Goal: Task Accomplishment & Management: Manage account settings

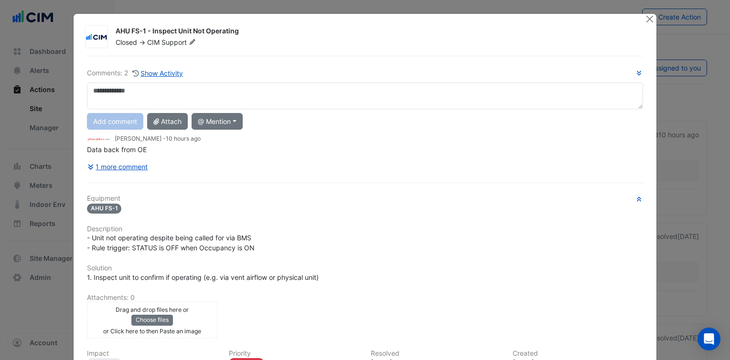
click at [237, 200] on h6 "Equipment" at bounding box center [365, 199] width 556 height 8
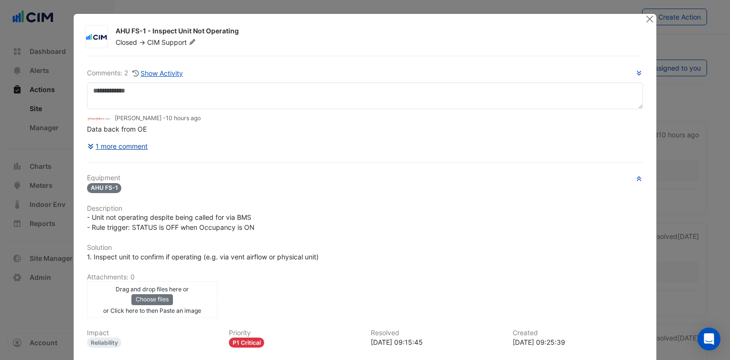
click at [130, 143] on button "1 more comment" at bounding box center [118, 146] width 62 height 17
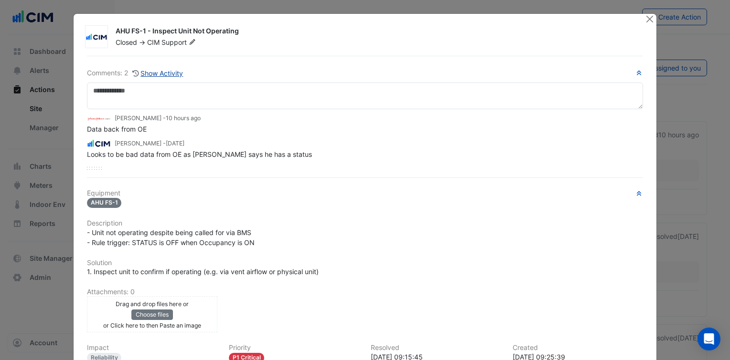
click at [172, 74] on button "Show Activity" at bounding box center [158, 73] width 52 height 11
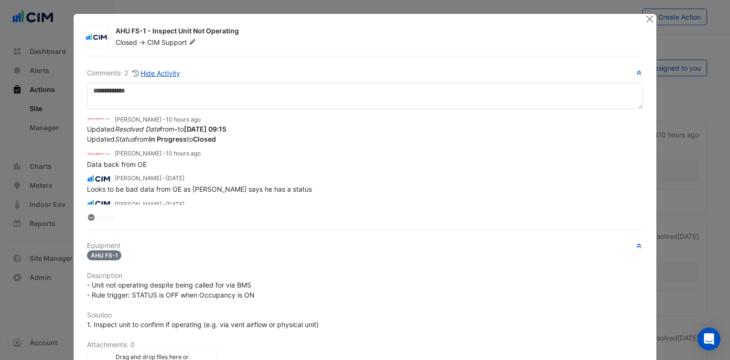
click at [245, 246] on h6 "Equipment" at bounding box center [365, 246] width 556 height 8
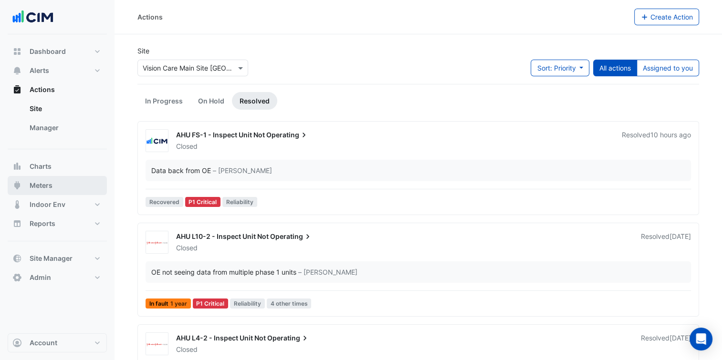
click at [57, 186] on button "Meters" at bounding box center [57, 185] width 99 height 19
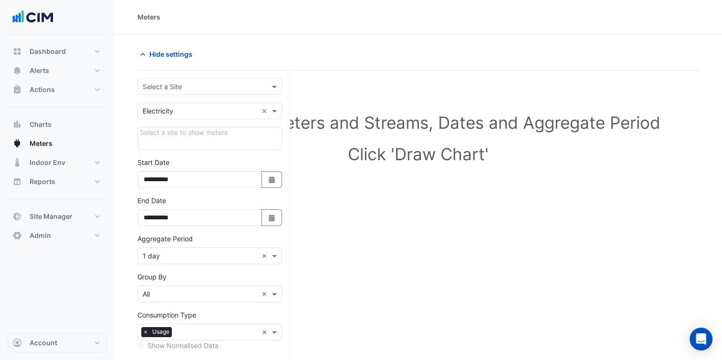
click at [191, 86] on input "text" at bounding box center [200, 87] width 115 height 10
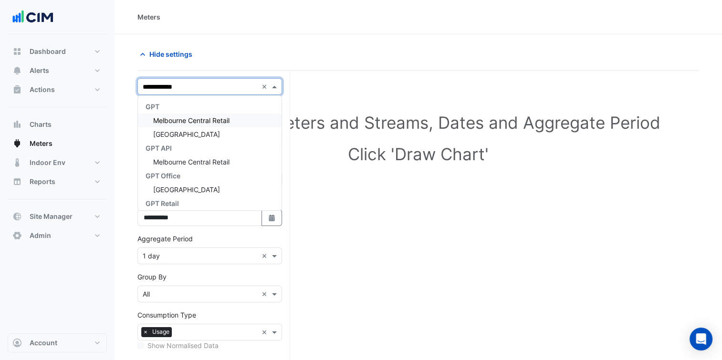
type input "**********"
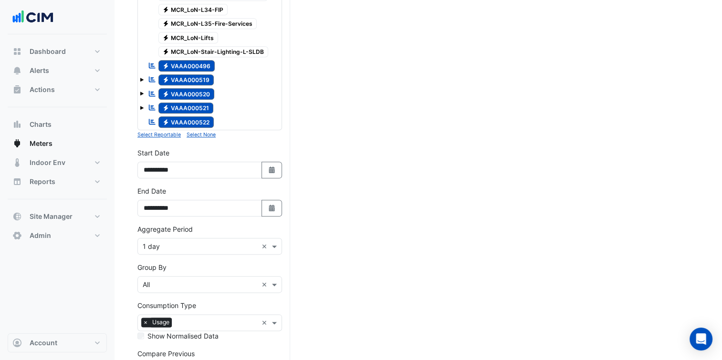
scroll to position [1085, 0]
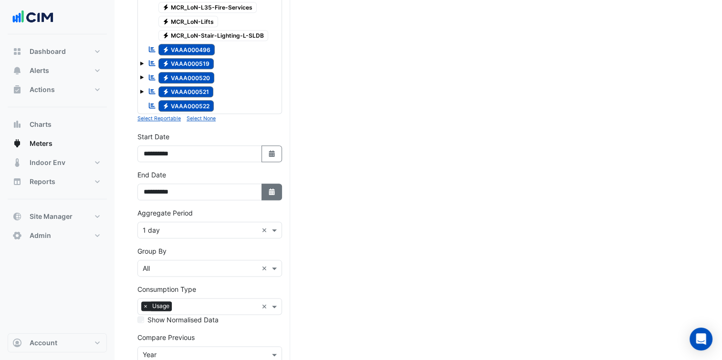
click at [272, 184] on button "Select Date" at bounding box center [272, 192] width 21 height 17
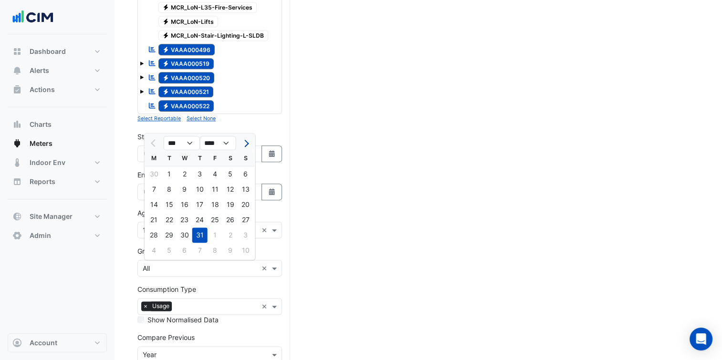
click at [247, 140] on button "Next month" at bounding box center [245, 143] width 11 height 15
select select "*"
click at [217, 235] on div "29" at bounding box center [215, 235] width 15 height 15
type input "**********"
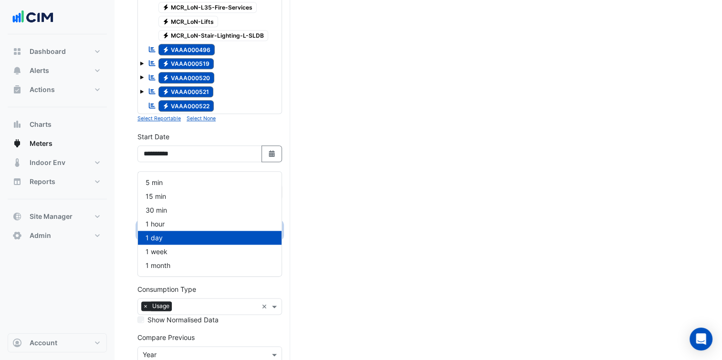
click at [204, 226] on input "text" at bounding box center [200, 231] width 115 height 10
click at [177, 212] on div "30 min" at bounding box center [210, 210] width 144 height 14
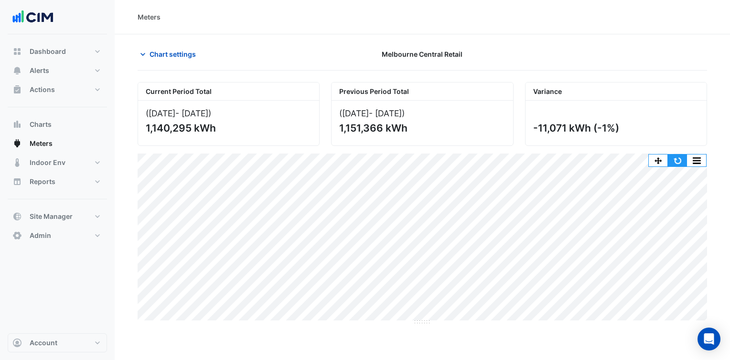
click at [677, 162] on button "button" at bounding box center [677, 161] width 19 height 12
click at [166, 51] on span "Chart settings" at bounding box center [172, 54] width 46 height 10
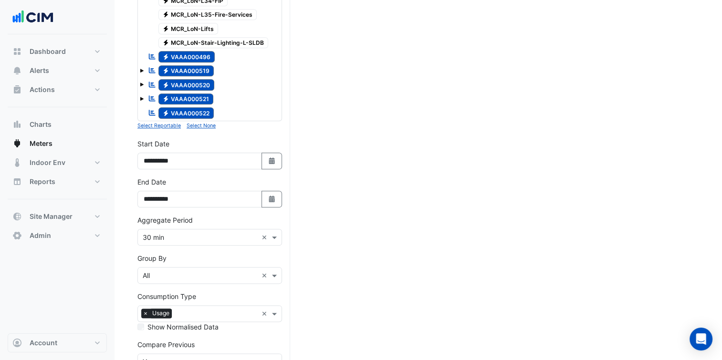
scroll to position [1085, 0]
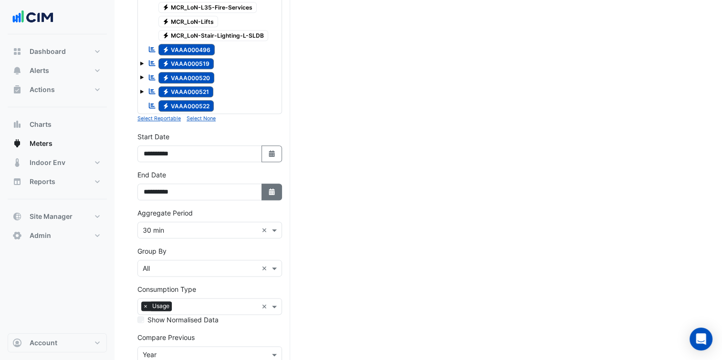
click at [280, 184] on button "Select Date" at bounding box center [272, 192] width 21 height 17
select select "*"
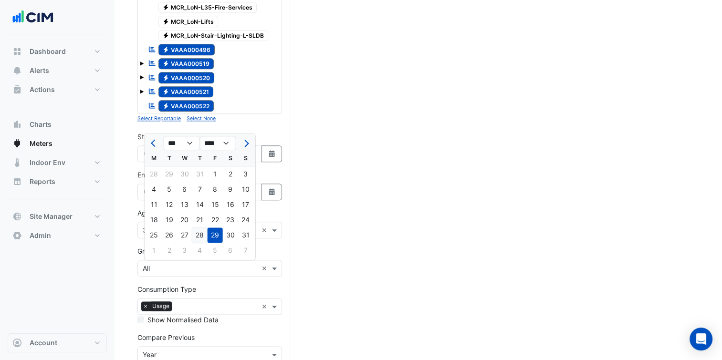
click at [199, 233] on div "28" at bounding box center [199, 235] width 15 height 15
type input "**********"
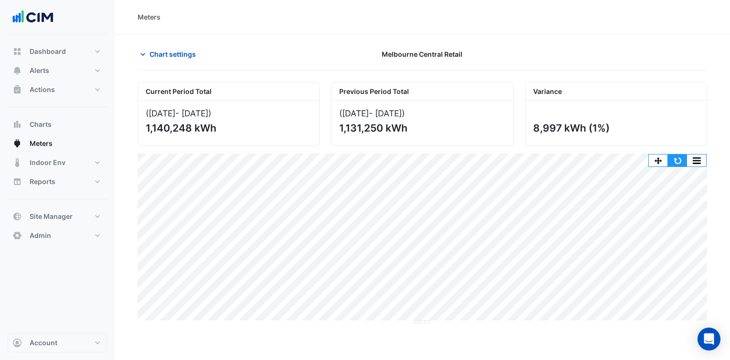
click at [677, 160] on button "button" at bounding box center [677, 161] width 19 height 12
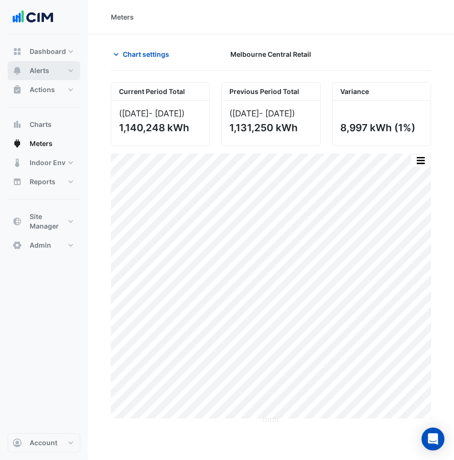
click at [62, 76] on button "Alerts" at bounding box center [44, 70] width 73 height 19
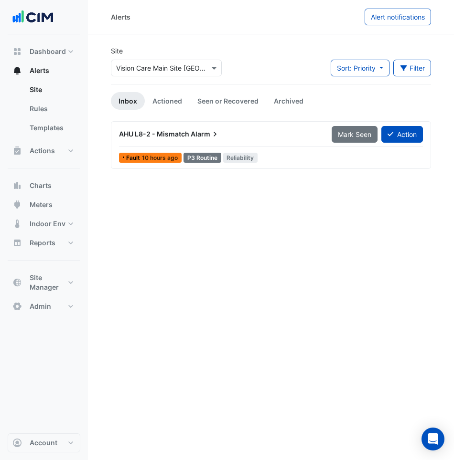
click at [142, 60] on div "Select a Site × Vision Care Main Site Jacksonville" at bounding box center [166, 66] width 115 height 21
click at [139, 68] on input "text" at bounding box center [156, 69] width 81 height 10
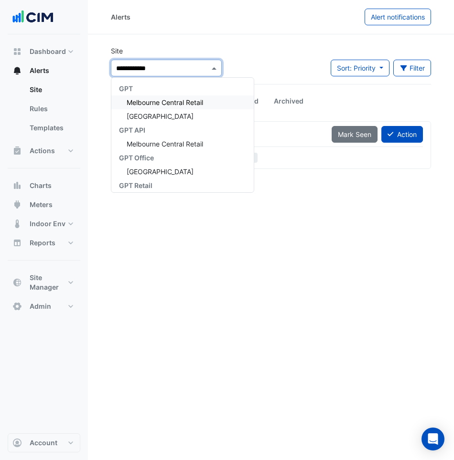
type input "**********"
click at [178, 116] on span "Melbourne Central Tower" at bounding box center [160, 116] width 67 height 8
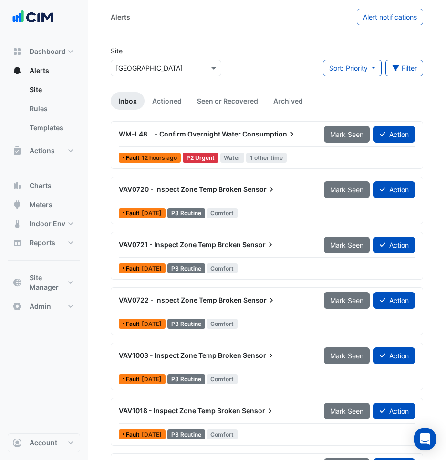
click at [248, 134] on span "Consumption" at bounding box center [270, 134] width 54 height 10
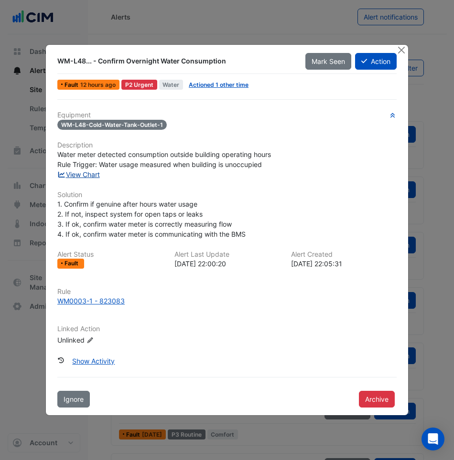
click at [91, 175] on link "View Chart" at bounding box center [78, 174] width 42 height 8
click at [292, 117] on div "Equipment WM-L48-Cold-Water-Tank-Outlet-1 Description Water meter detected cons…" at bounding box center [226, 232] width 339 height 242
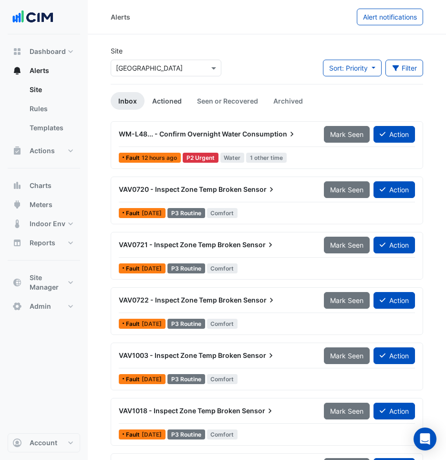
click at [166, 104] on link "Actioned" at bounding box center [167, 101] width 45 height 18
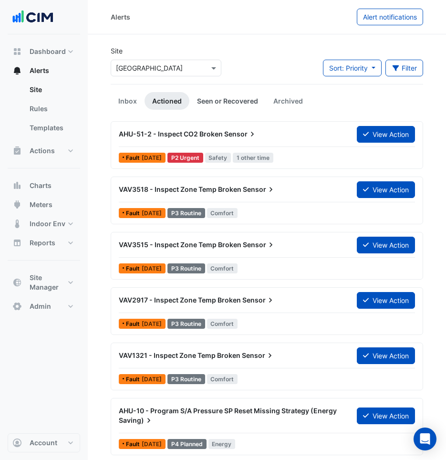
click at [244, 94] on link "Seen or Recovered" at bounding box center [228, 101] width 76 height 18
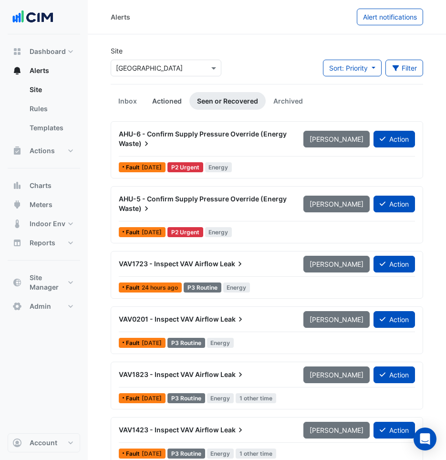
click at [168, 106] on link "Actioned" at bounding box center [167, 101] width 45 height 18
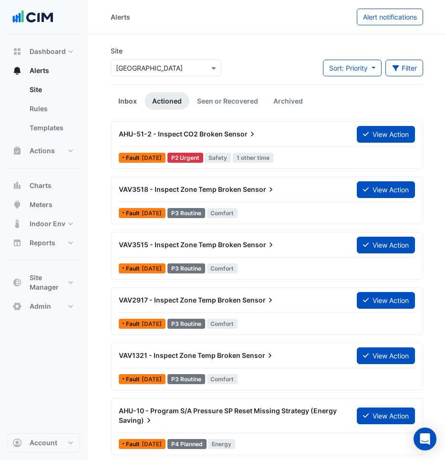
click at [135, 105] on link "Inbox" at bounding box center [128, 101] width 34 height 18
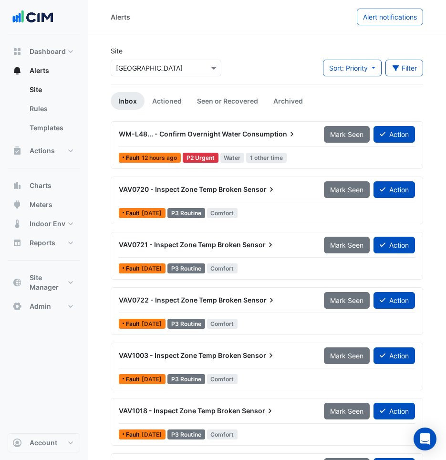
click at [171, 58] on div "Select a Site × Melbourne Central Tower" at bounding box center [166, 66] width 115 height 21
click at [173, 69] on input "text" at bounding box center [156, 69] width 81 height 10
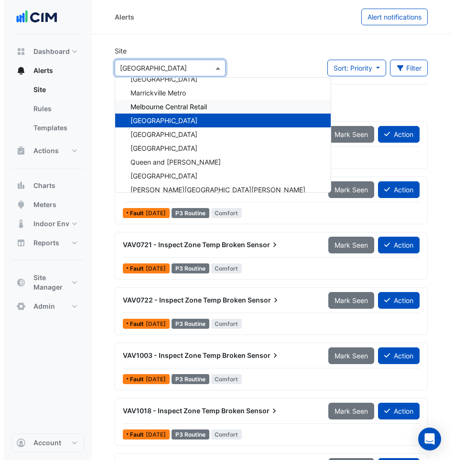
scroll to position [6988, 0]
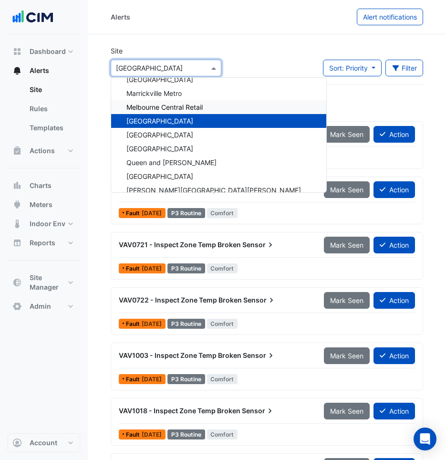
click at [181, 106] on span "Melbourne Central Retail" at bounding box center [165, 107] width 76 height 8
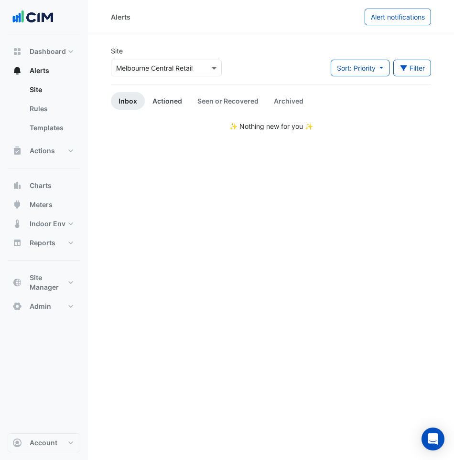
click at [178, 92] on link "Actioned" at bounding box center [167, 101] width 45 height 18
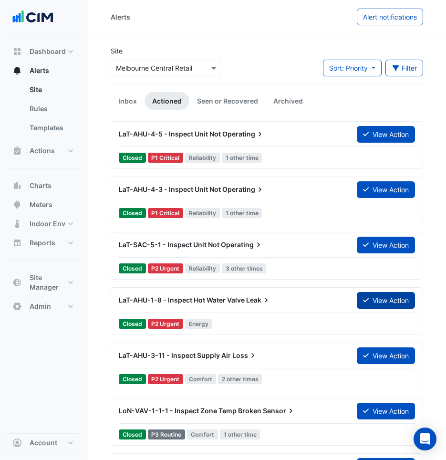
click at [410, 303] on button "View Action" at bounding box center [386, 300] width 58 height 17
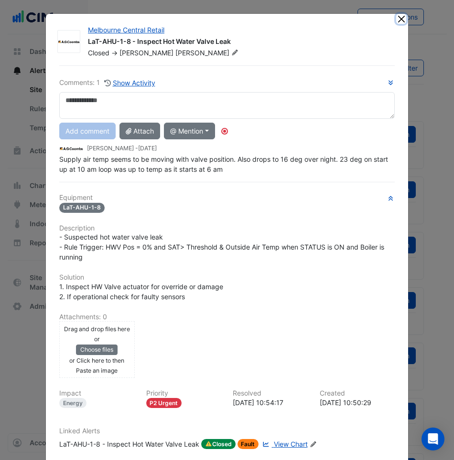
click at [396, 20] on button "Close" at bounding box center [401, 19] width 10 height 10
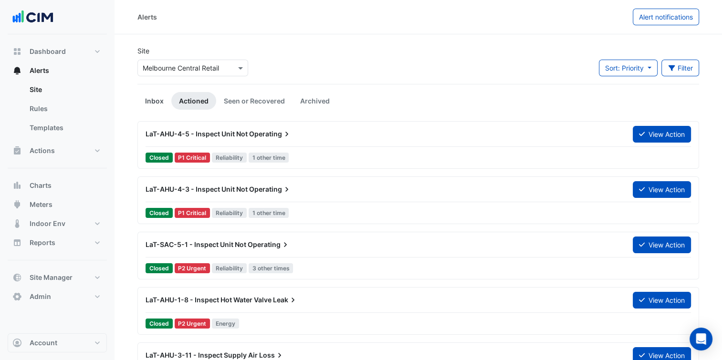
click at [159, 107] on link "Inbox" at bounding box center [155, 101] width 34 height 18
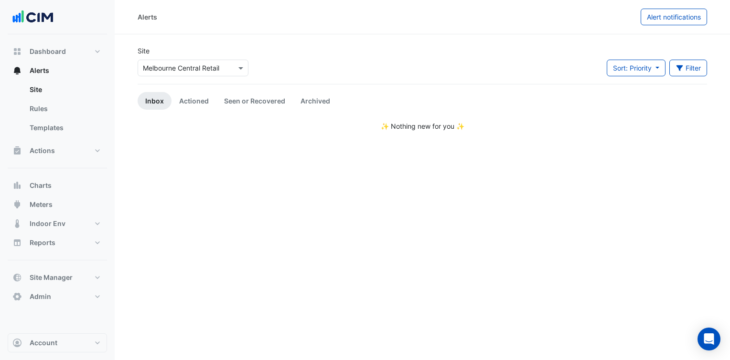
click at [183, 74] on div "Select a Site × Melbourne Central Retail" at bounding box center [193, 68] width 111 height 17
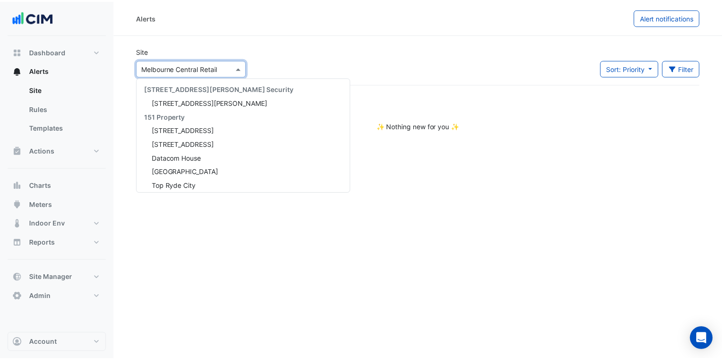
scroll to position [7010, 0]
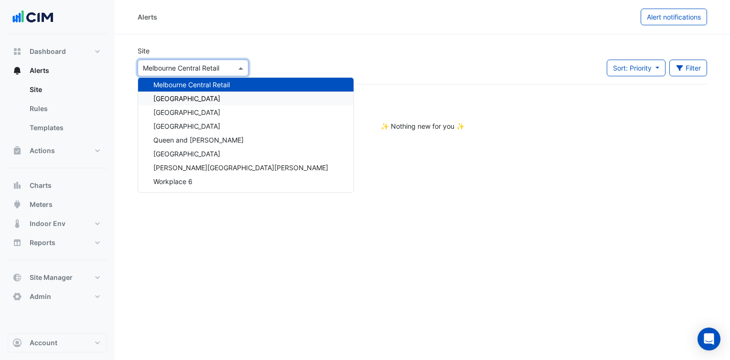
click at [199, 100] on span "[GEOGRAPHIC_DATA]" at bounding box center [186, 99] width 67 height 8
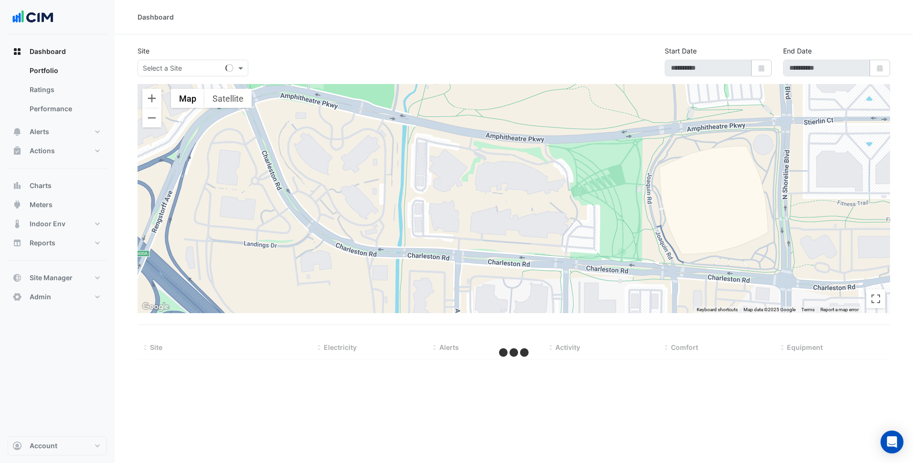
type input "**********"
select select "***"
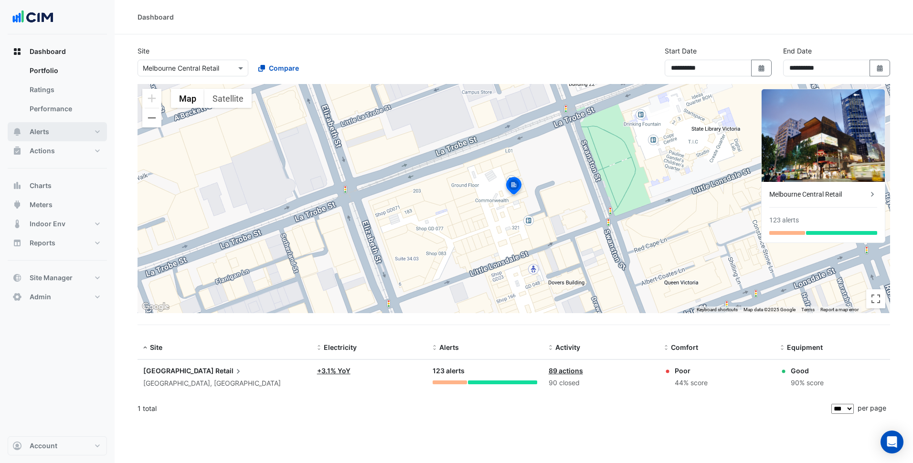
click at [52, 128] on button "Alerts" at bounding box center [57, 131] width 99 height 19
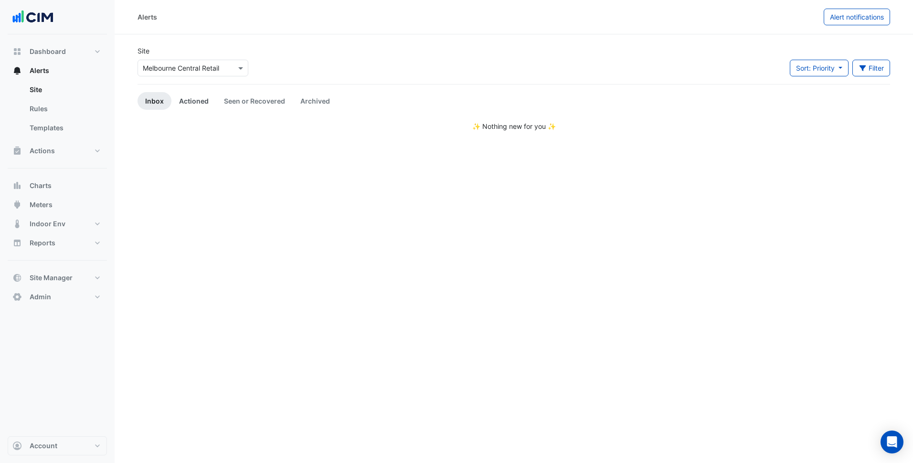
click at [201, 99] on link "Actioned" at bounding box center [193, 101] width 45 height 18
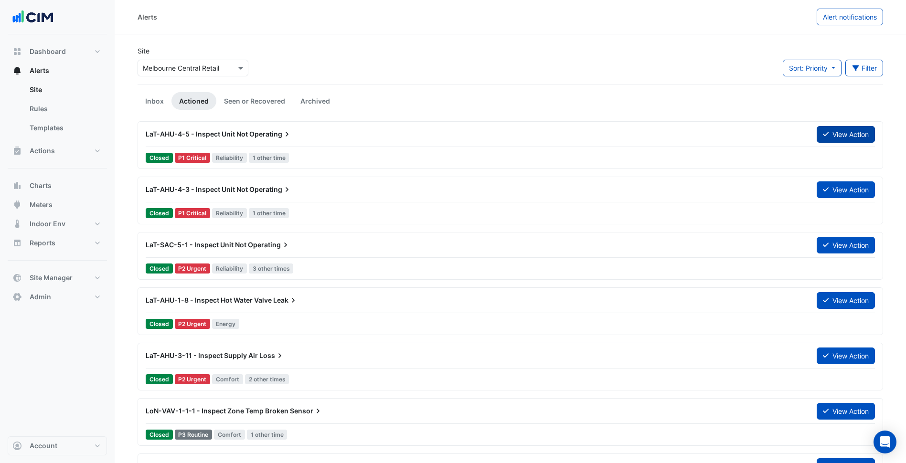
click at [823, 135] on icon at bounding box center [826, 134] width 6 height 4
click at [828, 191] on button "View Action" at bounding box center [845, 189] width 58 height 17
click at [843, 250] on button "View Action" at bounding box center [845, 245] width 58 height 17
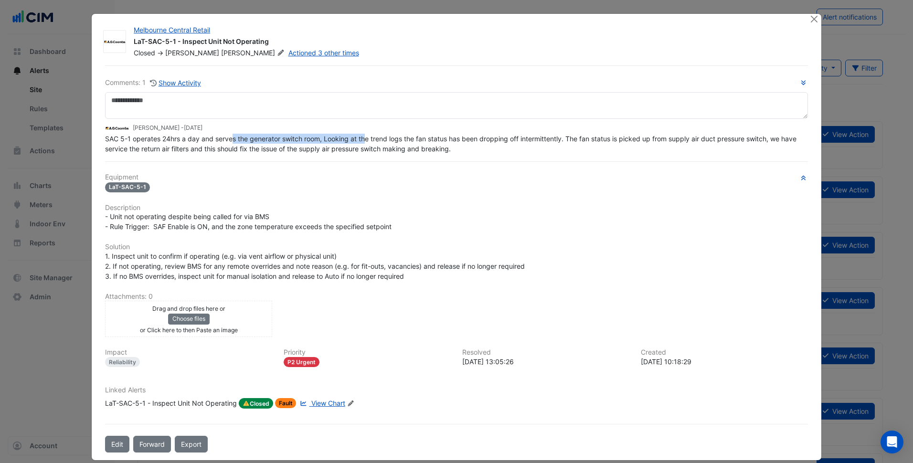
drag, startPoint x: 228, startPoint y: 159, endPoint x: 362, endPoint y: 141, distance: 135.3
click at [362, 141] on span "SAC 5-1 operates 24hrs a day and serves the generator switch room, Looking at t…" at bounding box center [451, 144] width 693 height 18
drag, startPoint x: 362, startPoint y: 141, endPoint x: 432, endPoint y: 144, distance: 69.8
click at [430, 144] on div "SAC 5-1 operates 24hrs a day and serves the generator switch room, Looking at t…" at bounding box center [456, 144] width 703 height 20
click at [330, 405] on span "View Chart" at bounding box center [328, 403] width 34 height 8
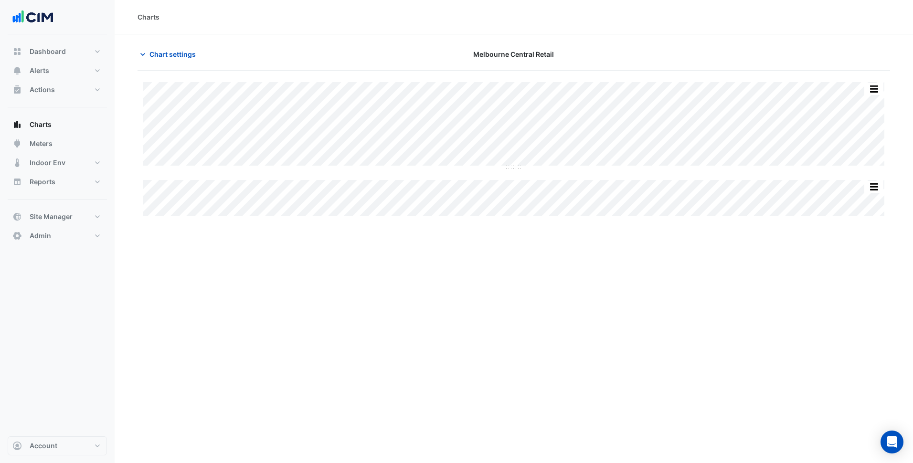
click at [514, 169] on div "Split All Split None Print Save as JPEG Save as PNG Pivot Data Table Export CSV…" at bounding box center [514, 149] width 752 height 134
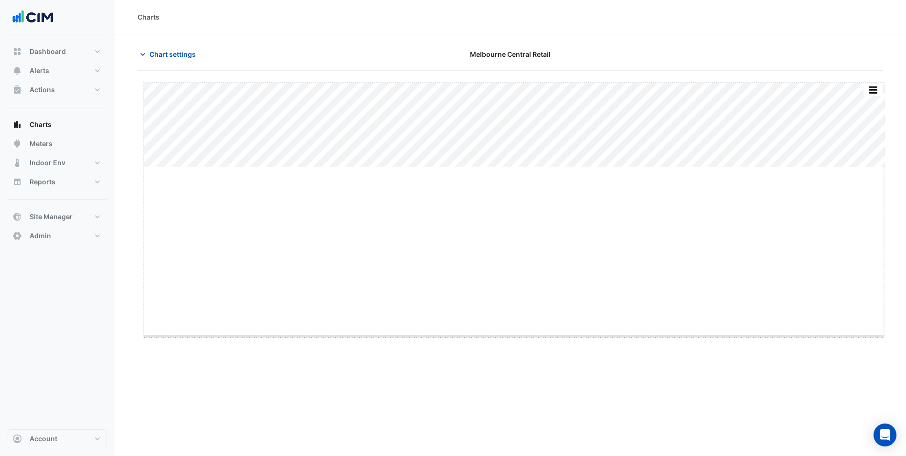
drag, startPoint x: 517, startPoint y: 168, endPoint x: 477, endPoint y: 362, distance: 198.7
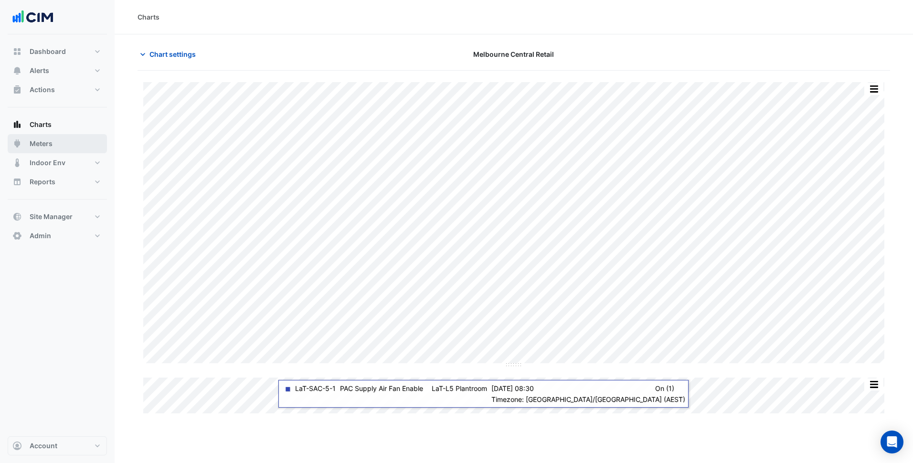
click at [72, 144] on button "Meters" at bounding box center [57, 143] width 99 height 19
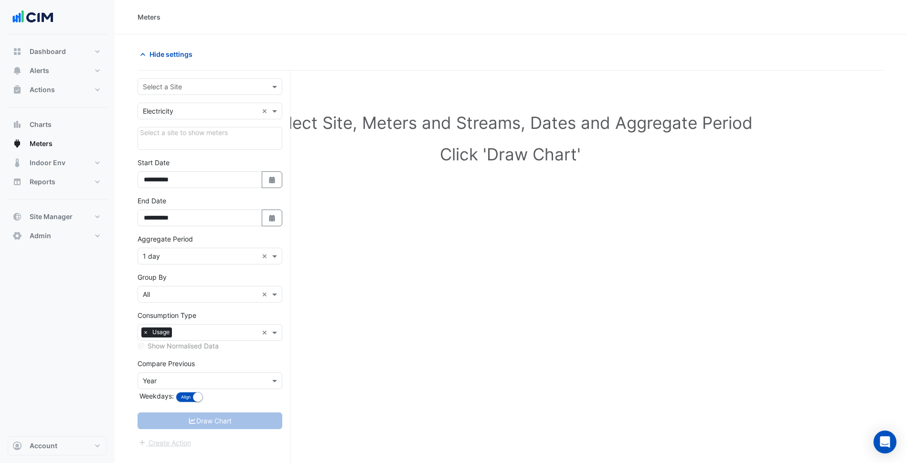
click at [176, 81] on div "Select a Site" at bounding box center [210, 86] width 145 height 17
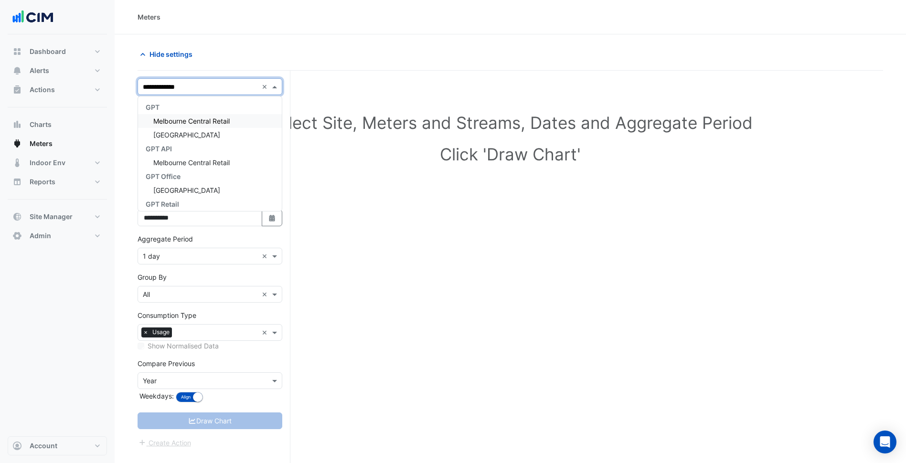
type input "**********"
click at [172, 117] on div "Melbourne Central Retail" at bounding box center [210, 121] width 144 height 14
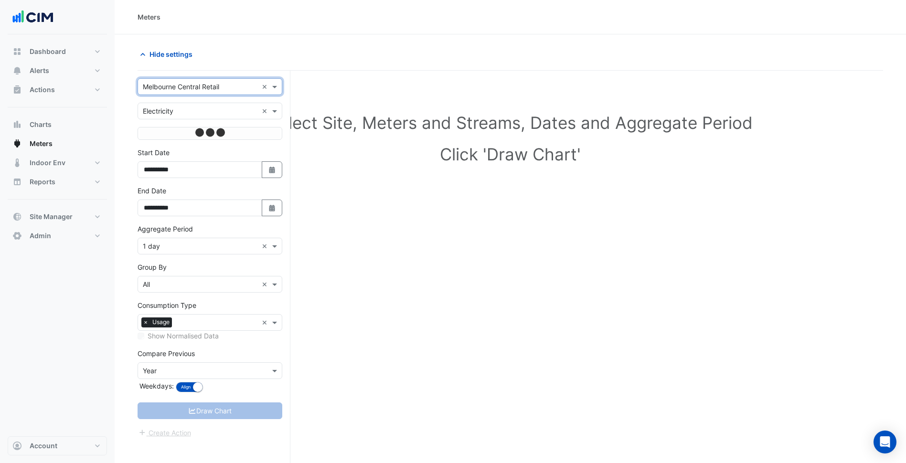
click at [194, 107] on input "text" at bounding box center [200, 111] width 115 height 10
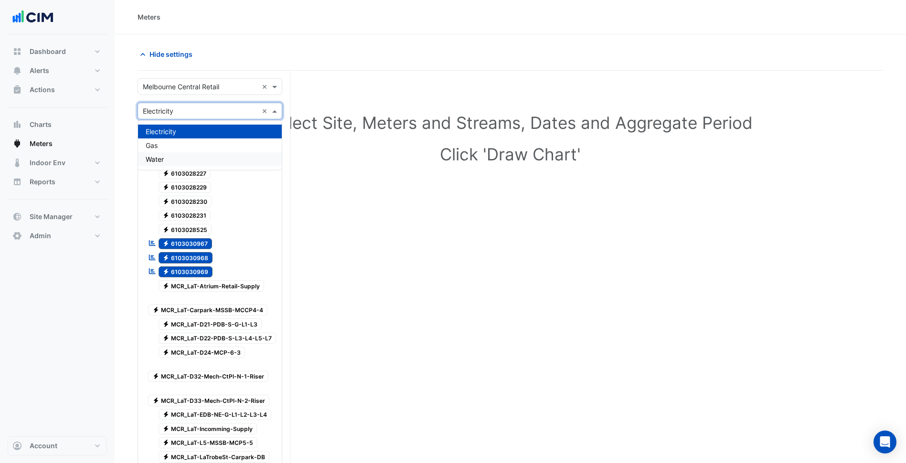
click at [180, 155] on div "Water" at bounding box center [210, 159] width 144 height 14
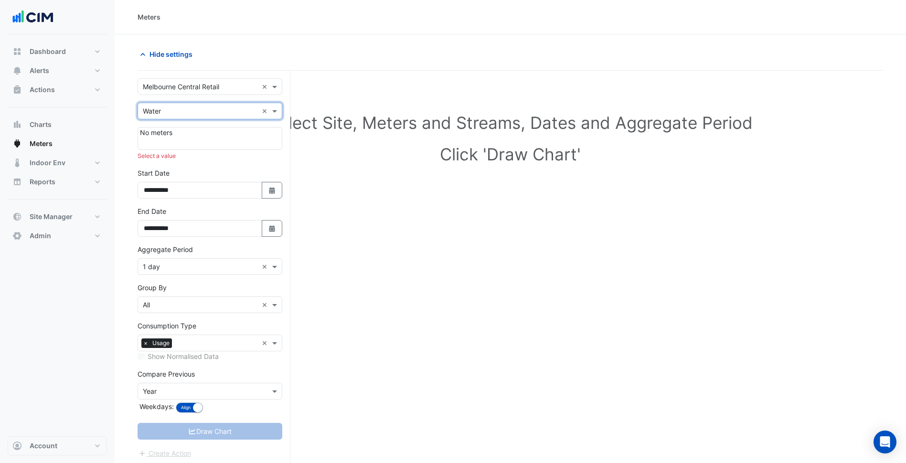
click at [194, 114] on input "text" at bounding box center [200, 111] width 115 height 10
click at [305, 49] on div "Hide settings" at bounding box center [321, 54] width 379 height 17
click at [71, 122] on button "Charts" at bounding box center [57, 124] width 99 height 19
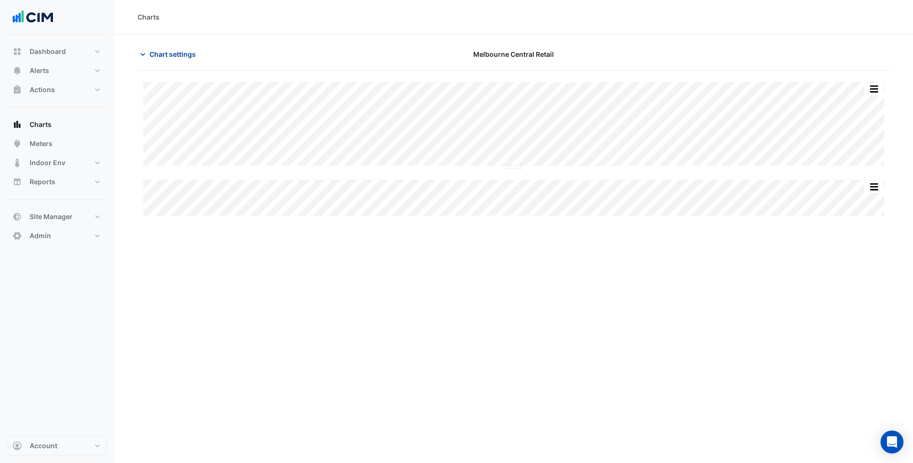
type input "**********"
click at [182, 48] on button "Chart settings" at bounding box center [170, 54] width 64 height 17
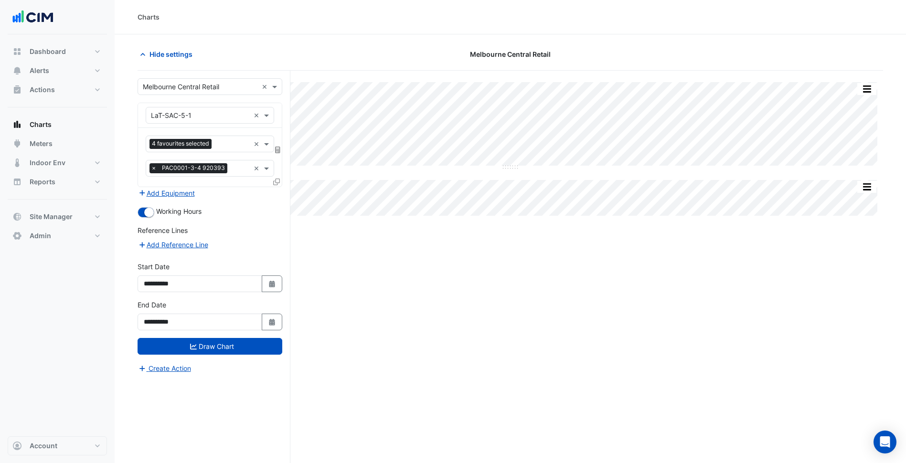
click at [201, 112] on input "text" at bounding box center [200, 116] width 99 height 10
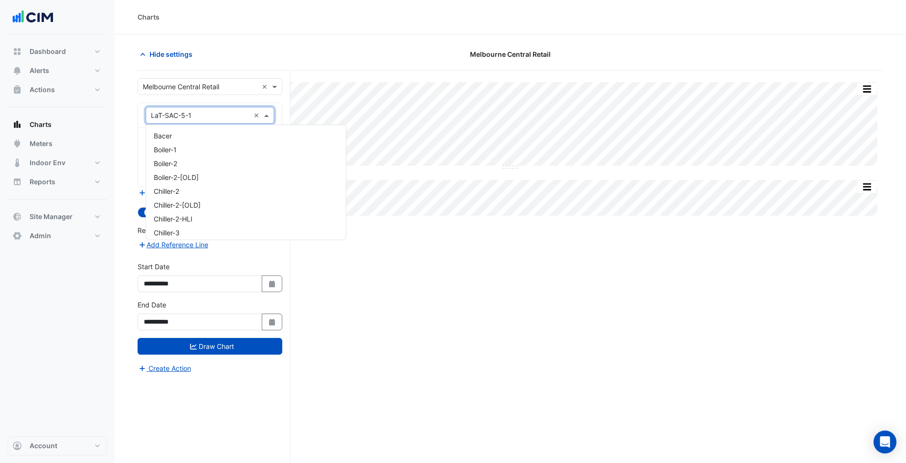
scroll to position [5335, 0]
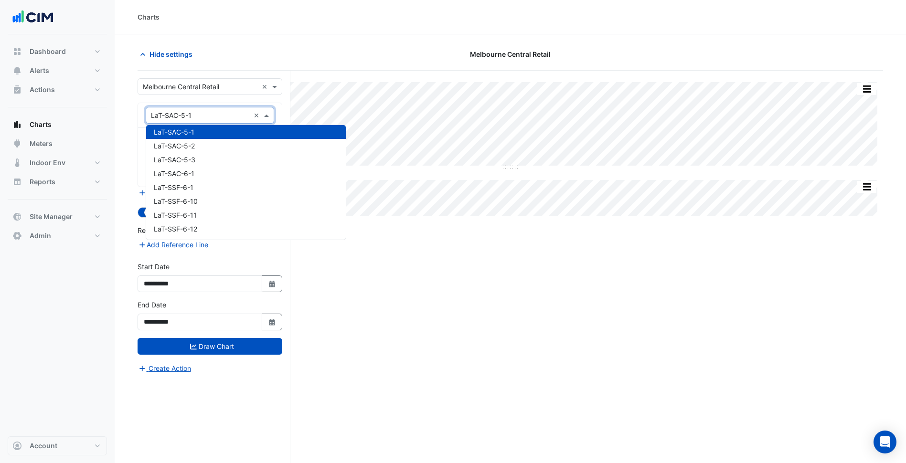
paste input "********"
type input "********"
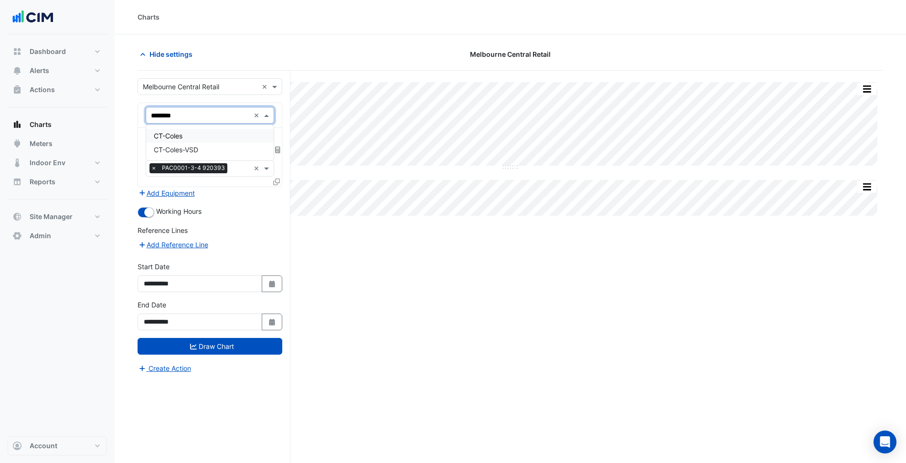
click at [193, 138] on div "CT-Coles" at bounding box center [209, 136] width 127 height 14
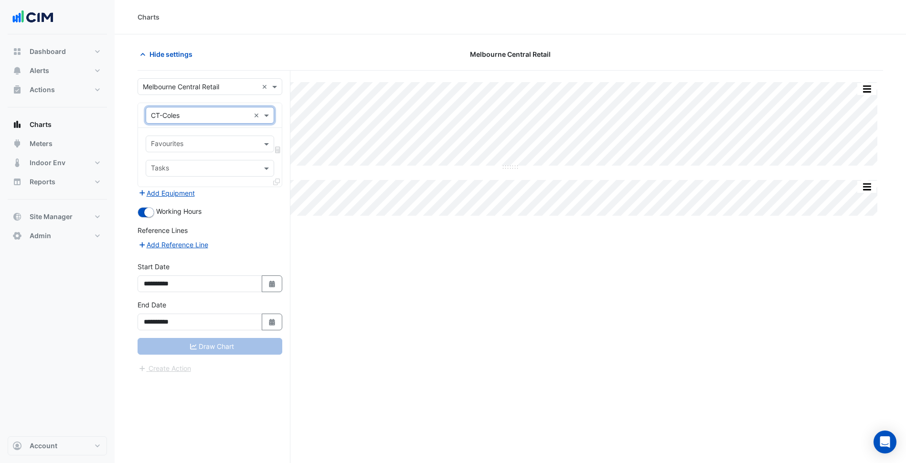
click at [204, 138] on div "Favourites" at bounding box center [202, 144] width 112 height 15
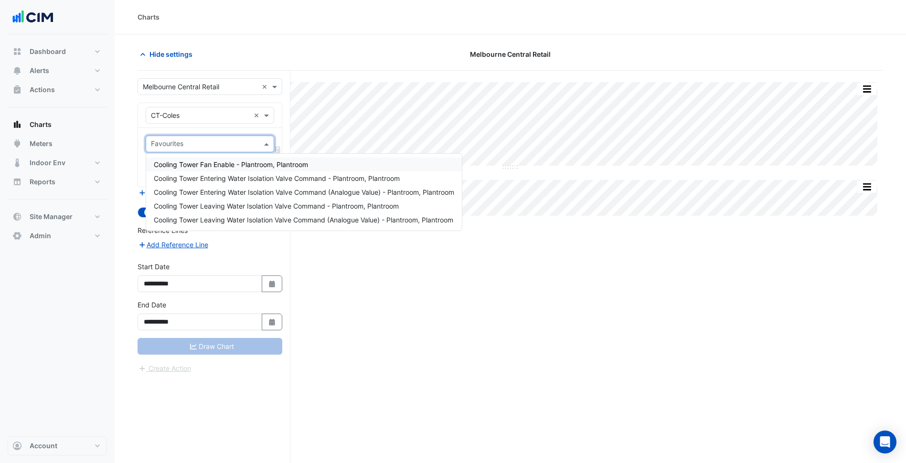
click at [218, 168] on span "Cooling Tower Fan Enable - Plantroom, Plantroom" at bounding box center [231, 164] width 154 height 8
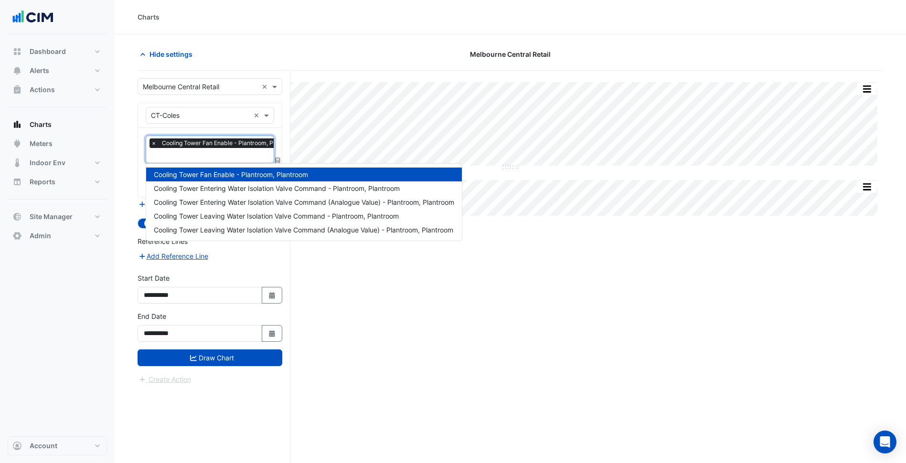
click at [219, 152] on input "text" at bounding box center [226, 156] width 151 height 10
click at [257, 263] on form "**********" at bounding box center [210, 231] width 145 height 307
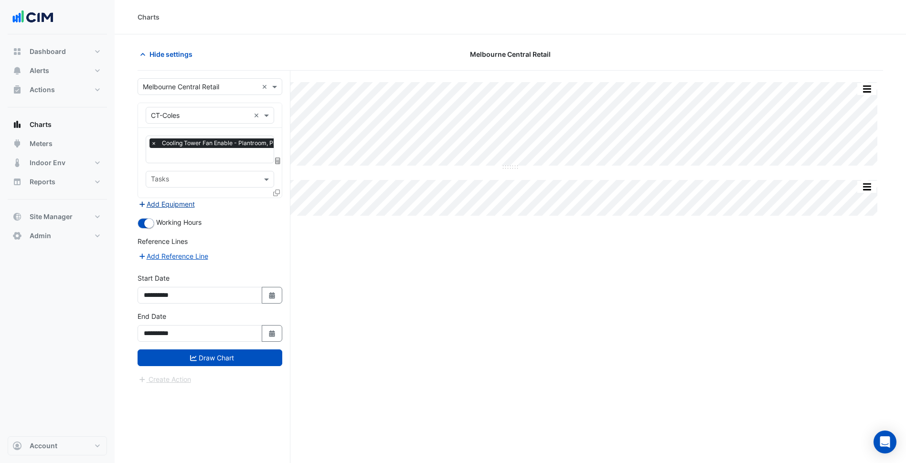
click at [181, 200] on button "Add Equipment" at bounding box center [167, 204] width 58 height 11
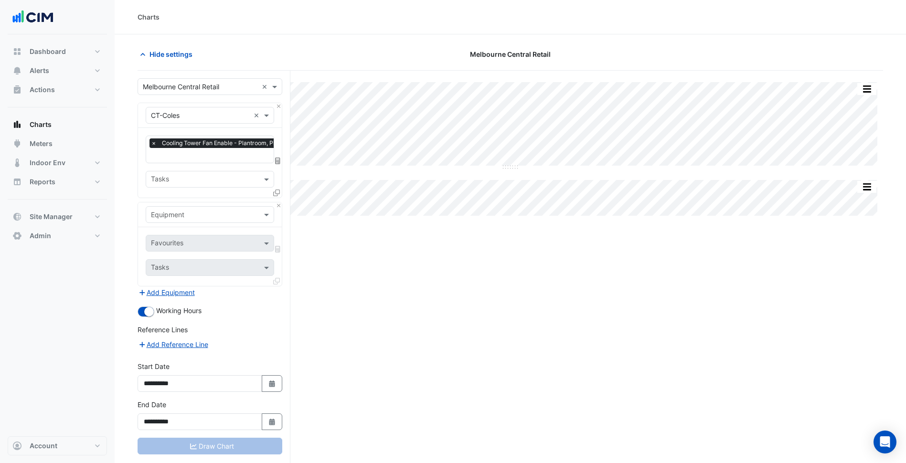
click at [194, 215] on input "text" at bounding box center [200, 215] width 99 height 10
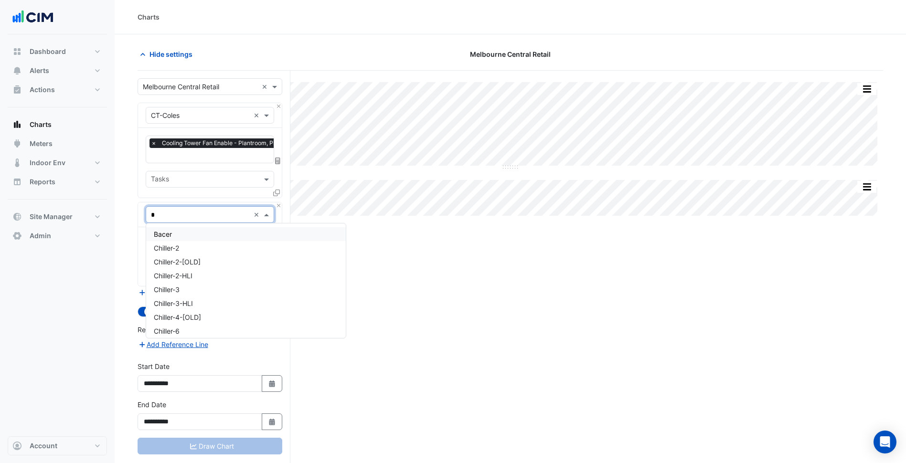
type input "**"
click at [192, 246] on span "CT-Coles-VSD" at bounding box center [176, 248] width 44 height 8
click at [197, 233] on div "Favourites Tasks" at bounding box center [210, 256] width 144 height 59
click at [197, 236] on div "Favourites" at bounding box center [196, 243] width 101 height 15
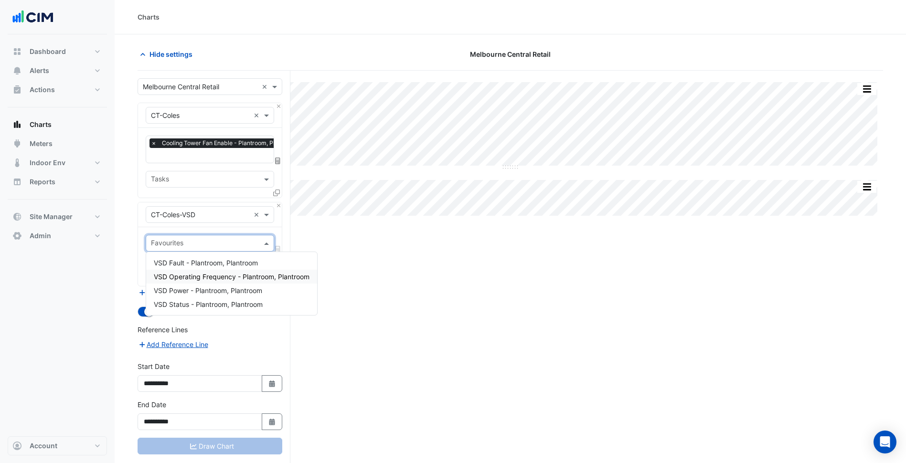
click at [214, 277] on span "VSD Operating Frequency - Plantroom, Plantroom" at bounding box center [232, 277] width 156 height 8
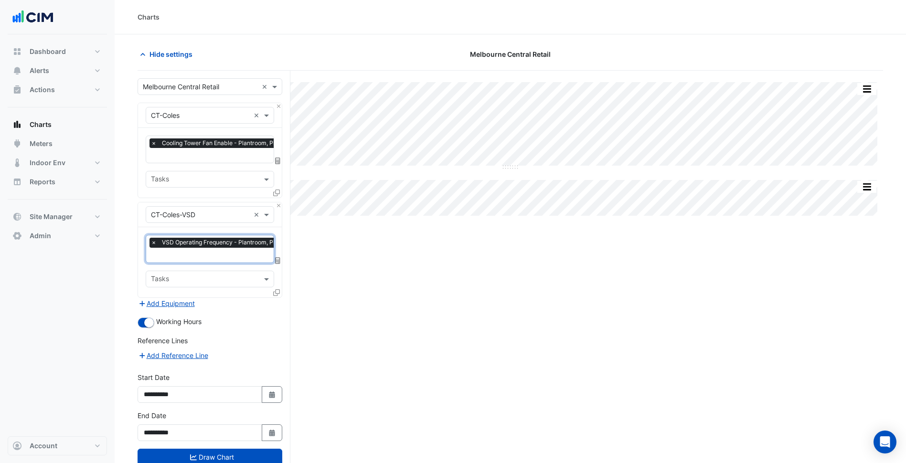
click at [213, 256] on input "text" at bounding box center [226, 256] width 151 height 10
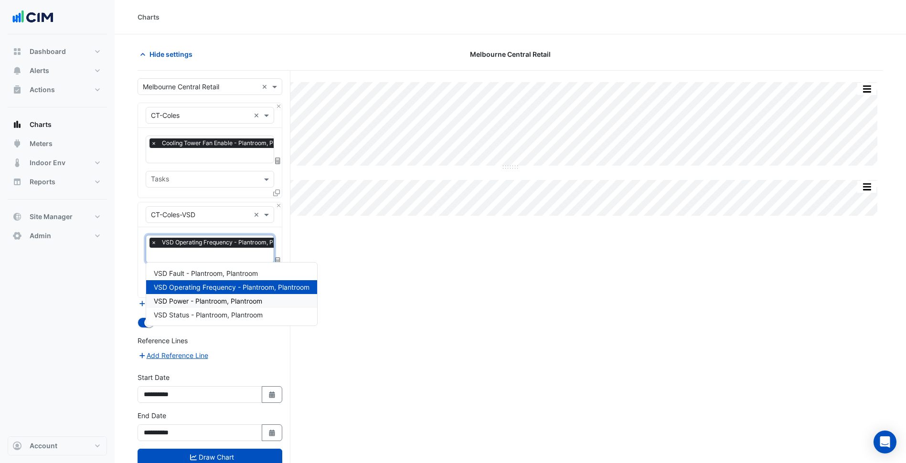
click at [213, 301] on span "VSD Power - Plantroom, Plantroom" at bounding box center [208, 301] width 108 height 8
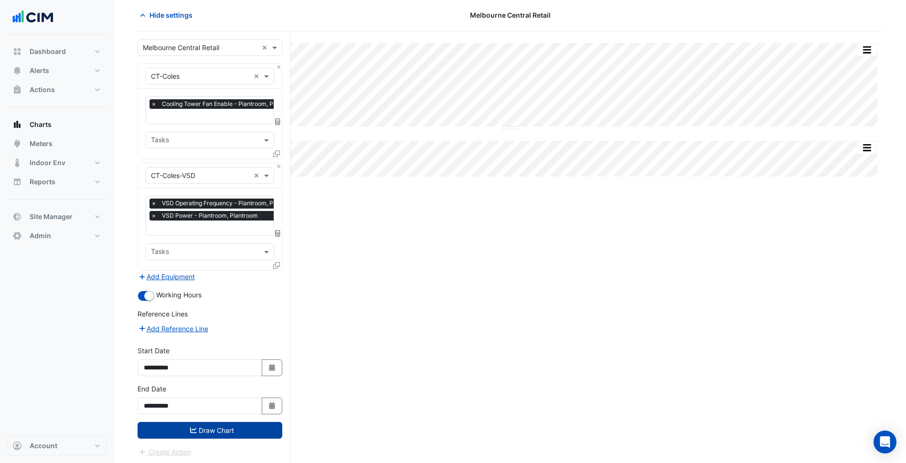
click at [250, 427] on button "Draw Chart" at bounding box center [210, 430] width 145 height 17
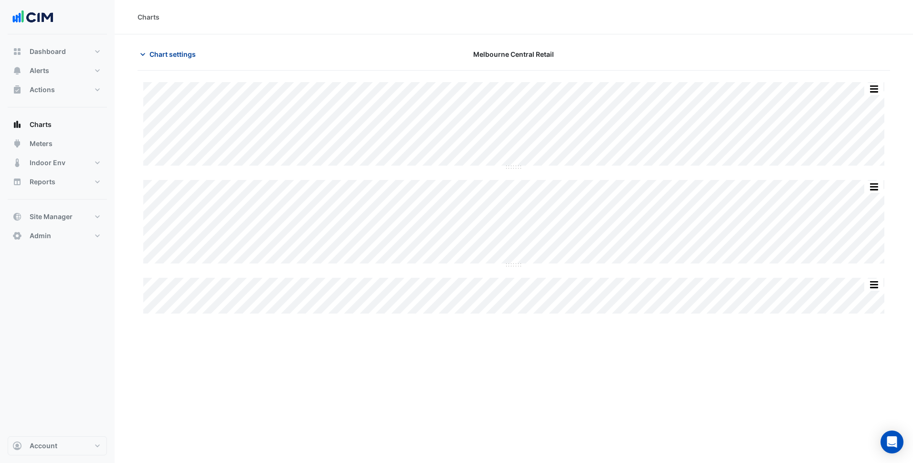
click at [178, 51] on span "Chart settings" at bounding box center [172, 54] width 46 height 10
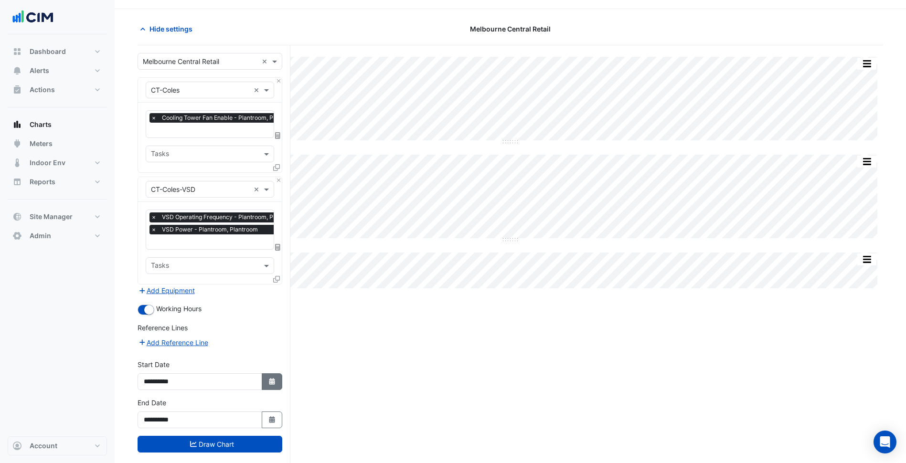
scroll to position [39, 0]
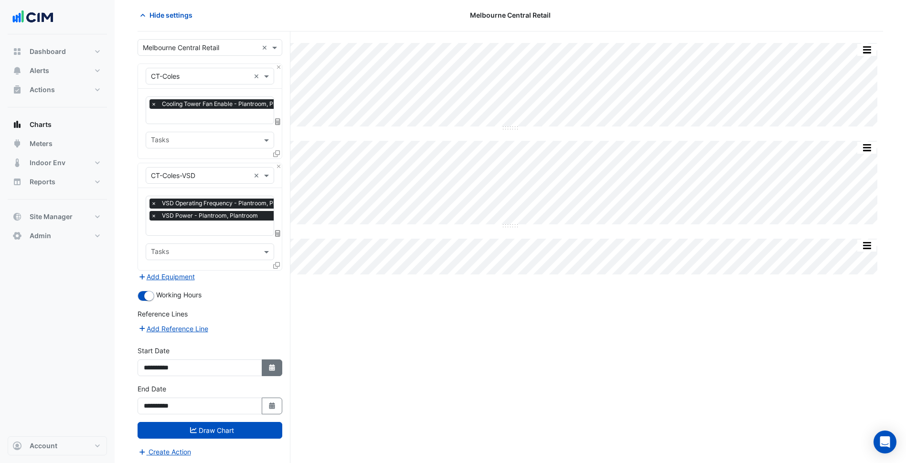
click at [269, 361] on button "Select Date" at bounding box center [272, 368] width 21 height 17
select select "*"
select select "****"
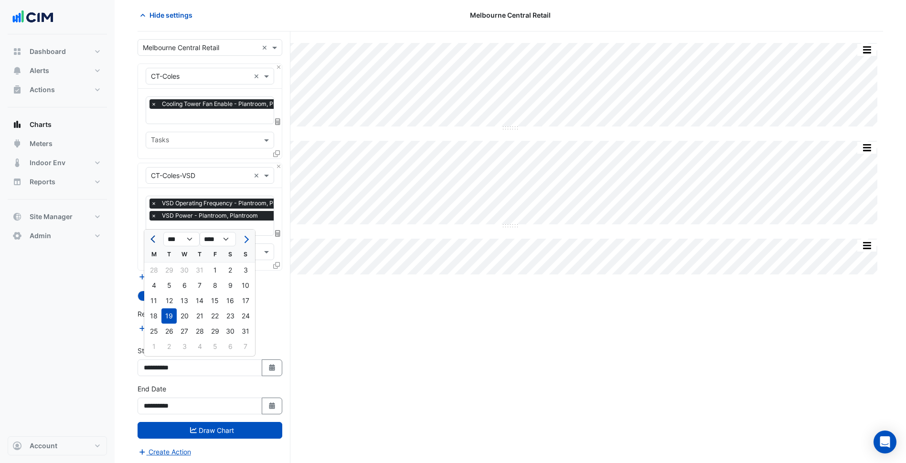
click at [150, 244] on button "Previous month" at bounding box center [153, 239] width 11 height 15
select select "*"
click at [171, 271] on div "1" at bounding box center [168, 270] width 15 height 15
type input "**********"
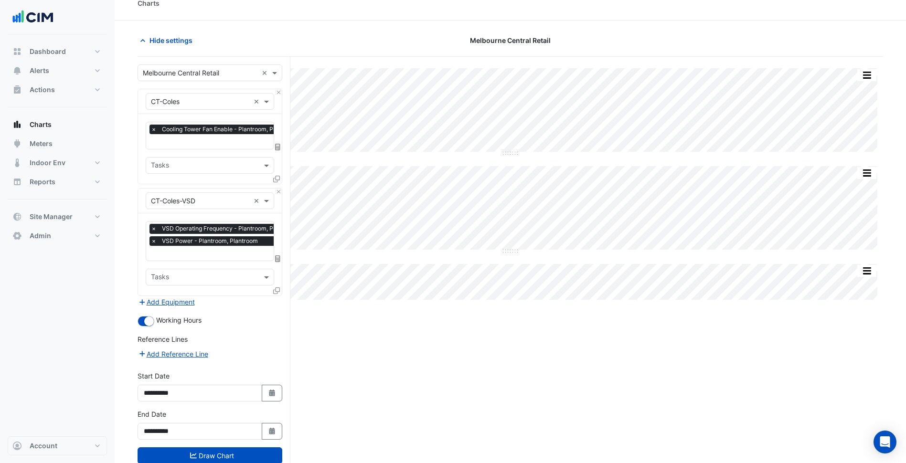
scroll to position [0, 0]
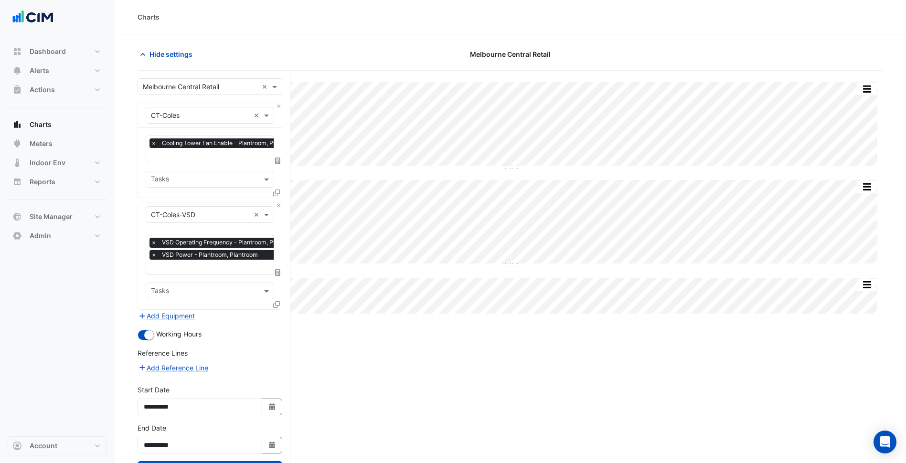
click at [234, 155] on input "text" at bounding box center [226, 156] width 151 height 10
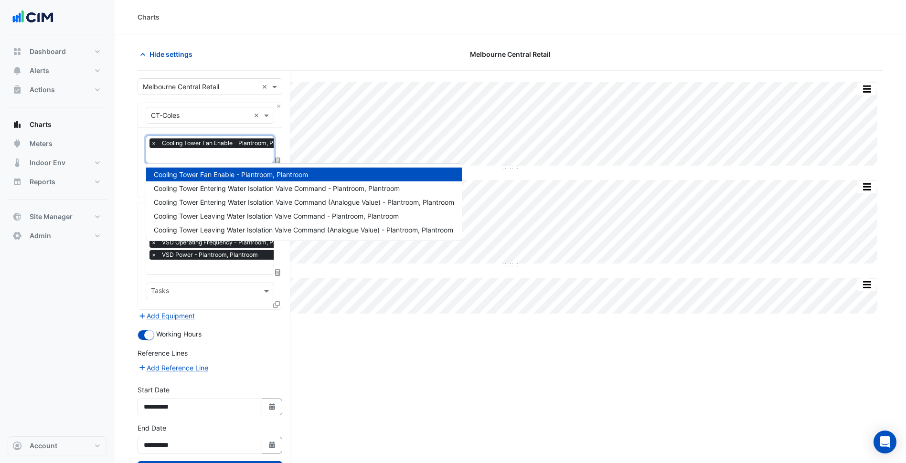
scroll to position [0, 5]
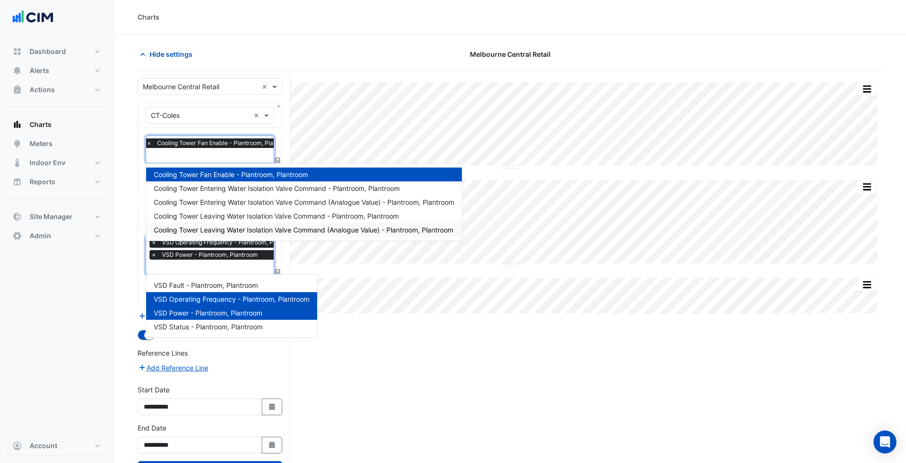
click at [201, 263] on input "text" at bounding box center [226, 268] width 151 height 10
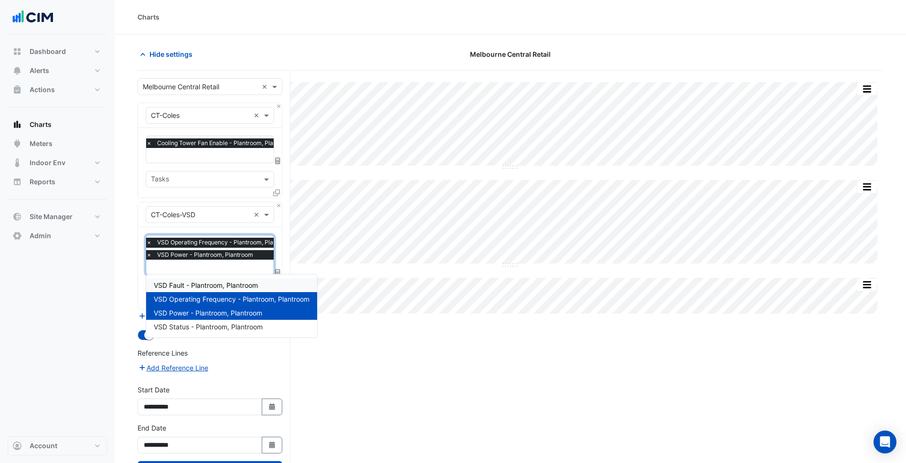
click at [197, 290] on div "VSD Fault - Plantroom, Plantroom" at bounding box center [231, 285] width 171 height 14
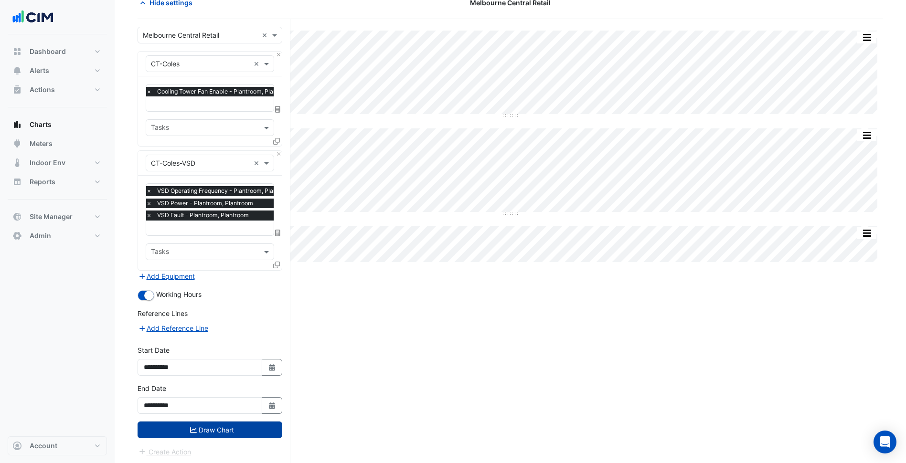
click at [228, 426] on button "Draw Chart" at bounding box center [210, 430] width 145 height 17
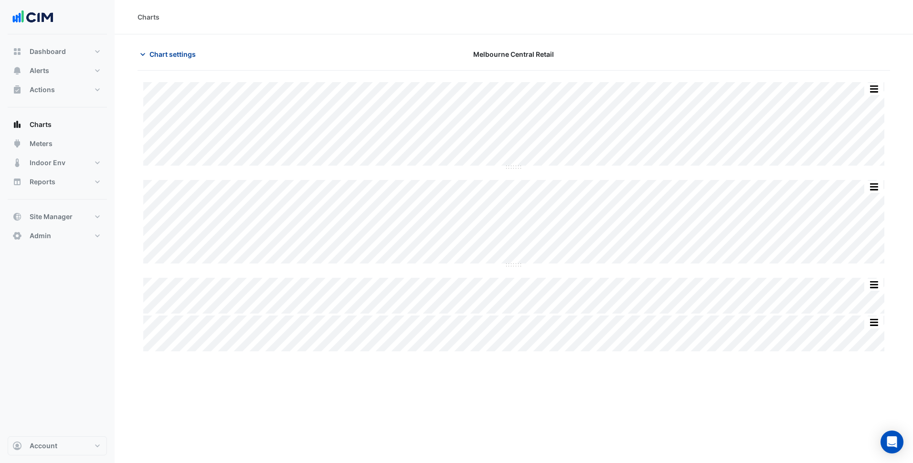
click at [195, 53] on span "Chart settings" at bounding box center [172, 54] width 46 height 10
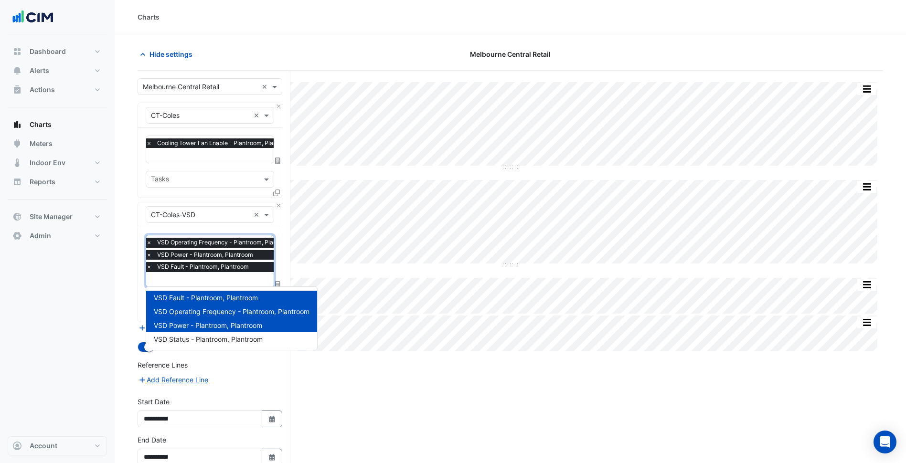
click at [217, 270] on span "VSD Fault - Plantroom, Plantroom" at bounding box center [203, 267] width 96 height 10
click at [222, 156] on input "text" at bounding box center [221, 156] width 151 height 10
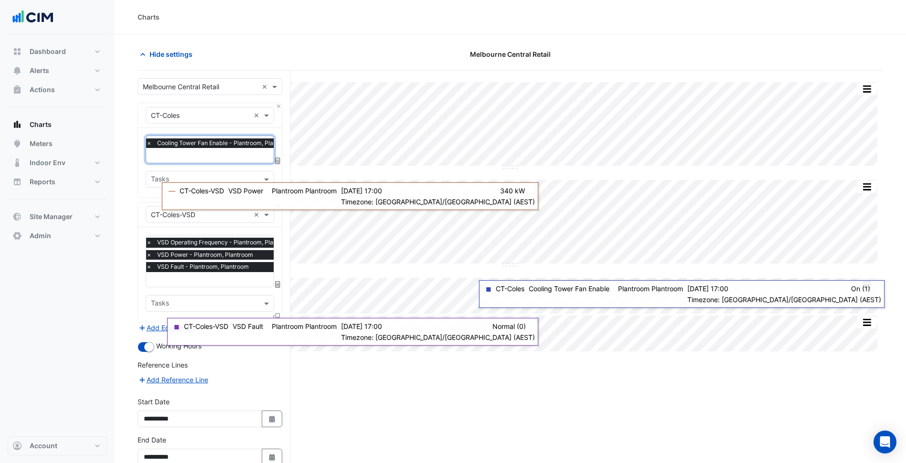
click at [234, 119] on input "text" at bounding box center [200, 116] width 99 height 10
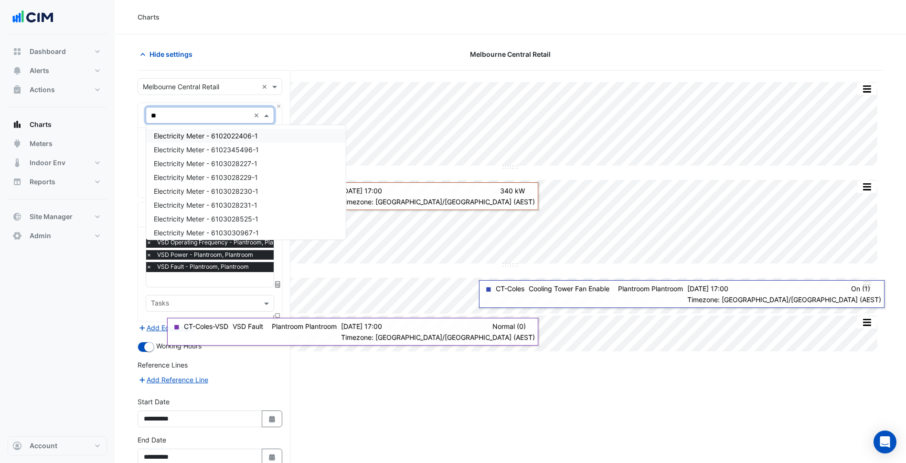
type input "*"
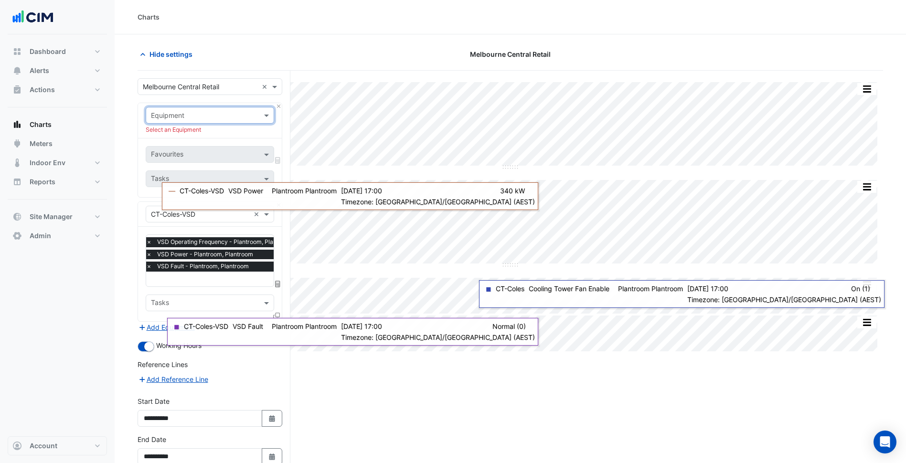
click at [134, 221] on section "Hide settings Melbourne Central Retail Split by Equip Split All Split None Prin…" at bounding box center [510, 275] width 791 height 482
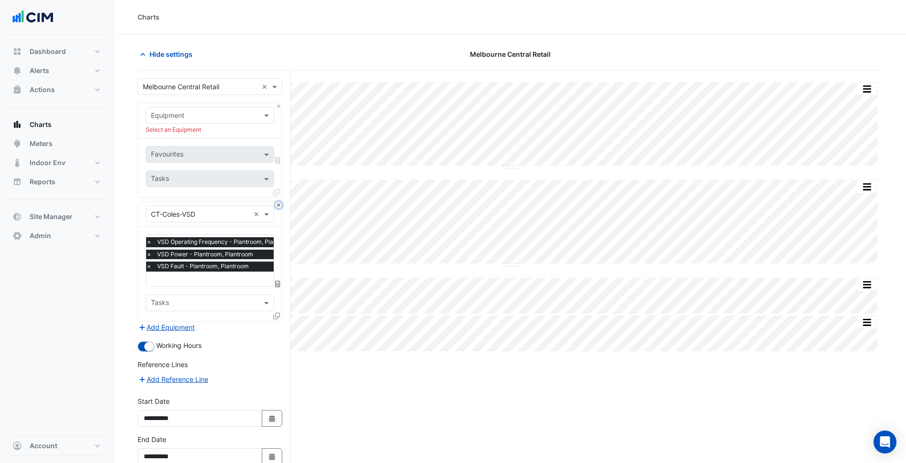
click at [280, 206] on button "Close" at bounding box center [279, 205] width 6 height 6
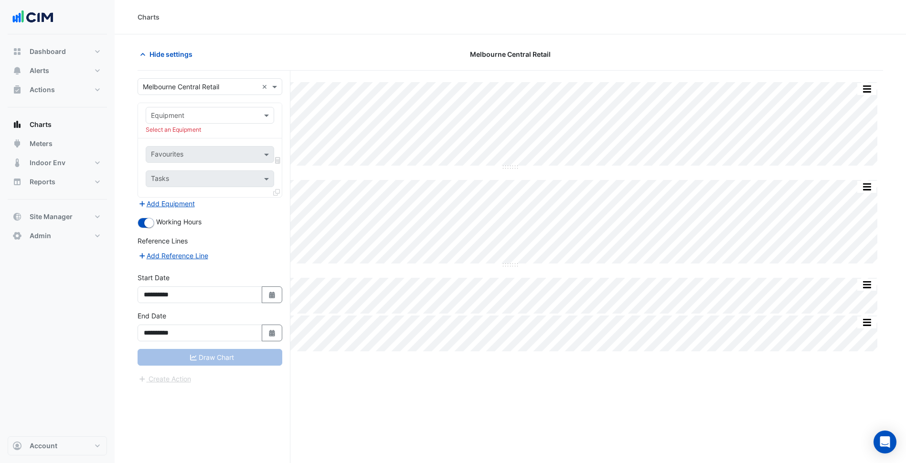
click at [183, 121] on div "Equipment" at bounding box center [210, 115] width 128 height 17
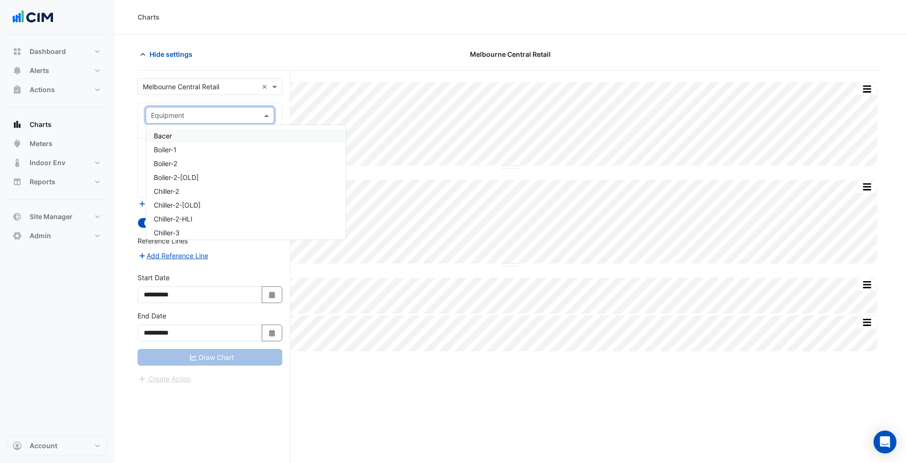
click at [200, 121] on div "Equipment" at bounding box center [210, 115] width 128 height 17
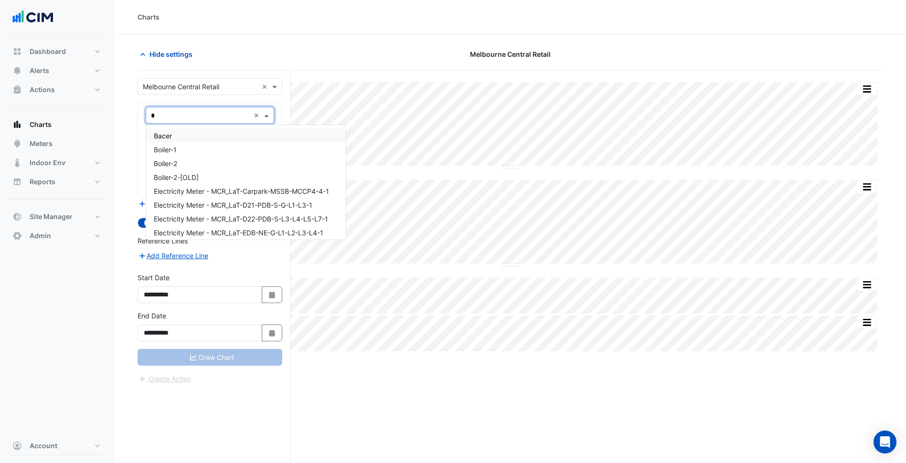
type input "**"
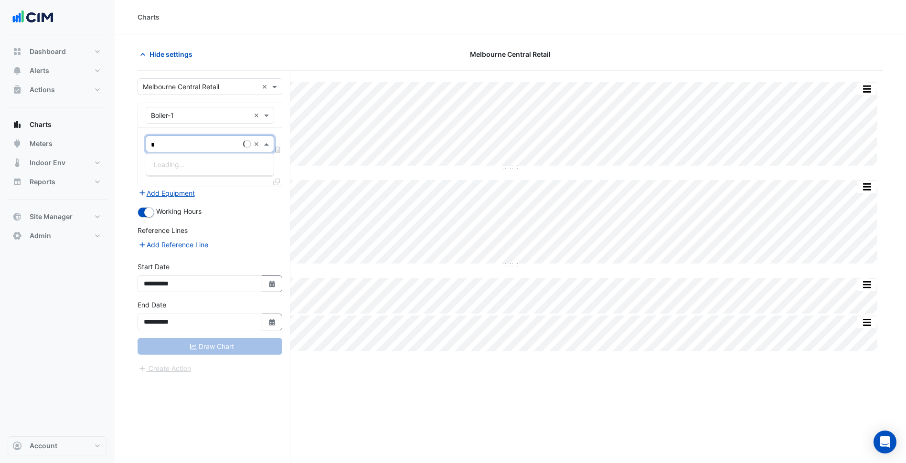
type input "**"
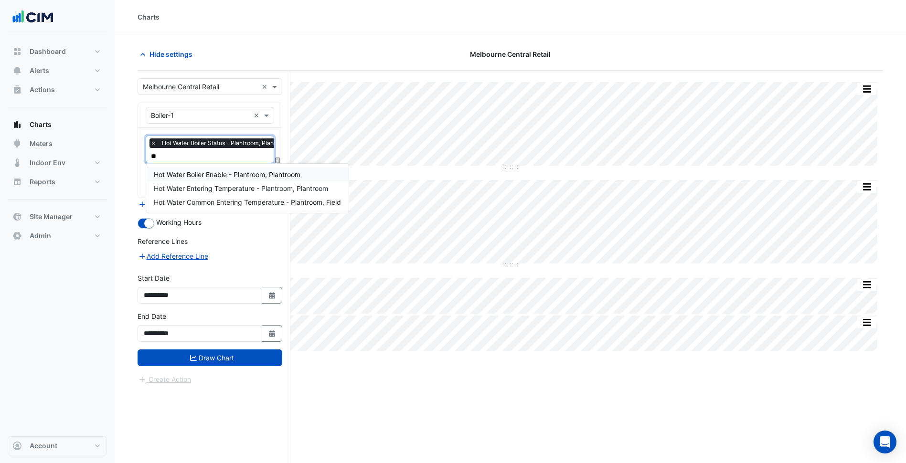
type input "***"
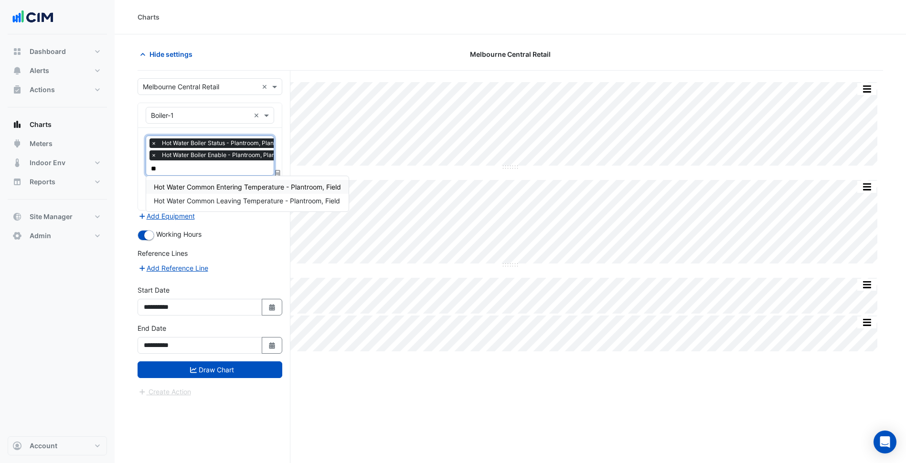
type input "***"
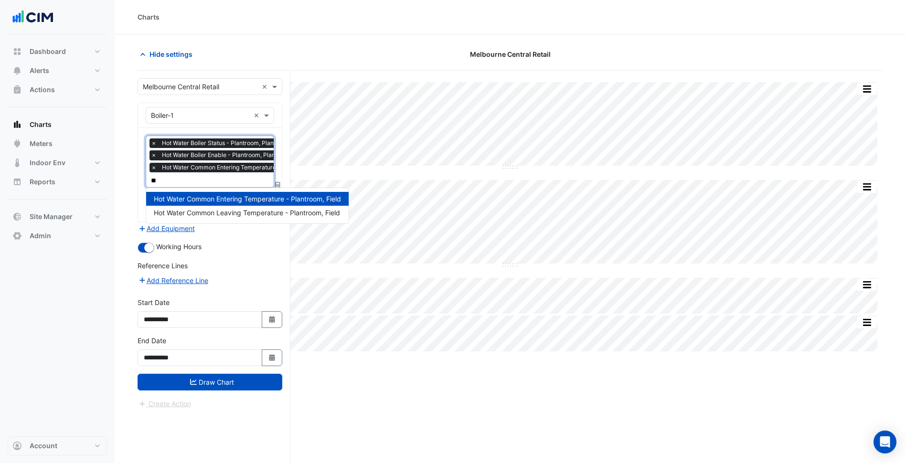
type input "***"
drag, startPoint x: 249, startPoint y: 209, endPoint x: 242, endPoint y: 225, distance: 17.9
click at [249, 209] on span "Hot Water Common Leaving Temperature - Plantroom, Field" at bounding box center [247, 213] width 186 height 8
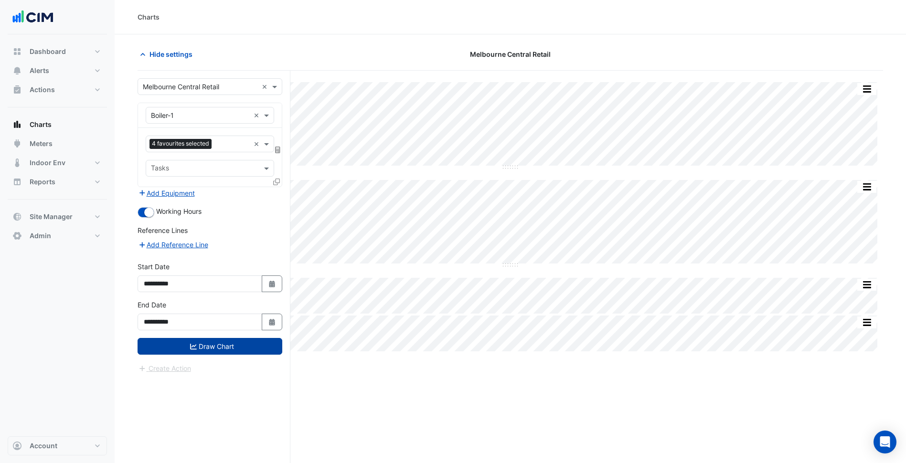
click at [253, 354] on button "Draw Chart" at bounding box center [210, 346] width 145 height 17
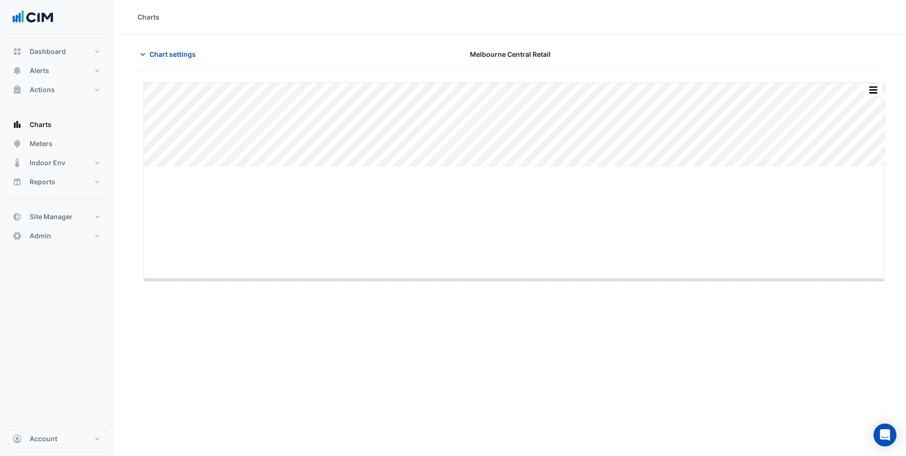
drag, startPoint x: 514, startPoint y: 166, endPoint x: 489, endPoint y: 291, distance: 127.1
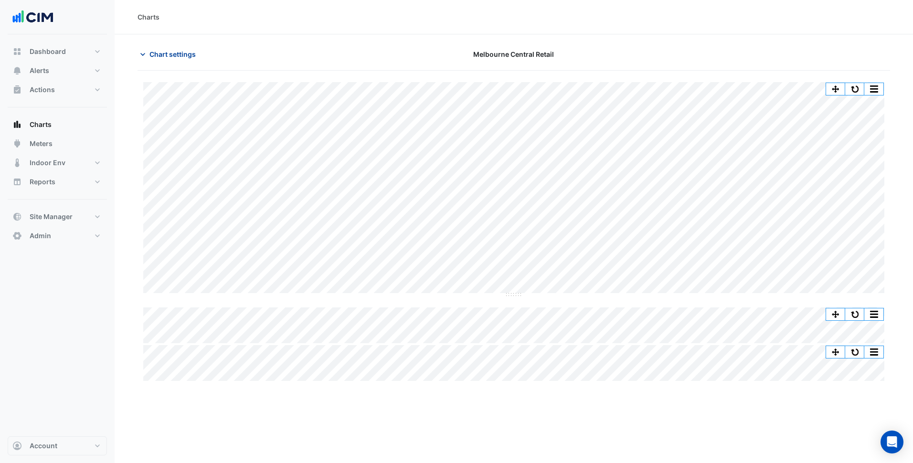
click at [188, 54] on span "Chart settings" at bounding box center [172, 54] width 46 height 10
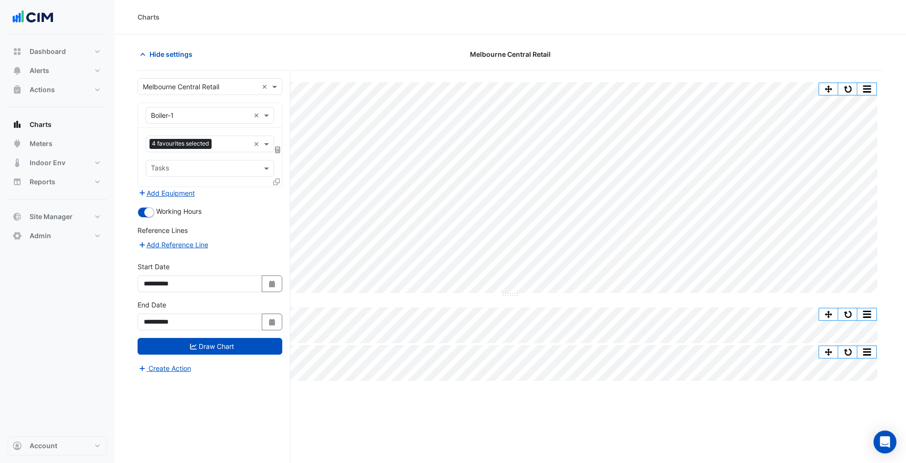
click at [183, 186] on div "Favourites 4 favourites selected × Tasks" at bounding box center [210, 157] width 144 height 59
click at [184, 192] on button "Add Equipment" at bounding box center [167, 193] width 58 height 11
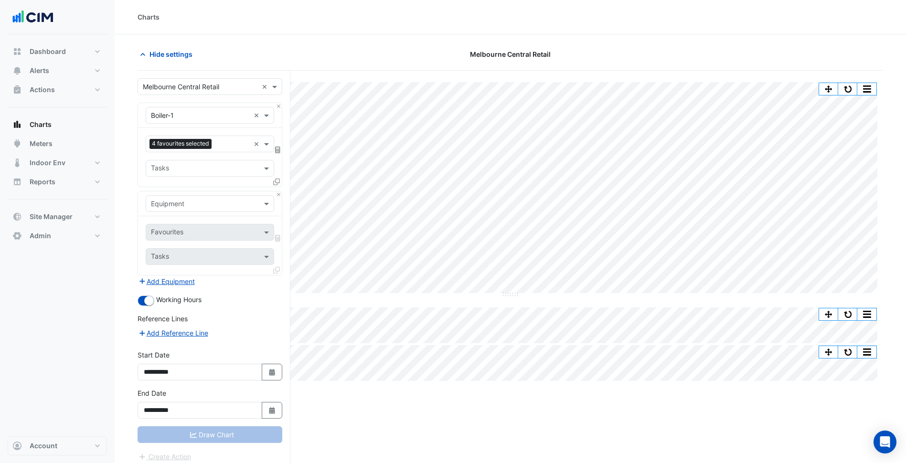
click at [188, 203] on input "text" at bounding box center [200, 204] width 99 height 10
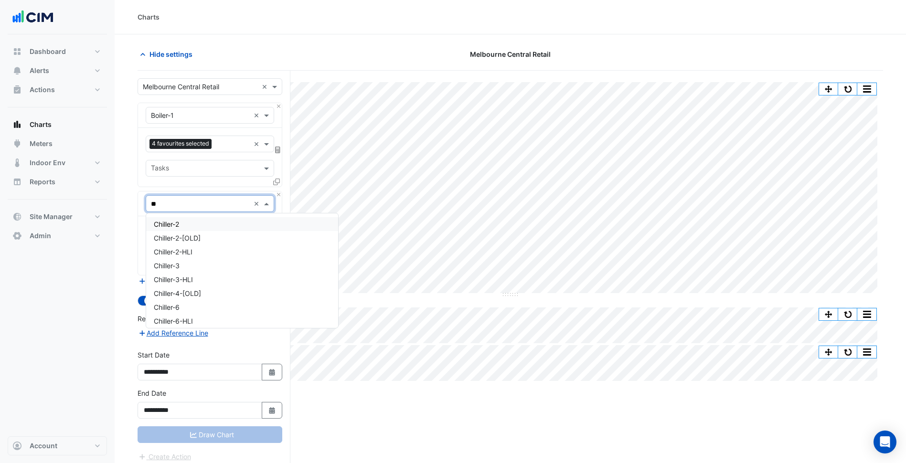
type input "***"
drag, startPoint x: 178, startPoint y: 238, endPoint x: 174, endPoint y: 233, distance: 5.8
click at [178, 238] on div "PHWP1" at bounding box center [209, 236] width 127 height 14
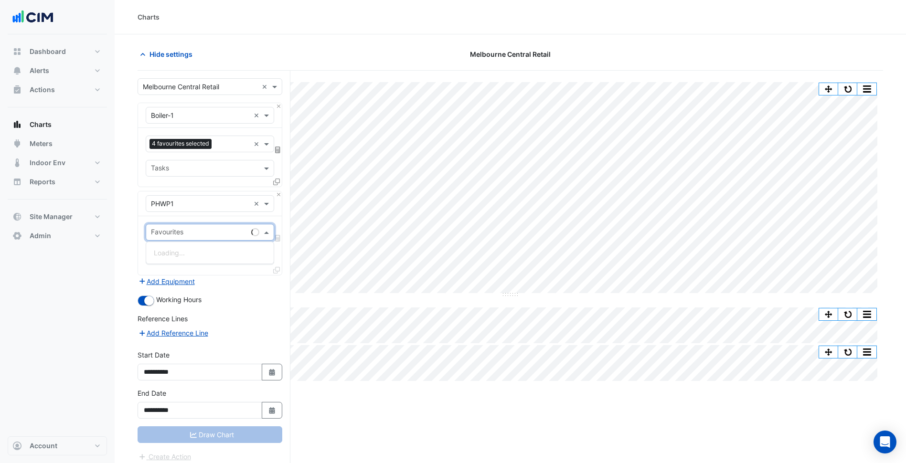
click at [174, 232] on input "text" at bounding box center [199, 233] width 96 height 10
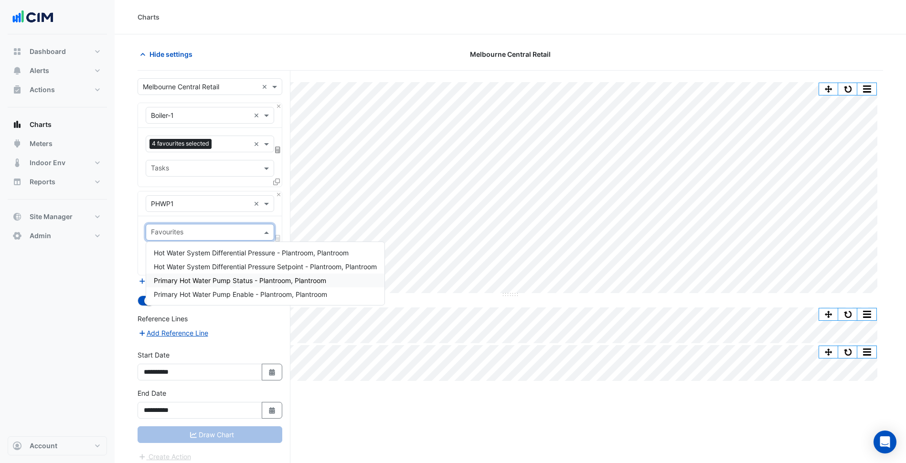
click at [207, 280] on span "Primary Hot Water Pump Status - Plantroom, Plantroom" at bounding box center [240, 280] width 172 height 8
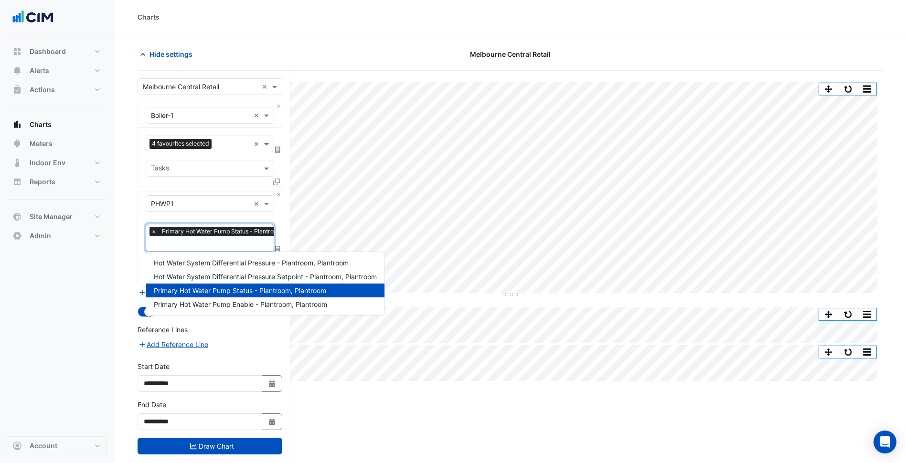
click at [210, 243] on input "text" at bounding box center [234, 245] width 167 height 10
click at [229, 304] on span "Primary Hot Water Pump Enable - Plantroom, Plantroom" at bounding box center [240, 304] width 173 height 8
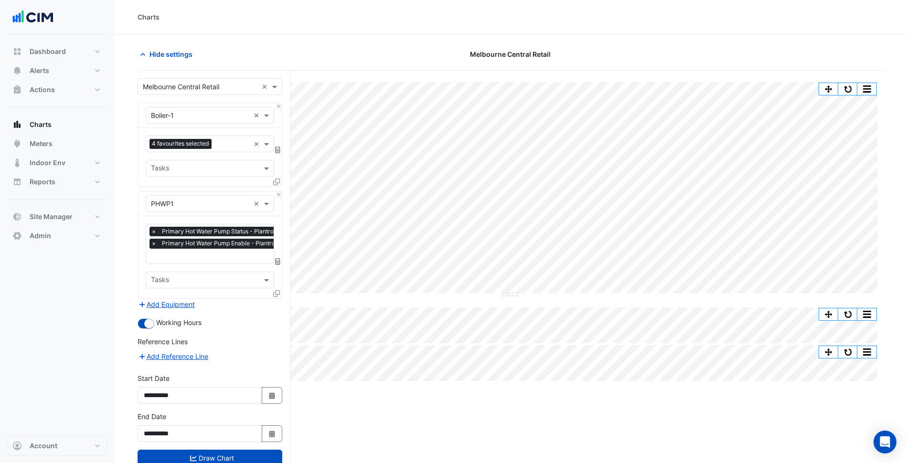
click at [276, 296] on fa-icon at bounding box center [276, 293] width 7 height 8
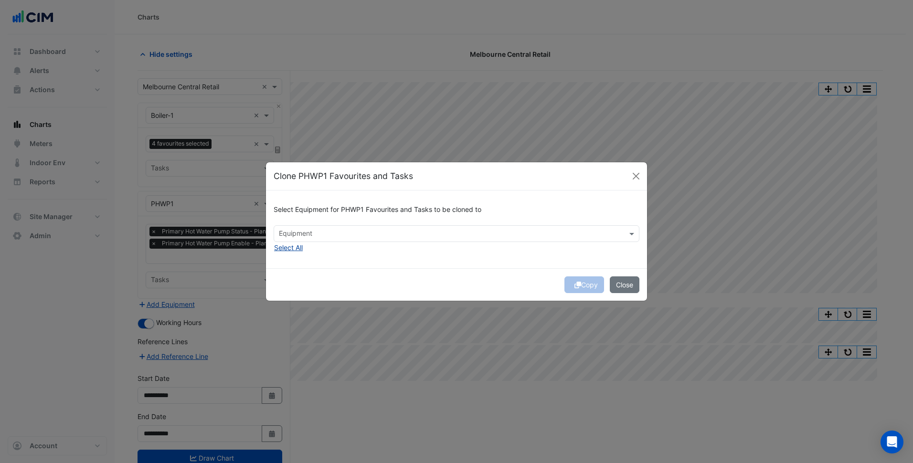
click at [295, 247] on button "Select All" at bounding box center [289, 247] width 30 height 11
click at [384, 277] on div "Copy Close" at bounding box center [456, 284] width 381 height 32
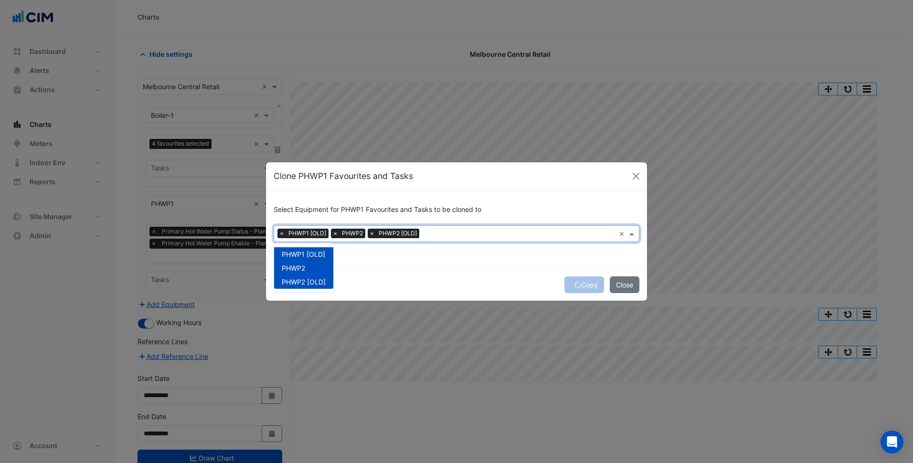
click at [277, 232] on div "Equipment × PHWP1 [OLD] × PHWP2 × PHWP2 [OLD]" at bounding box center [444, 233] width 341 height 15
click at [281, 232] on span "×" at bounding box center [281, 234] width 9 height 10
click at [318, 236] on span "×" at bounding box center [318, 234] width 9 height 10
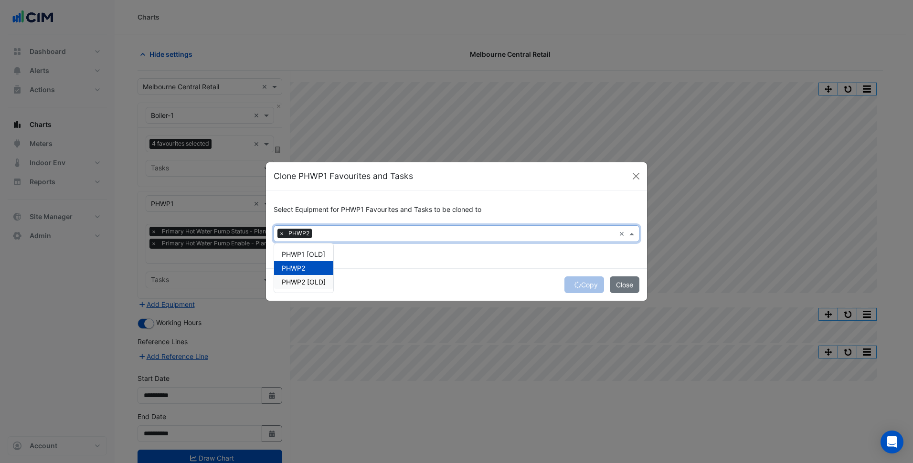
drag, startPoint x: 452, startPoint y: 263, endPoint x: 472, endPoint y: 263, distance: 19.6
click at [458, 263] on div "Select Equipment for PHWP1 Favourites and Tasks to be cloned to Equipment × PHW…" at bounding box center [456, 230] width 381 height 78
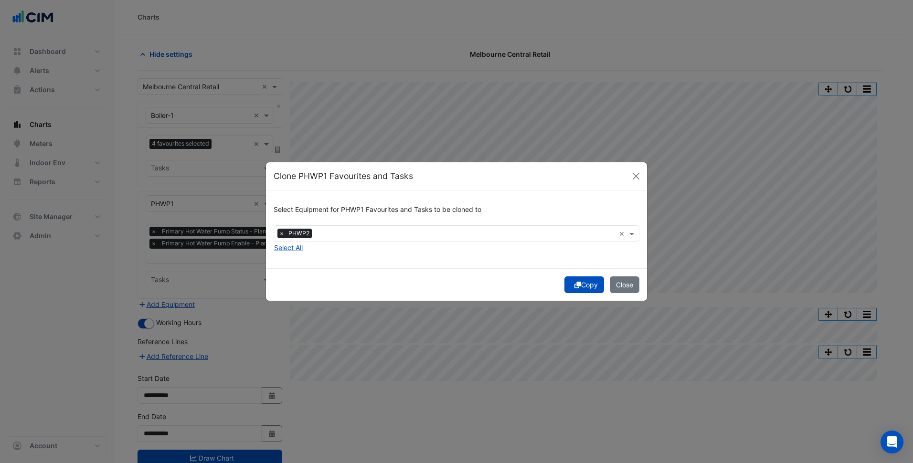
click at [584, 284] on button "Copy" at bounding box center [584, 284] width 40 height 17
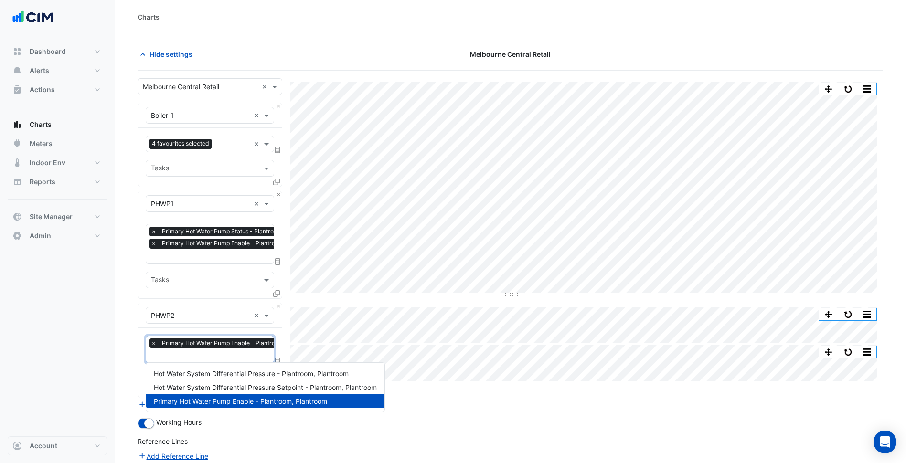
click at [229, 356] on input "text" at bounding box center [235, 356] width 169 height 10
click at [234, 382] on div "Hot Water System Differential Pressure Setpoint - Plantroom, Plantroom" at bounding box center [265, 388] width 238 height 14
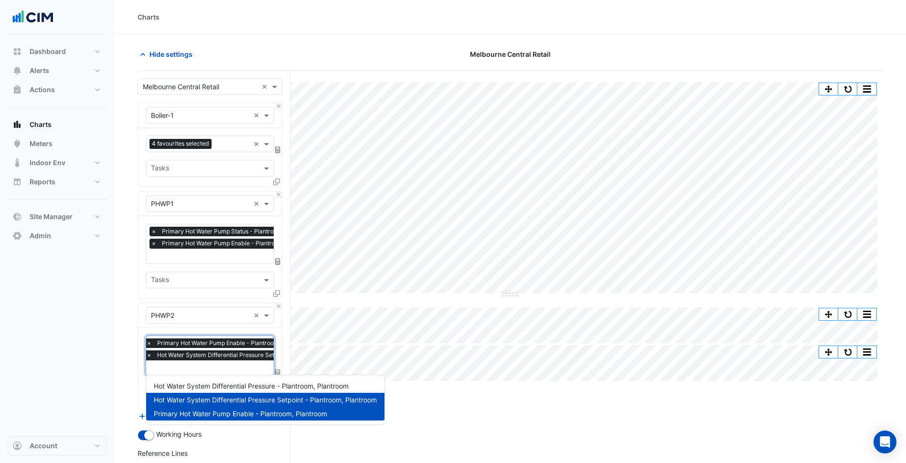
click at [233, 358] on span "Hot Water System Differential Pressure Setpoint - Plantroom, Plantroom" at bounding box center [255, 355] width 200 height 10
click at [242, 383] on span "Hot Water System Differential Pressure - Plantroom, Plantroom" at bounding box center [251, 386] width 195 height 8
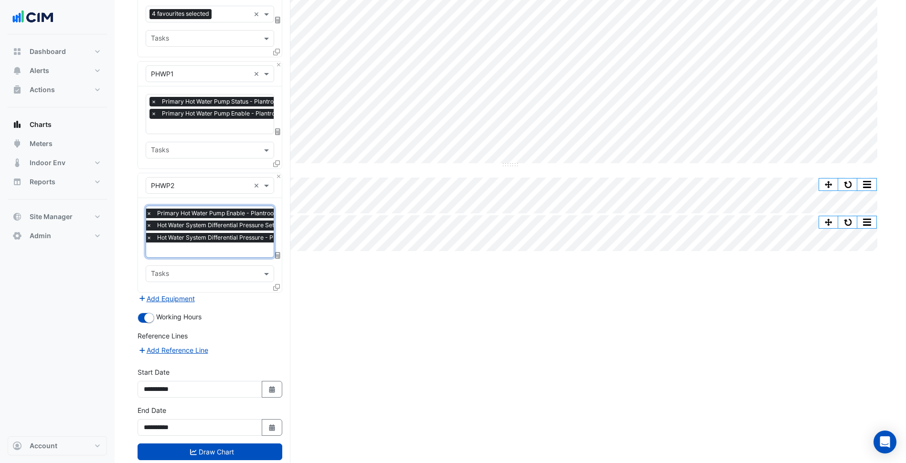
scroll to position [152, 0]
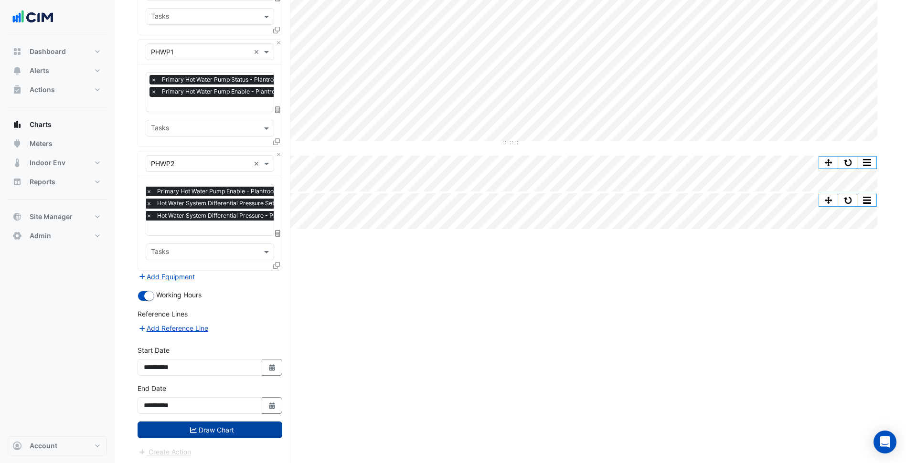
click at [232, 422] on button "Draw Chart" at bounding box center [210, 430] width 145 height 17
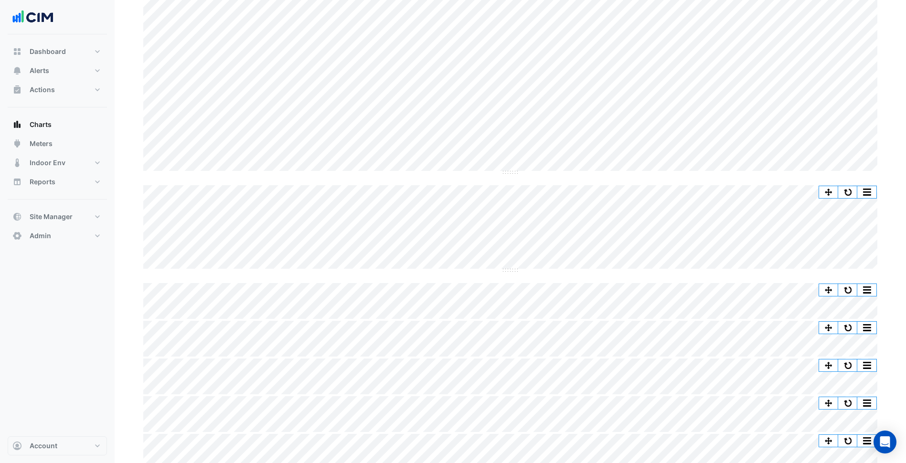
scroll to position [131, 0]
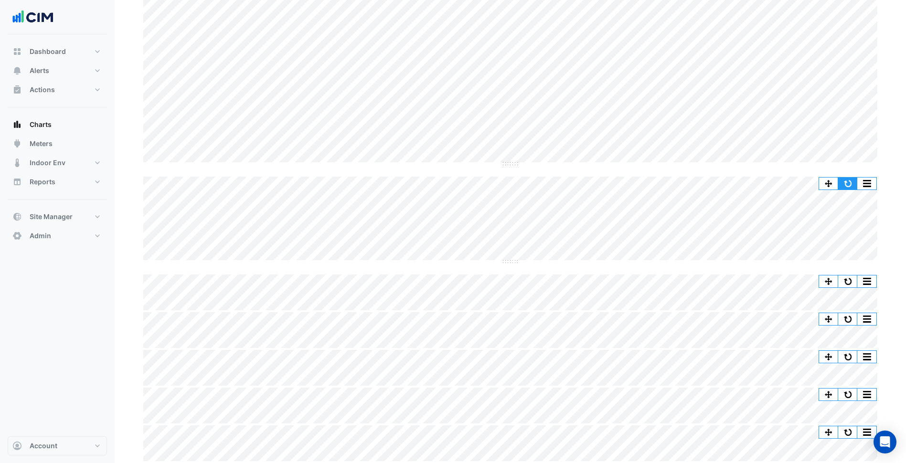
click at [846, 184] on button "button" at bounding box center [847, 184] width 19 height 12
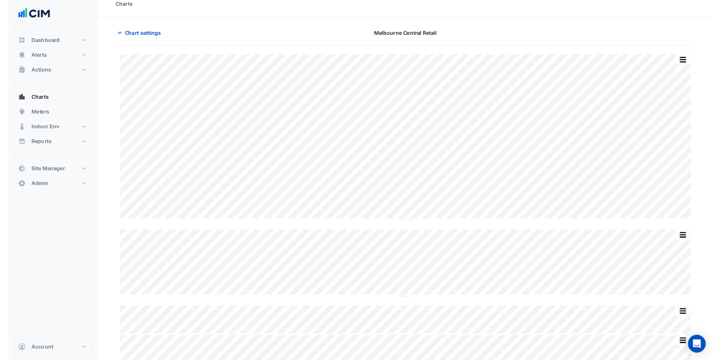
scroll to position [0, 0]
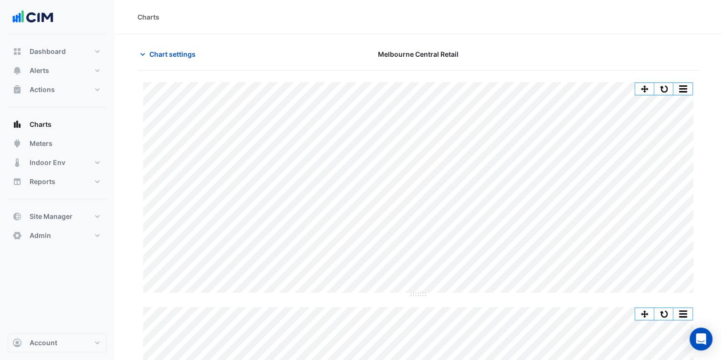
click at [511, 29] on div "Charts" at bounding box center [419, 17] width 608 height 34
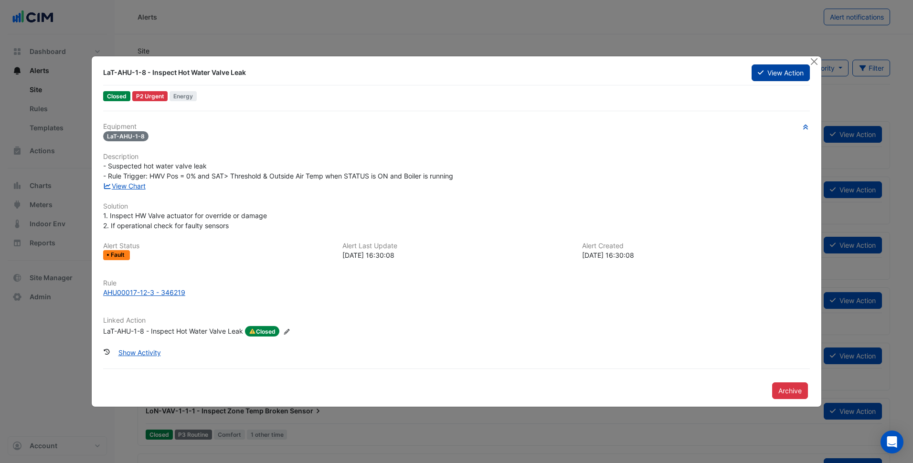
click at [787, 77] on button "View Action" at bounding box center [781, 72] width 58 height 17
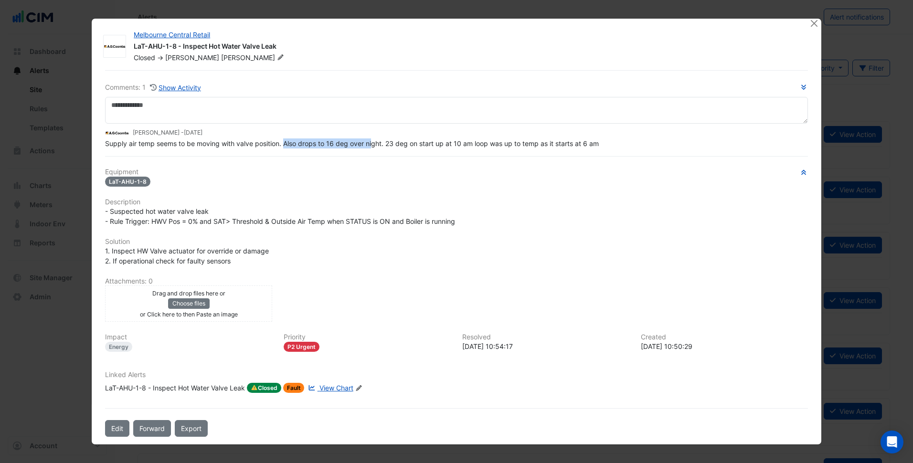
drag, startPoint x: 295, startPoint y: 158, endPoint x: 373, endPoint y: 140, distance: 79.9
click at [373, 140] on span "Supply air temp seems to be moving with valve position. Also drops to 16 deg ov…" at bounding box center [352, 143] width 494 height 8
drag, startPoint x: 373, startPoint y: 140, endPoint x: 386, endPoint y: 185, distance: 46.8
click at [386, 185] on div "LaT-AHU-1-8" at bounding box center [456, 181] width 703 height 11
click at [345, 385] on span "View Chart" at bounding box center [336, 388] width 34 height 8
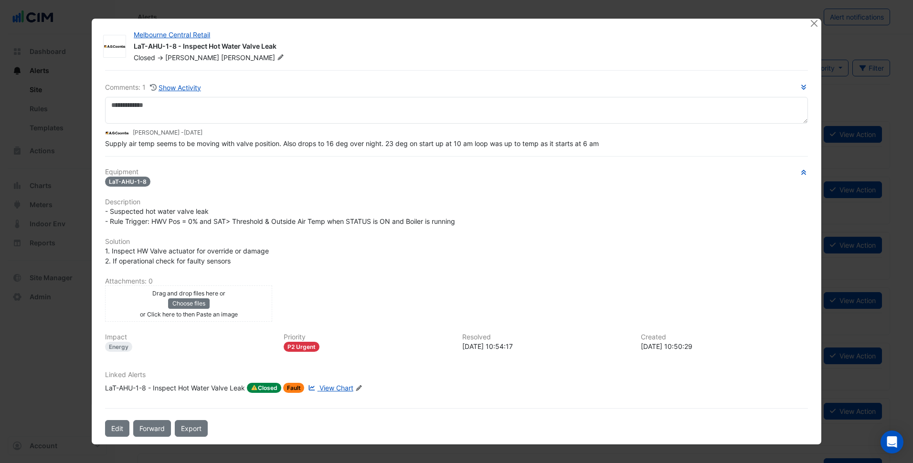
click at [223, 390] on div "LaT-AHU-1-8 - Inspect Hot Water Valve Leak" at bounding box center [175, 388] width 140 height 11
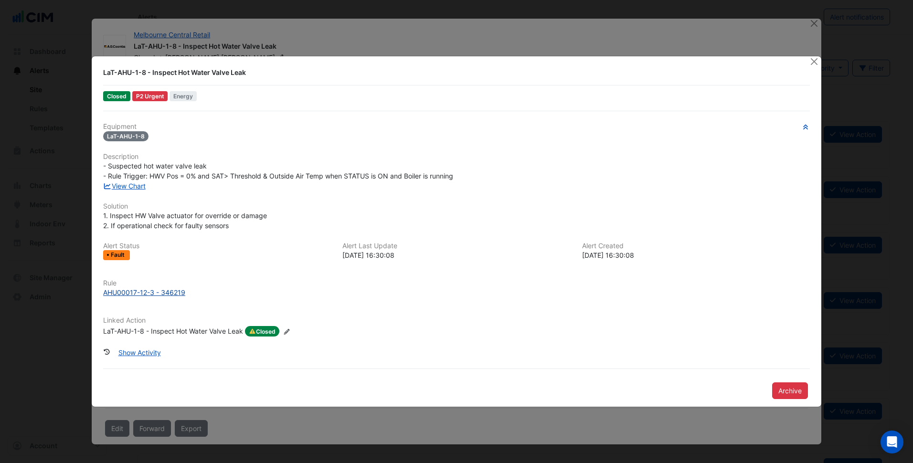
click at [159, 290] on div "AHU00017-12-3 - 346219" at bounding box center [144, 292] width 82 height 10
click at [812, 61] on button "Close" at bounding box center [814, 61] width 10 height 10
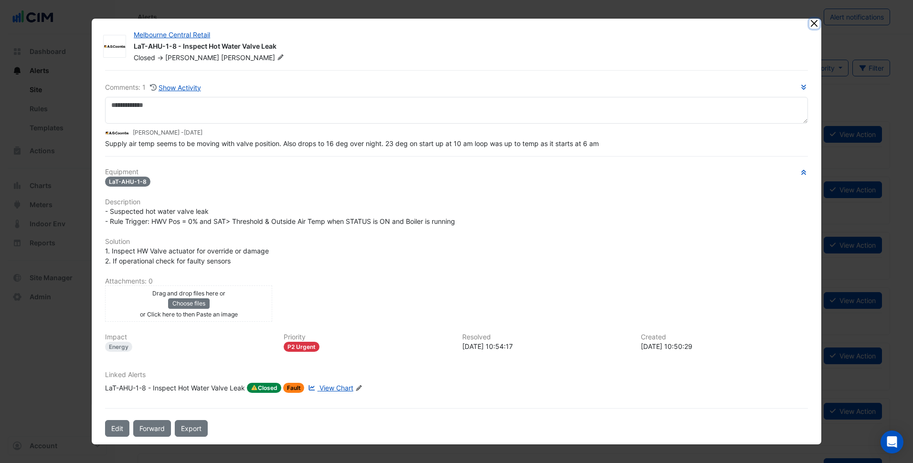
click at [817, 25] on button "Close" at bounding box center [814, 24] width 10 height 10
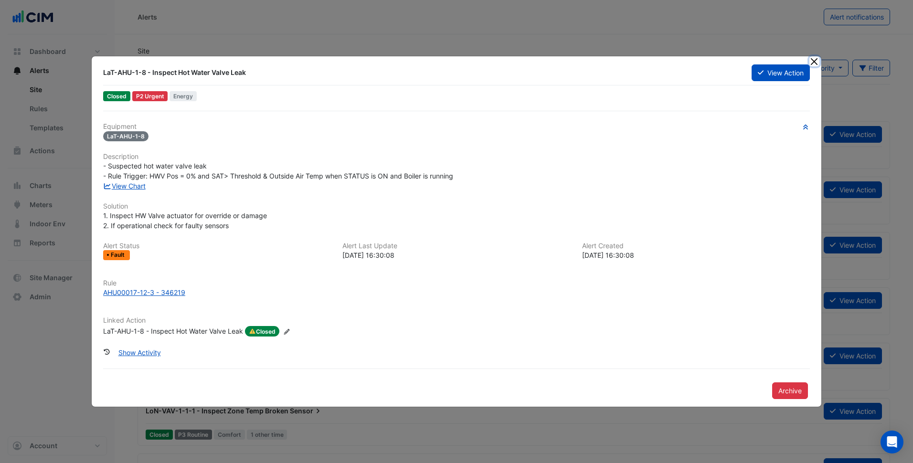
click at [814, 61] on button "Close" at bounding box center [814, 61] width 10 height 10
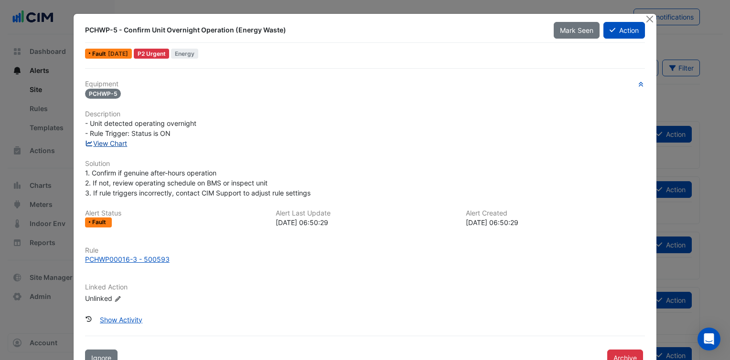
click at [109, 142] on link "View Chart" at bounding box center [106, 143] width 42 height 8
click at [143, 255] on div "PCHWP00016-3 - 500593" at bounding box center [127, 259] width 85 height 10
click at [281, 110] on h6 "Description" at bounding box center [365, 114] width 560 height 8
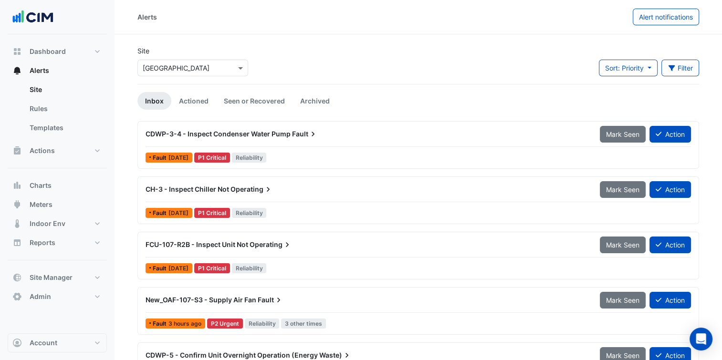
click at [223, 69] on input "text" at bounding box center [183, 69] width 81 height 10
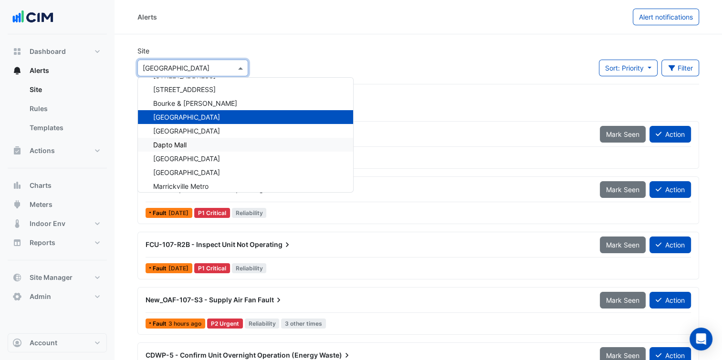
scroll to position [6879, 0]
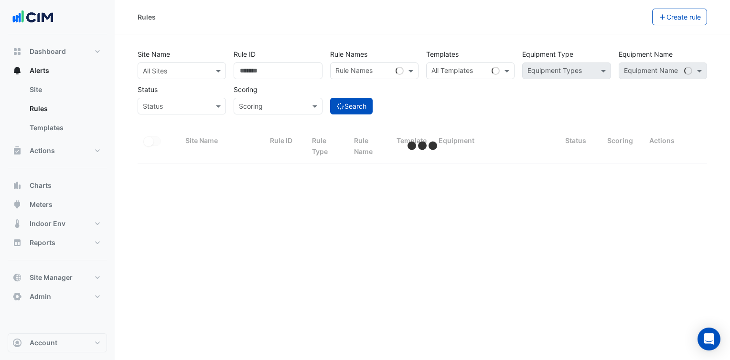
select select "***"
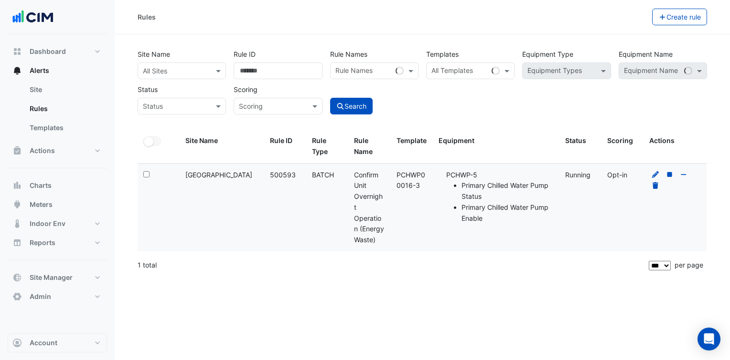
click at [660, 170] on div at bounding box center [675, 181] width 52 height 22
click at [653, 174] on icon at bounding box center [655, 174] width 9 height 7
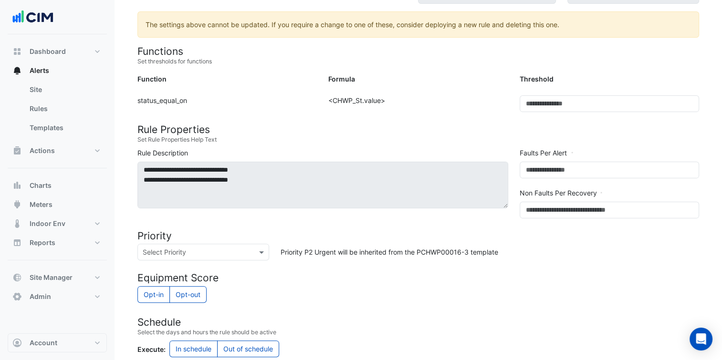
scroll to position [239, 0]
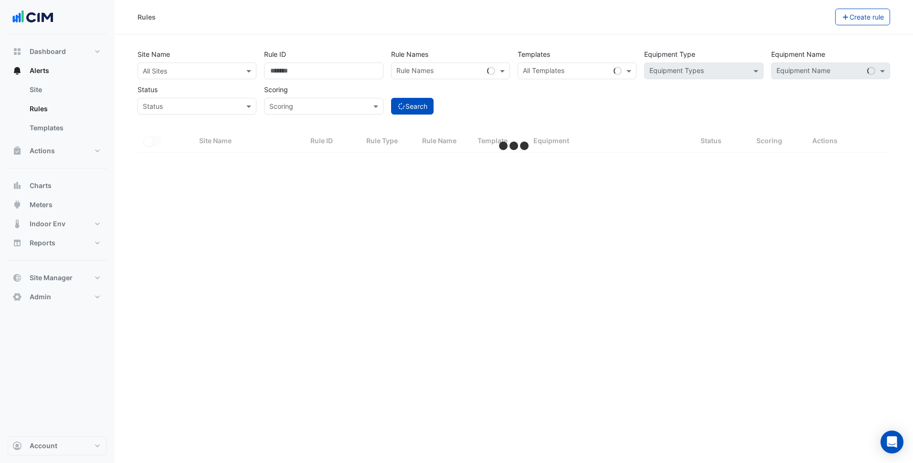
select select "***"
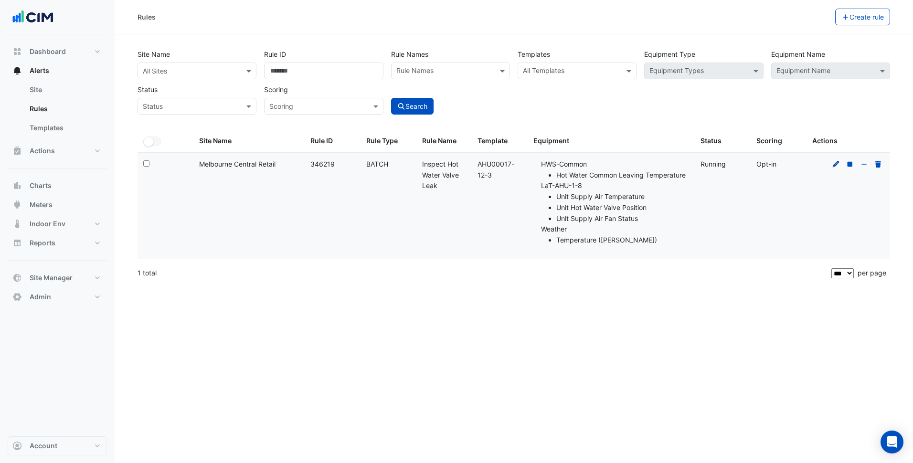
click at [834, 161] on icon at bounding box center [836, 164] width 9 height 7
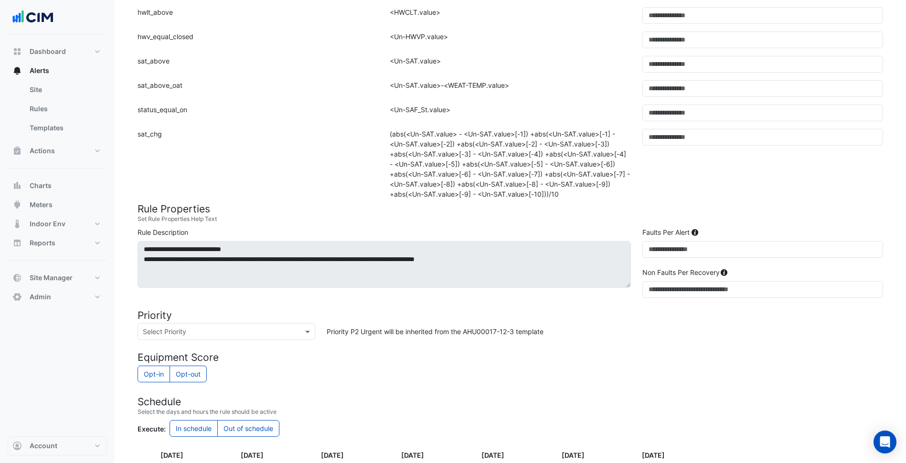
scroll to position [334, 0]
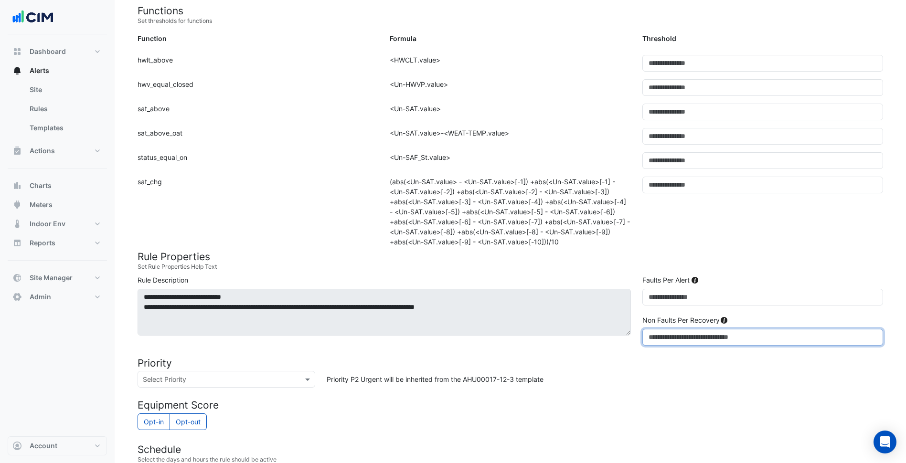
drag, startPoint x: 657, startPoint y: 337, endPoint x: 626, endPoint y: 336, distance: 30.1
click at [626, 336] on div "**********" at bounding box center [510, 312] width 757 height 74
click at [538, 249] on form "Rule Type Batch Sensors Map sensors to concrete equipment properties Point Sens…" at bounding box center [510, 199] width 745 height 875
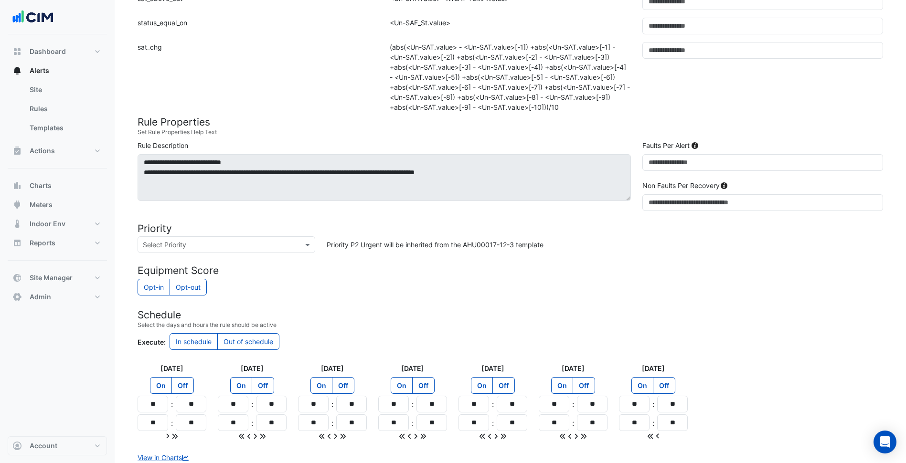
scroll to position [516, 0]
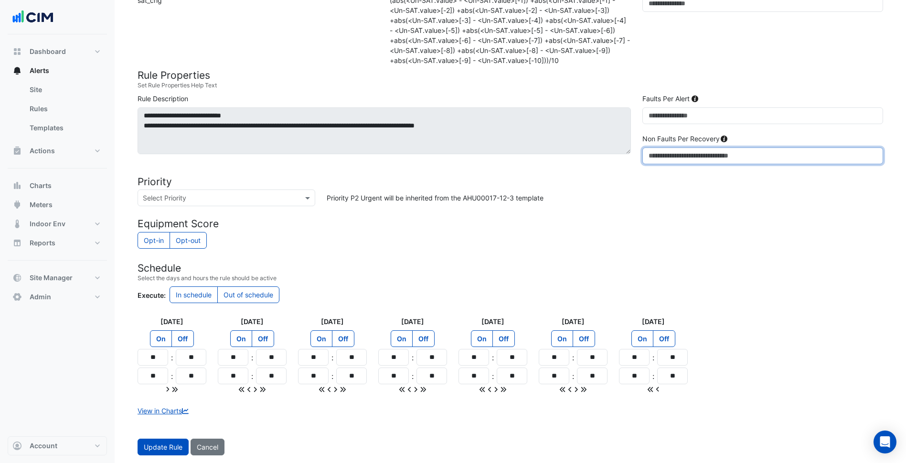
drag, startPoint x: 656, startPoint y: 150, endPoint x: 630, endPoint y: 154, distance: 26.1
click at [630, 154] on div "**********" at bounding box center [510, 131] width 757 height 74
type input "*"
click at [477, 271] on h4 "Schedule" at bounding box center [510, 268] width 745 height 12
click at [172, 445] on button "Update Rule" at bounding box center [163, 447] width 51 height 17
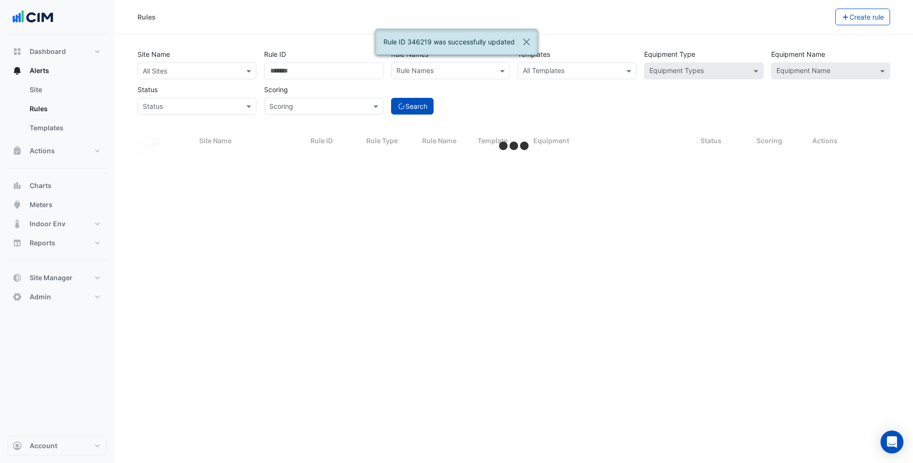
select select "***"
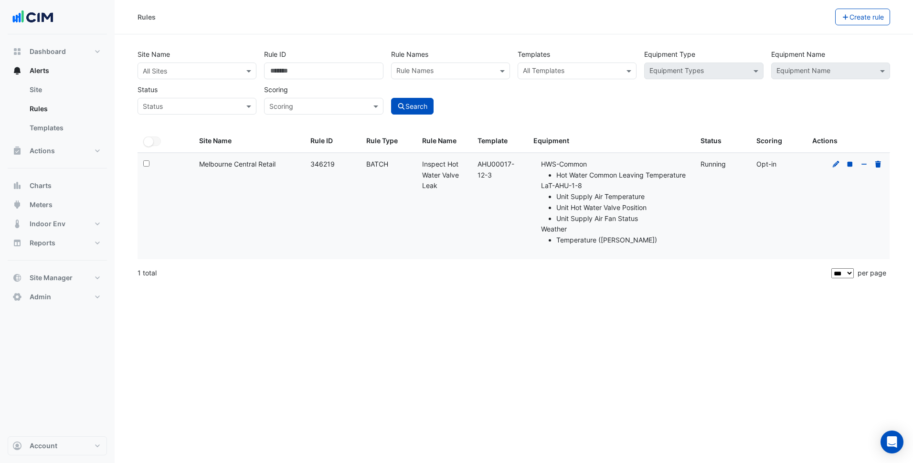
click at [459, 300] on div "Rules Create rule Site Name All Sites Rule ID ****** Rule Names Rule Names Temp…" at bounding box center [514, 231] width 798 height 463
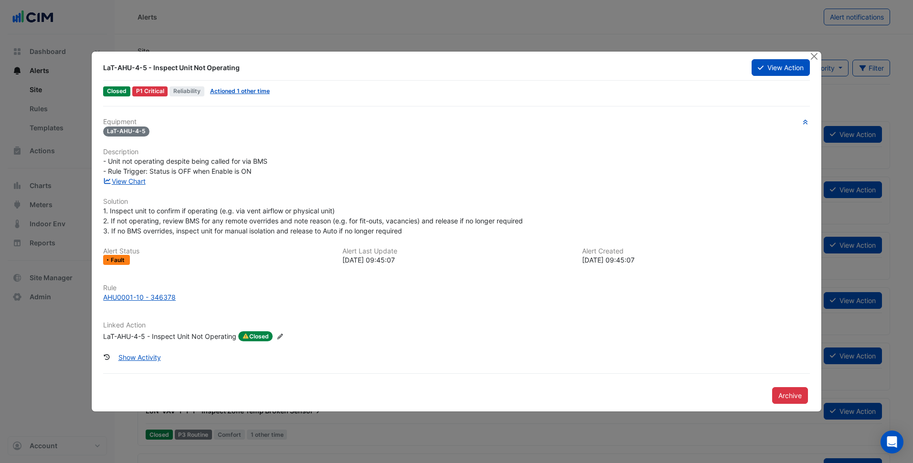
click at [398, 116] on div "Equipment LaT-AHU-4-5 Description - Unit not operating despite being called for…" at bounding box center [456, 255] width 714 height 298
click at [772, 67] on button "View Action" at bounding box center [781, 67] width 58 height 17
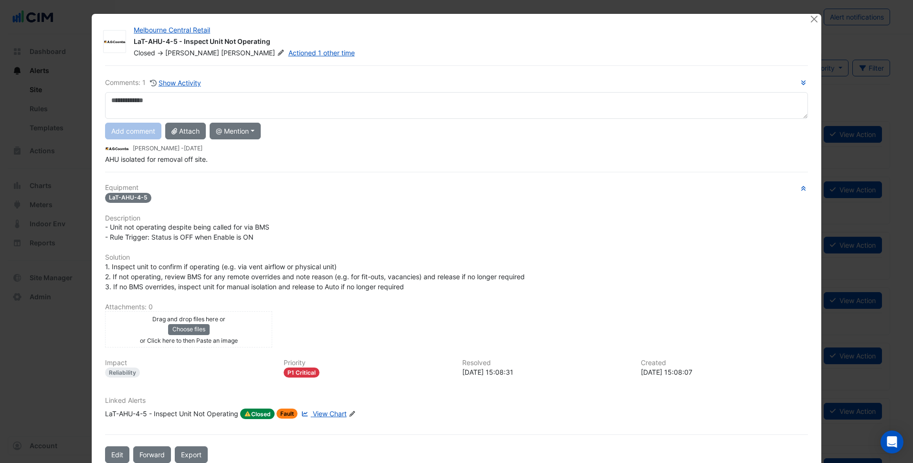
click at [195, 164] on div "AHU isolated for removal off site." at bounding box center [456, 159] width 703 height 10
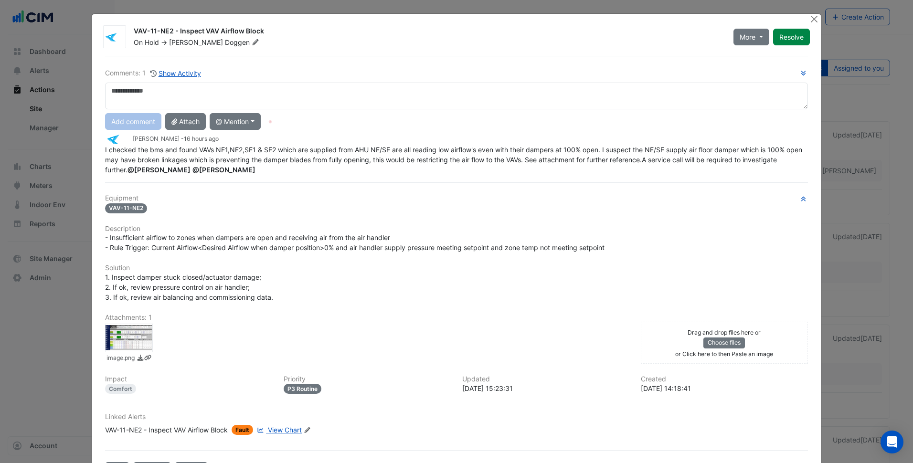
click at [122, 345] on div at bounding box center [129, 338] width 48 height 29
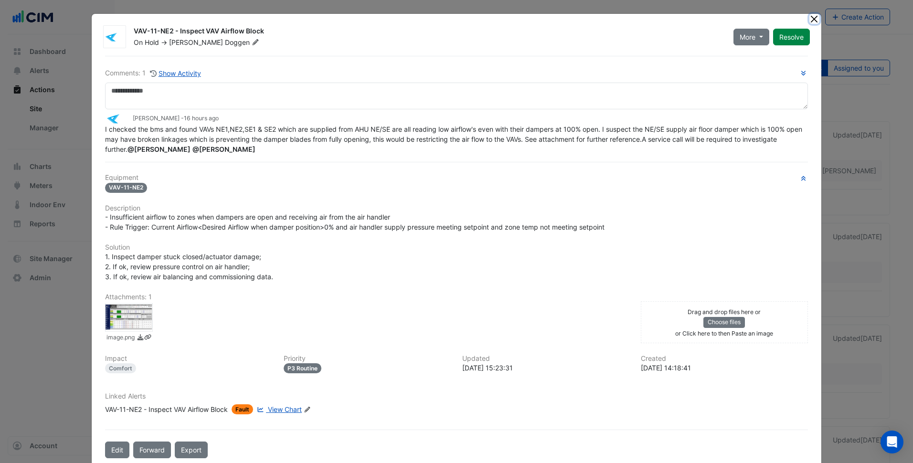
click at [729, 15] on button "Close" at bounding box center [814, 19] width 10 height 10
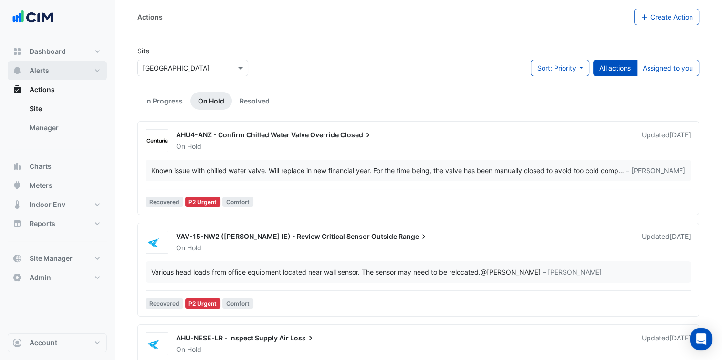
click at [82, 74] on button "Alerts" at bounding box center [57, 70] width 99 height 19
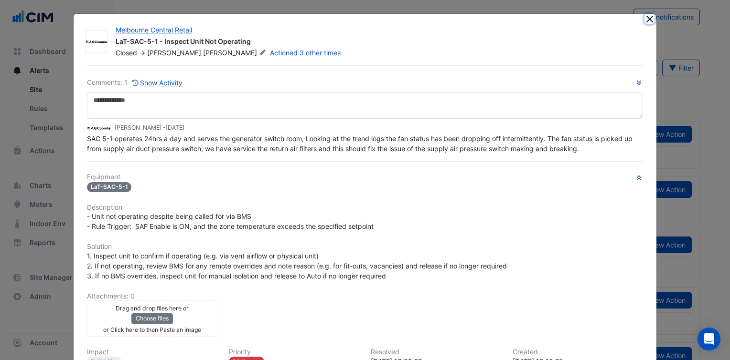
click at [646, 16] on button "Close" at bounding box center [649, 19] width 10 height 10
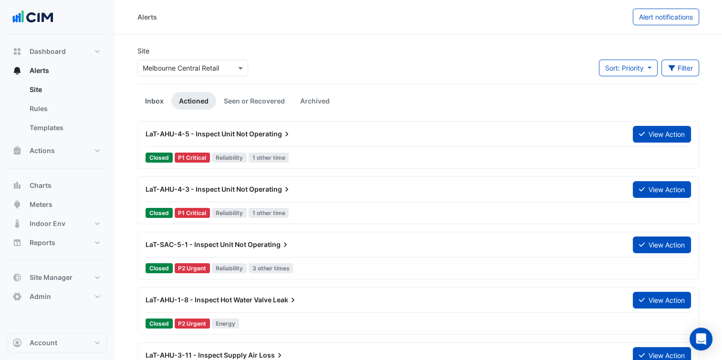
click at [151, 103] on link "Inbox" at bounding box center [155, 101] width 34 height 18
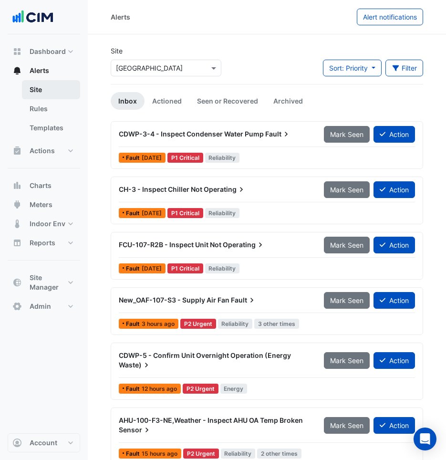
click at [53, 96] on link "Site" at bounding box center [51, 89] width 58 height 19
click at [147, 71] on input "text" at bounding box center [156, 69] width 81 height 10
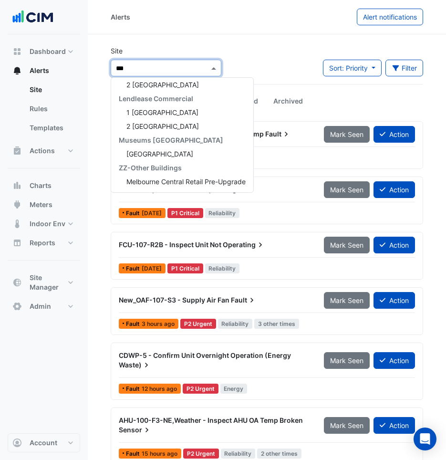
scroll to position [87, 0]
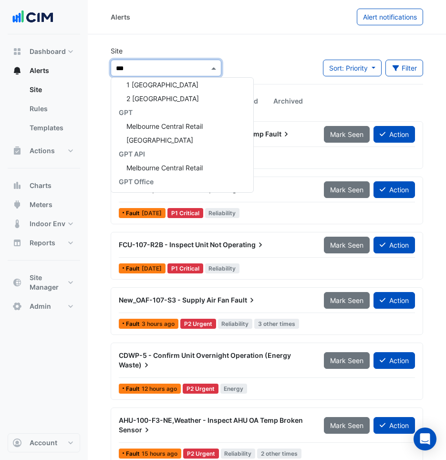
type input "****"
click at [185, 132] on div "Melbourne Central Retail" at bounding box center [182, 126] width 142 height 14
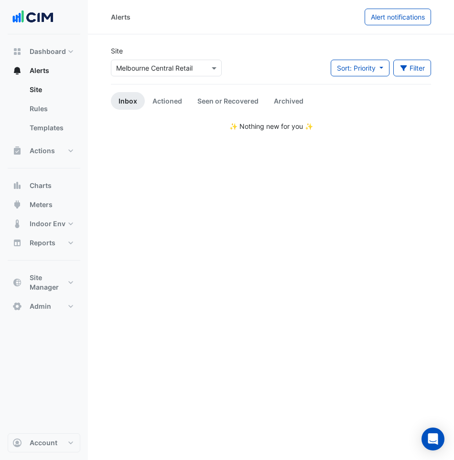
click at [254, 54] on div "Site Select a Site × Melbourne Central Retail Sort: Priority Priority Updated F…" at bounding box center [270, 65] width 331 height 38
click at [170, 98] on link "Actioned" at bounding box center [167, 101] width 45 height 18
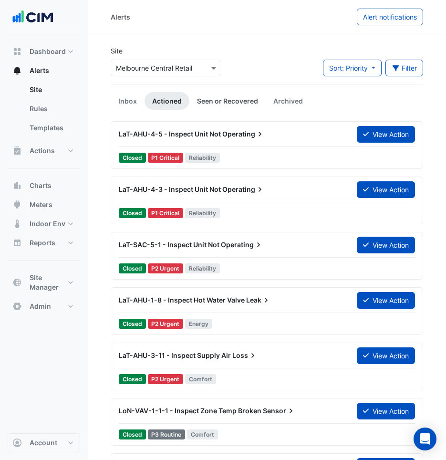
click at [226, 99] on link "Seen or Recovered" at bounding box center [228, 101] width 76 height 18
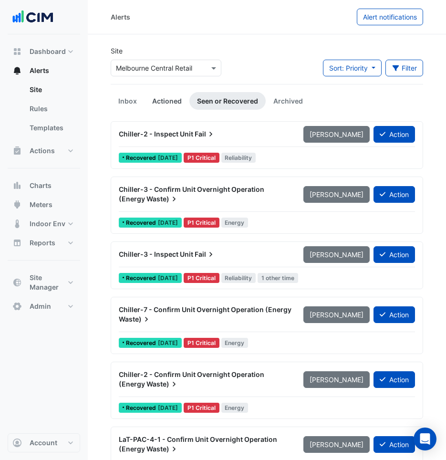
click at [163, 106] on link "Actioned" at bounding box center [167, 101] width 45 height 18
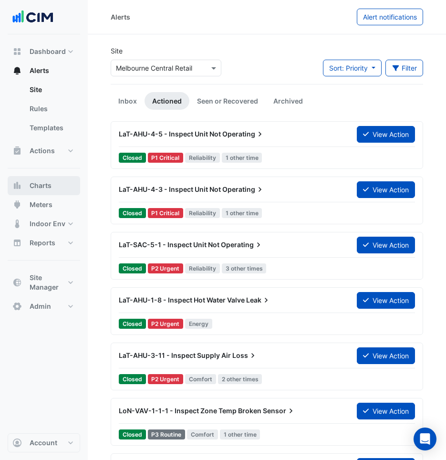
click at [63, 188] on button "Charts" at bounding box center [44, 185] width 73 height 19
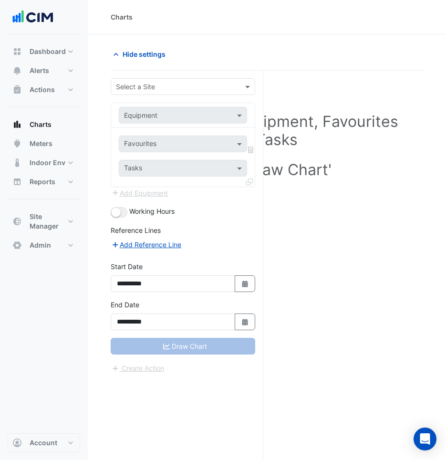
click at [198, 88] on input "text" at bounding box center [173, 87] width 115 height 10
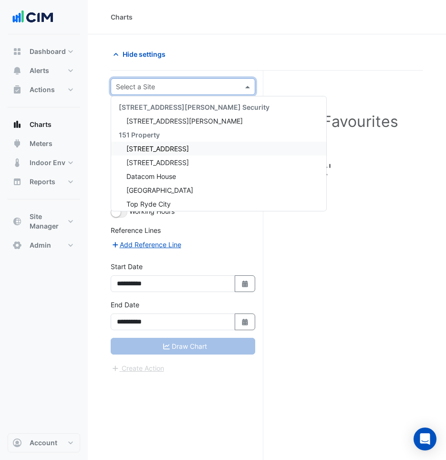
click at [176, 86] on input "text" at bounding box center [173, 87] width 115 height 10
type input "*"
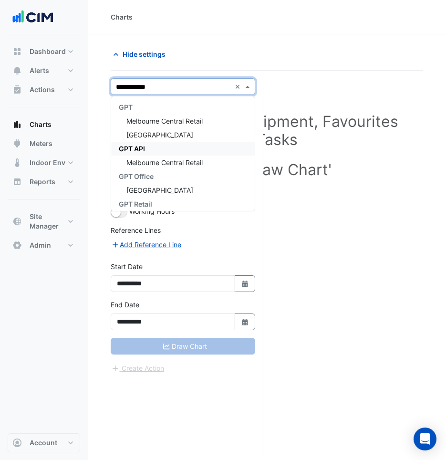
type input "**********"
click at [183, 121] on span "Melbourne Central Retail" at bounding box center [165, 121] width 76 height 8
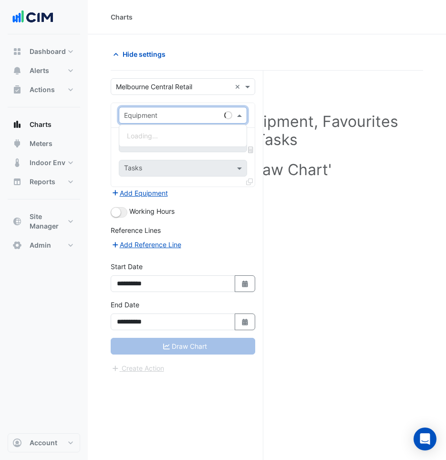
click at [186, 120] on div "Equipment" at bounding box center [183, 115] width 128 height 17
type input "******"
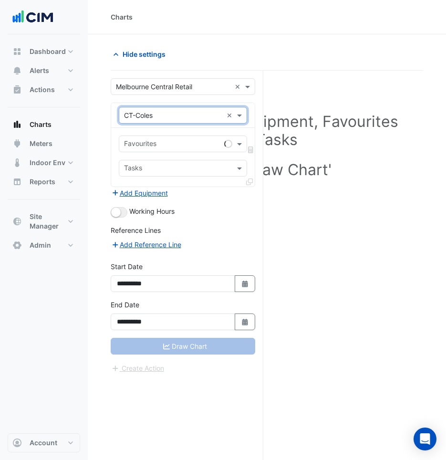
click at [182, 149] on div at bounding box center [172, 145] width 98 height 12
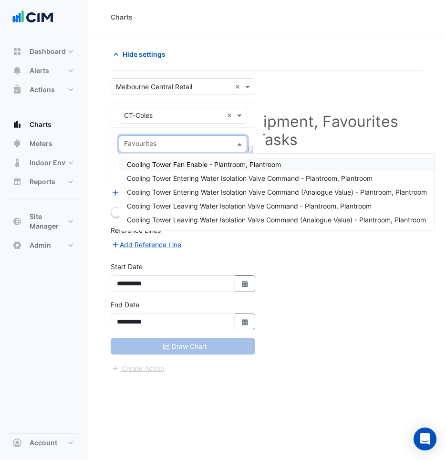
click at [170, 162] on span "Cooling Tower Fan Enable - Plantroom, Plantroom" at bounding box center [204, 164] width 154 height 8
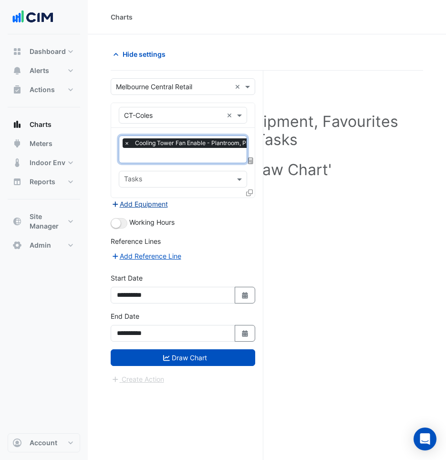
click at [162, 204] on button "Add Equipment" at bounding box center [140, 204] width 58 height 11
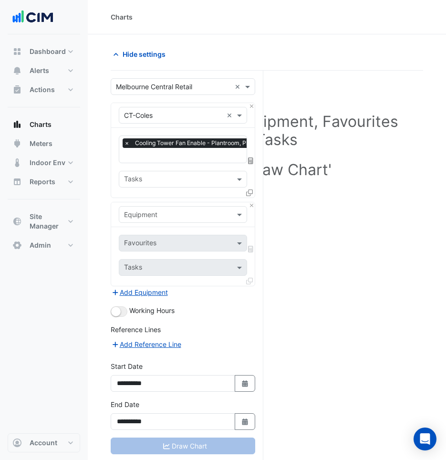
click at [252, 201] on div "Equipment × CT-Coles × Favourites × Cooling Tower Fan Enable - Plantroom, Plant…" at bounding box center [183, 195] width 145 height 184
click at [252, 205] on button "Close" at bounding box center [252, 205] width 6 height 6
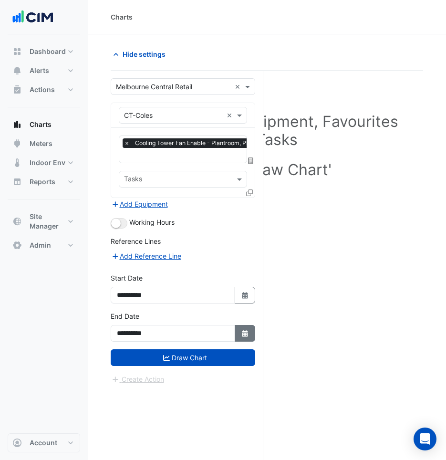
click at [245, 330] on icon "button" at bounding box center [245, 333] width 6 height 7
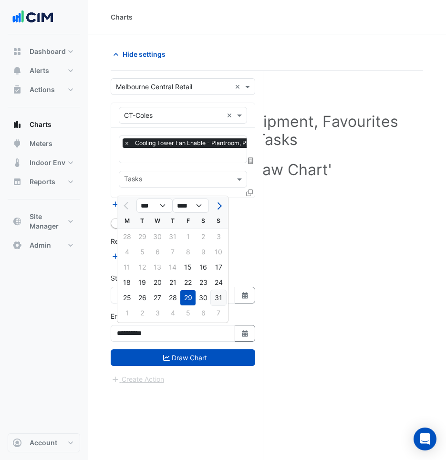
click at [217, 303] on div "31" at bounding box center [218, 297] width 15 height 15
type input "**********"
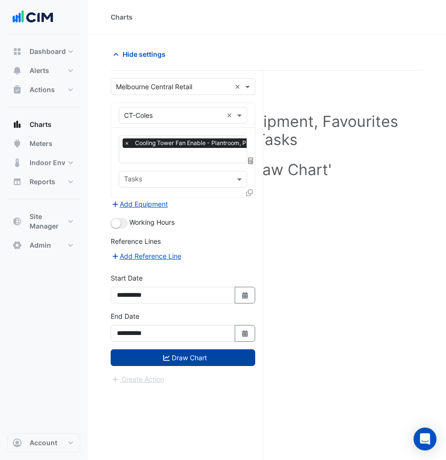
click at [219, 353] on button "Draw Chart" at bounding box center [183, 358] width 145 height 17
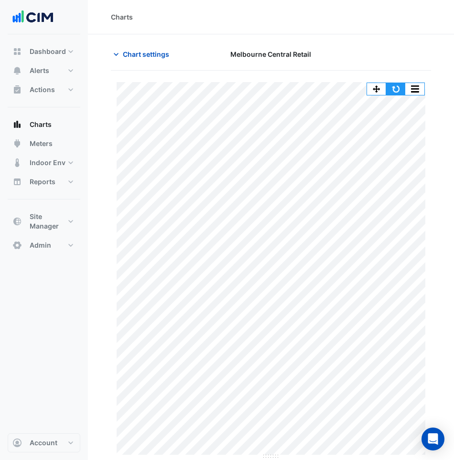
click at [391, 94] on button "button" at bounding box center [395, 89] width 19 height 12
click at [156, 58] on span "Chart settings" at bounding box center [146, 54] width 46 height 10
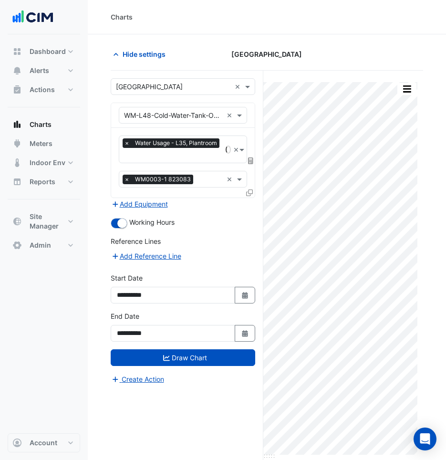
scroll to position [36, 0]
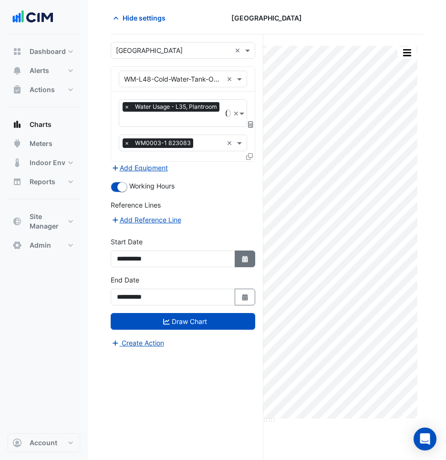
click at [244, 254] on button "Select Date" at bounding box center [245, 259] width 21 height 17
select select "*"
select select "****"
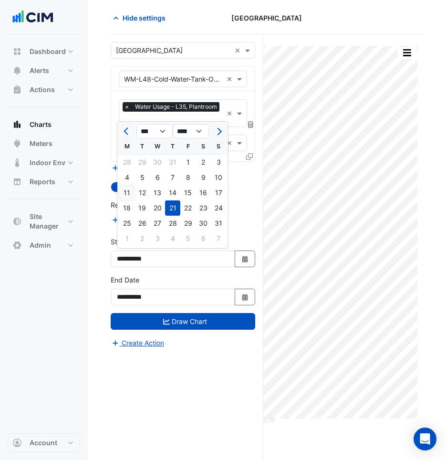
click at [127, 193] on div "11" at bounding box center [126, 192] width 15 height 15
type input "**********"
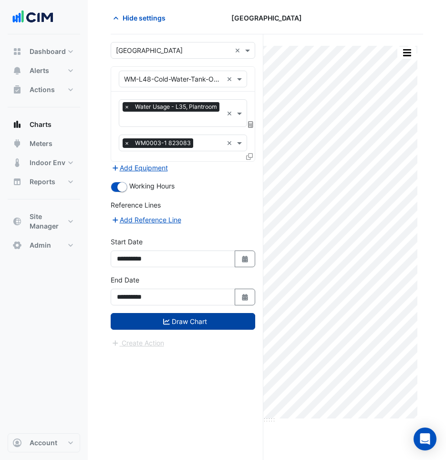
click at [234, 321] on button "Draw Chart" at bounding box center [183, 321] width 145 height 17
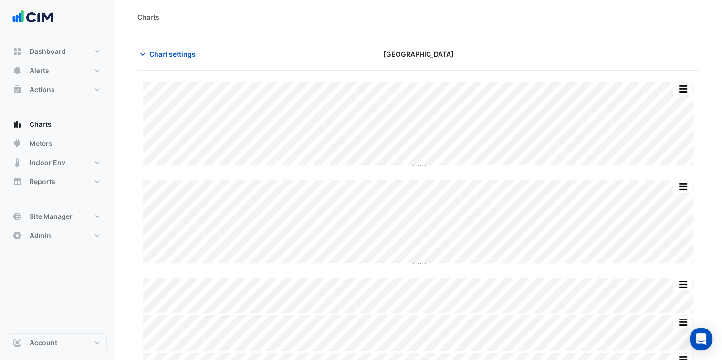
type input "**********"
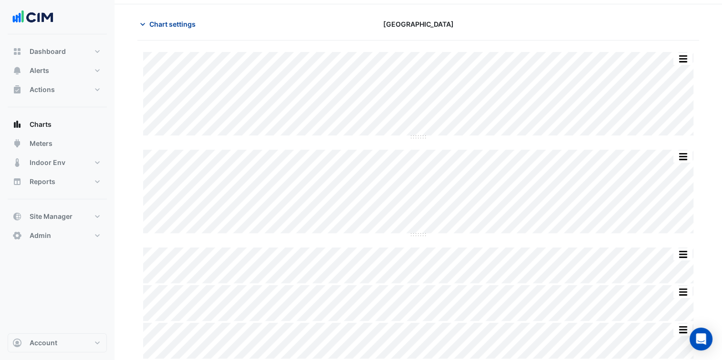
click at [168, 20] on span "Chart settings" at bounding box center [172, 24] width 46 height 10
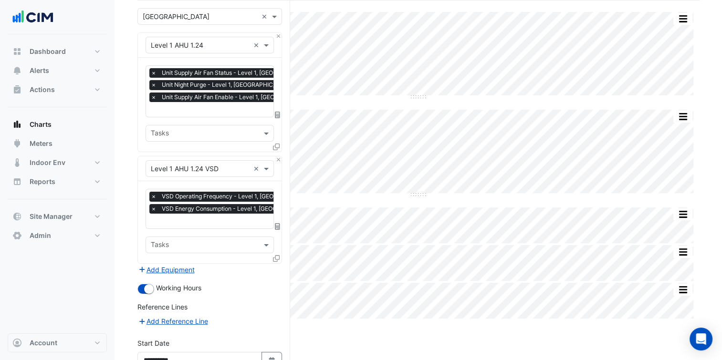
scroll to position [162, 0]
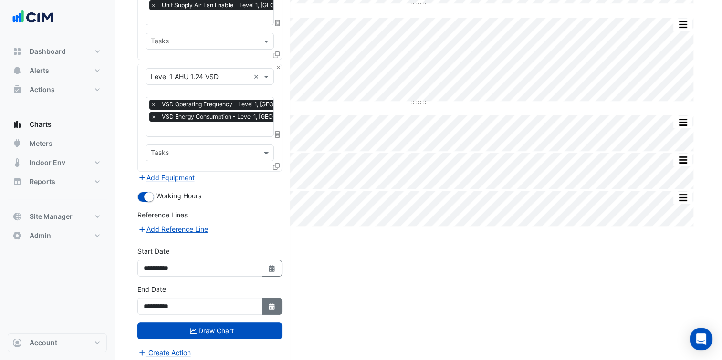
click at [266, 298] on button "Select Date" at bounding box center [272, 306] width 21 height 17
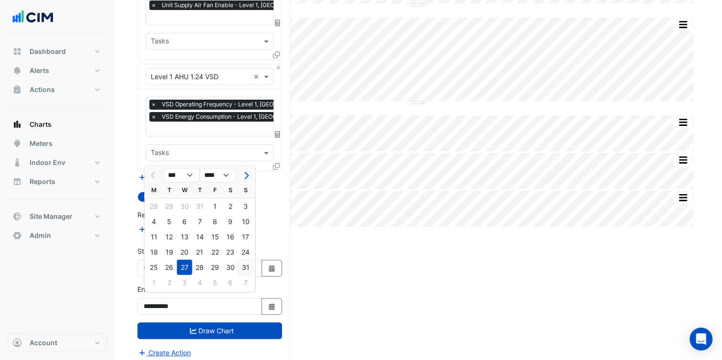
click at [246, 269] on div "31" at bounding box center [245, 267] width 15 height 15
type input "**********"
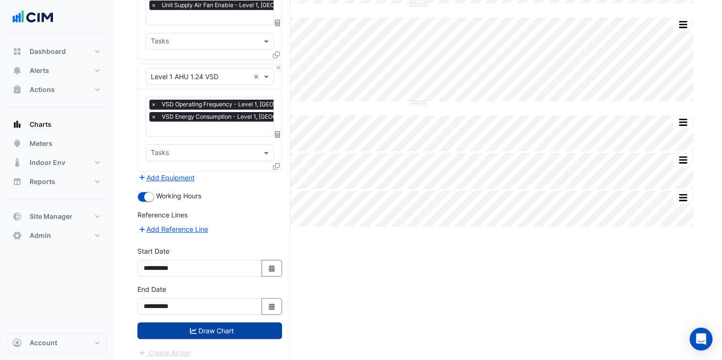
click at [248, 323] on button "Draw Chart" at bounding box center [210, 331] width 145 height 17
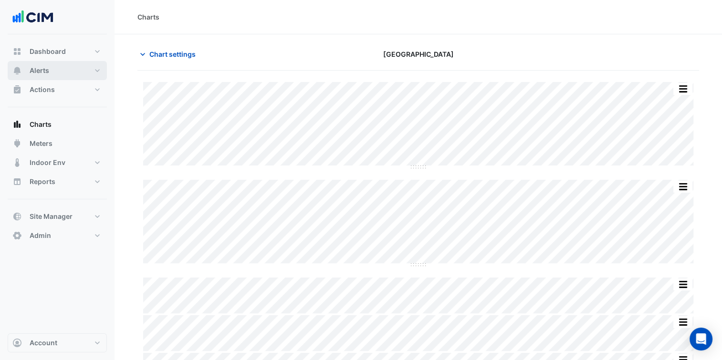
click at [80, 68] on button "Alerts" at bounding box center [57, 70] width 99 height 19
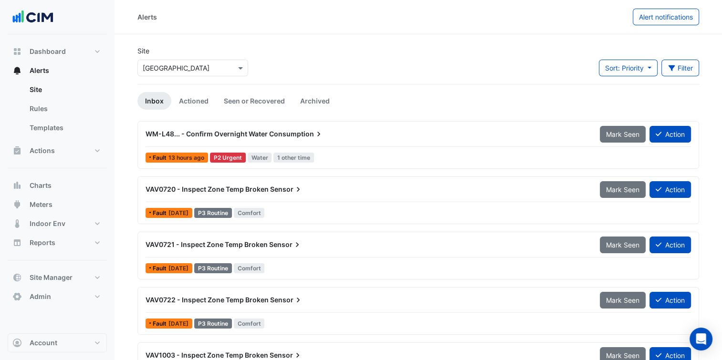
click at [210, 139] on div "WM-L48... - Confirm Overnight Water Consumption" at bounding box center [367, 134] width 455 height 17
click at [204, 71] on input "text" at bounding box center [183, 69] width 81 height 10
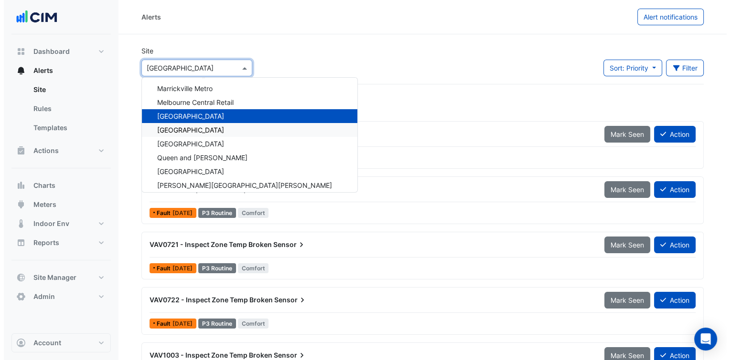
scroll to position [6976, 0]
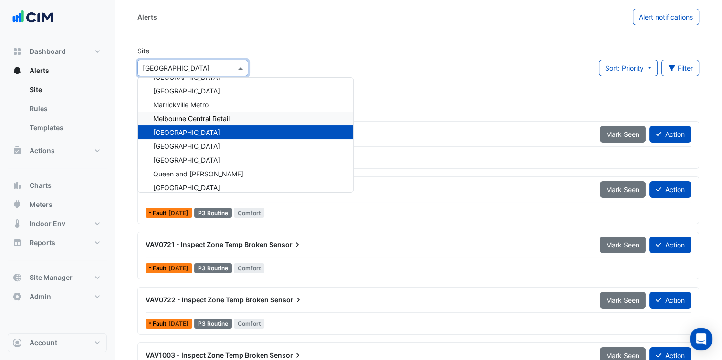
click at [198, 118] on span "Melbourne Central Retail" at bounding box center [191, 119] width 76 height 8
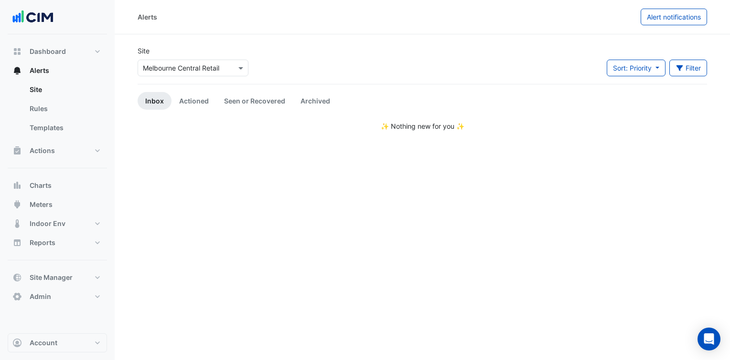
click at [301, 61] on div "Site Select a Site × Melbourne Central Retail Sort: Priority Priority Updated F…" at bounding box center [422, 65] width 581 height 38
click at [205, 64] on input "text" at bounding box center [183, 69] width 81 height 10
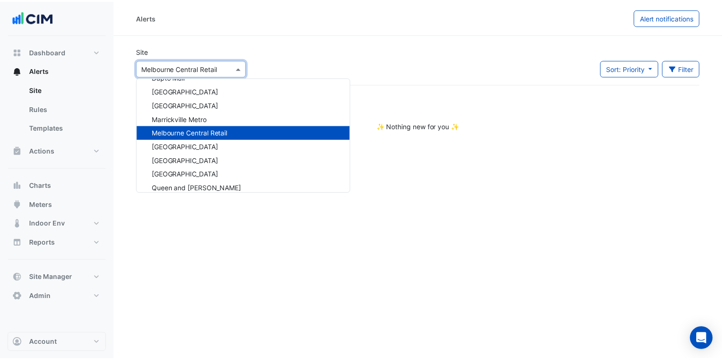
scroll to position [6915, 0]
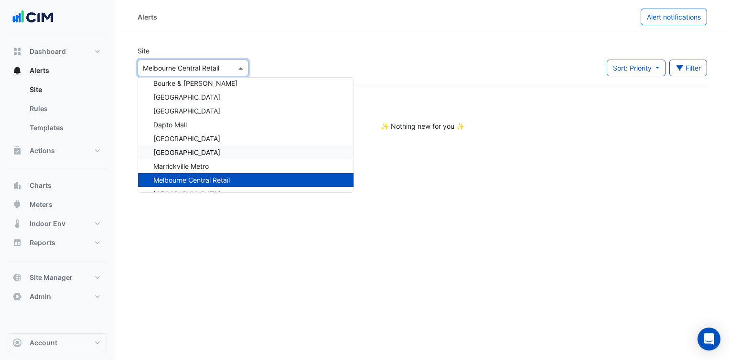
click at [213, 153] on span "Karrinyup Shopping Centre" at bounding box center [186, 152] width 67 height 8
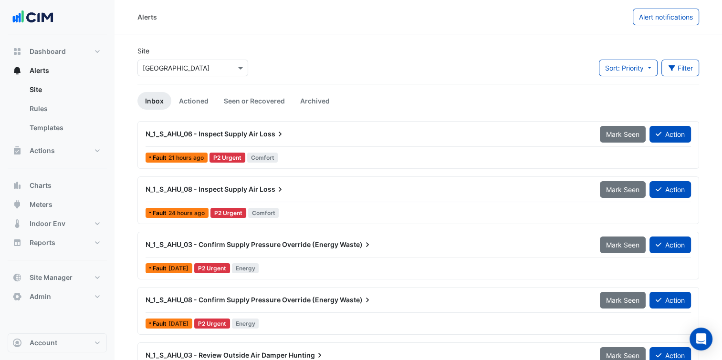
click at [321, 55] on div "Site Select a Site × Karrinyup Shopping Centre Sort: Priority Priority Updated …" at bounding box center [418, 65] width 573 height 38
click at [337, 138] on div "N_1_S_AHU_06 - Inspect Supply Air Loss" at bounding box center [367, 134] width 443 height 10
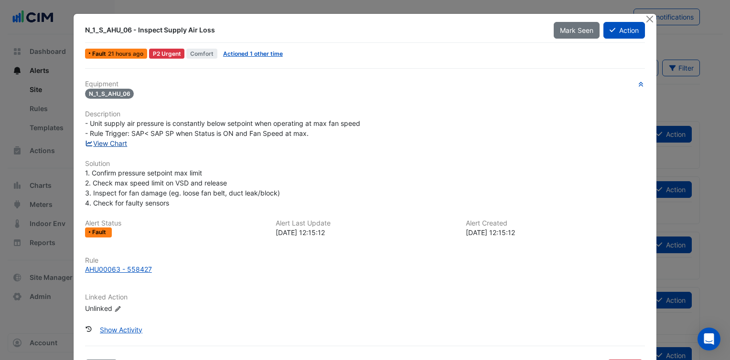
click at [109, 144] on link "View Chart" at bounding box center [106, 143] width 42 height 8
click at [332, 212] on div "Equipment N_1_S_AHU_06 Description - Unit supply air pressure is constantly bel…" at bounding box center [365, 201] width 560 height 242
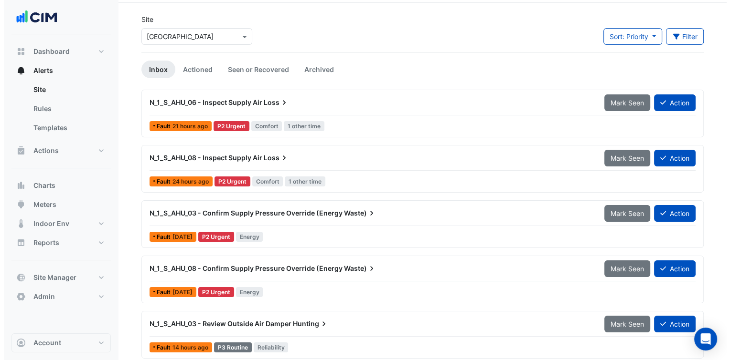
scroll to position [48, 0]
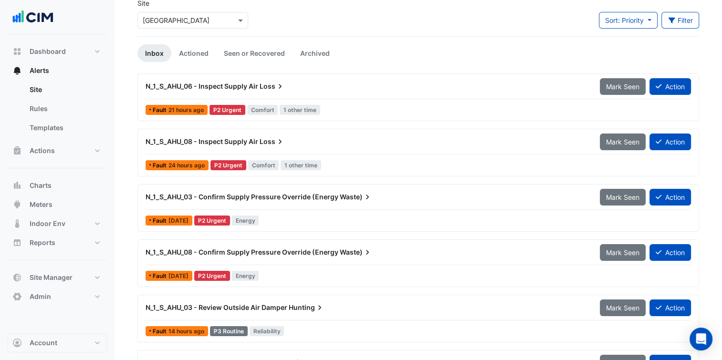
click at [336, 212] on div "N_1_S_AHU_03 - Confirm Supply Pressure Override (Energy Waste) Mark Seen Action…" at bounding box center [418, 208] width 553 height 39
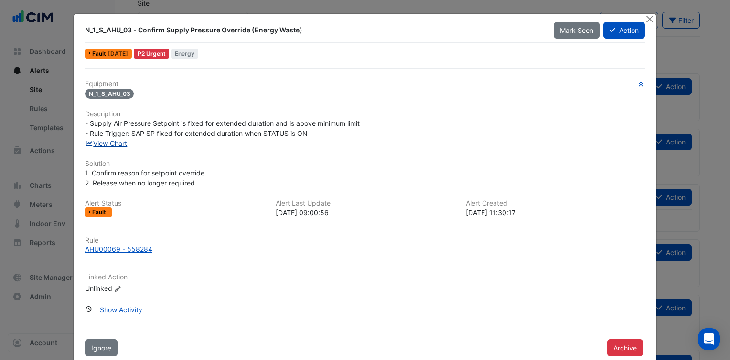
click at [115, 141] on link "View Chart" at bounding box center [106, 143] width 42 height 8
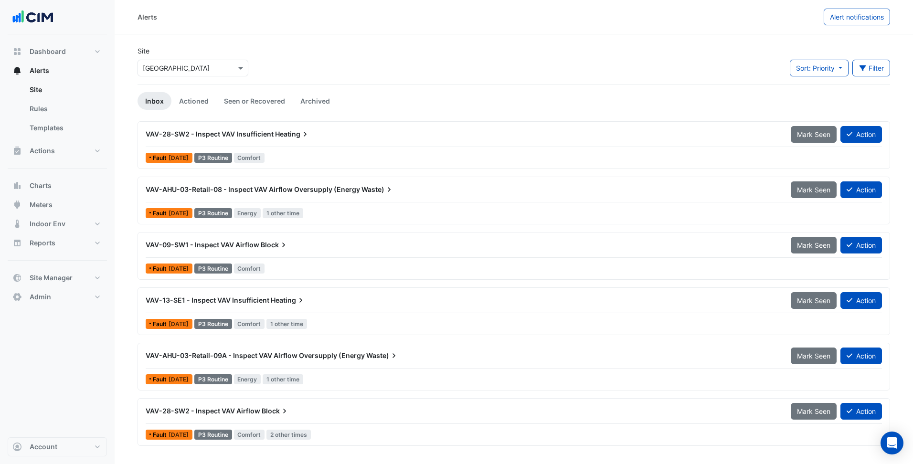
click at [325, 71] on div "Site Select a Site × [GEOGRAPHIC_DATA] Sort: Priority Priority Updated Filter T…" at bounding box center [514, 65] width 764 height 38
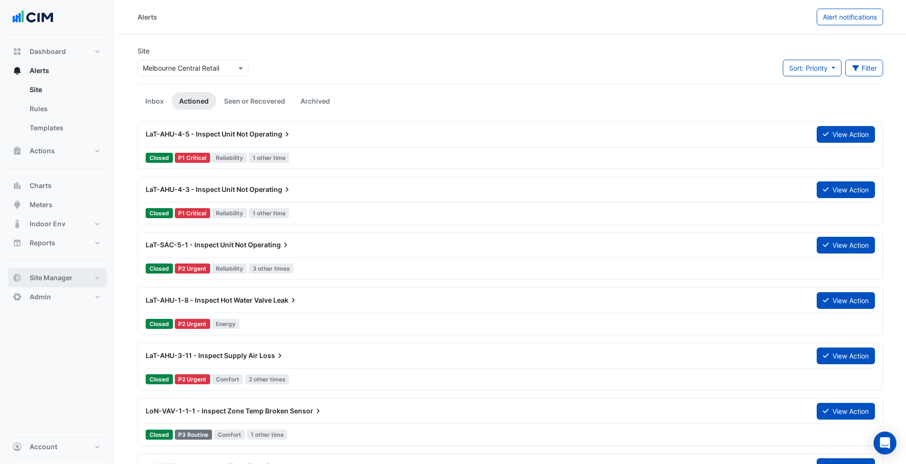
drag, startPoint x: 0, startPoint y: 0, endPoint x: 85, endPoint y: 269, distance: 281.9
click at [85, 269] on button "Site Manager" at bounding box center [57, 277] width 99 height 19
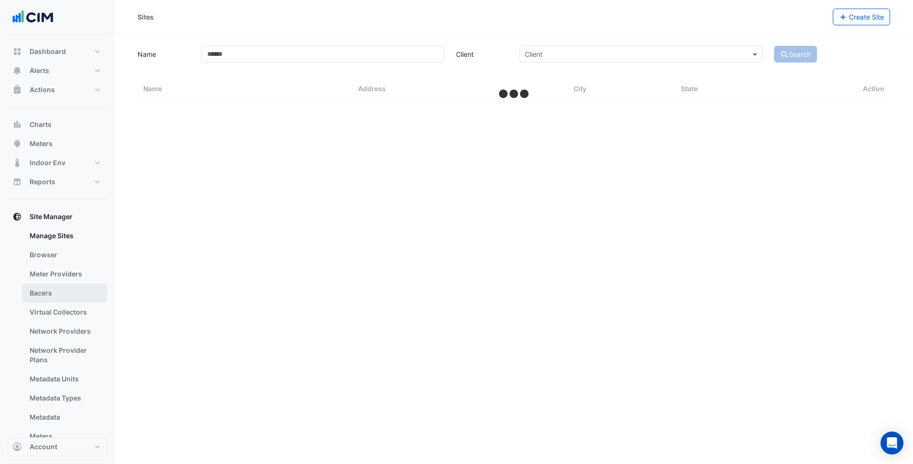
click at [70, 295] on link "Bacers" at bounding box center [64, 293] width 85 height 19
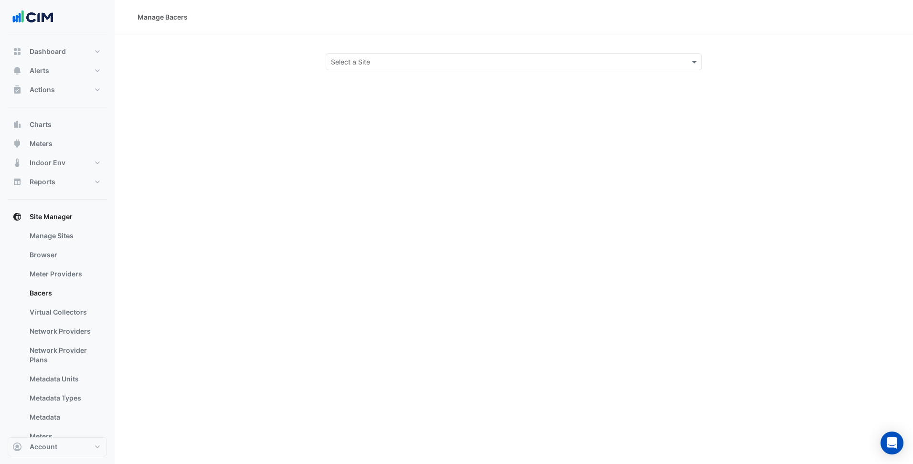
click at [455, 59] on input "text" at bounding box center [504, 62] width 347 height 10
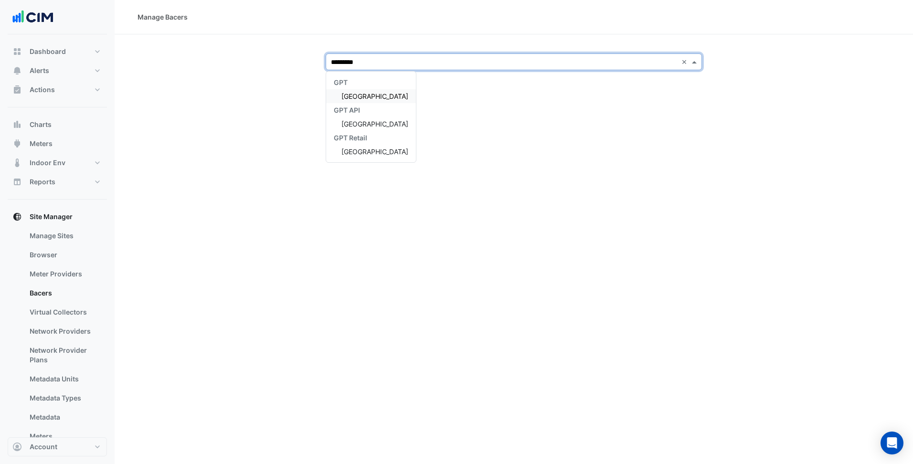
type input "**********"
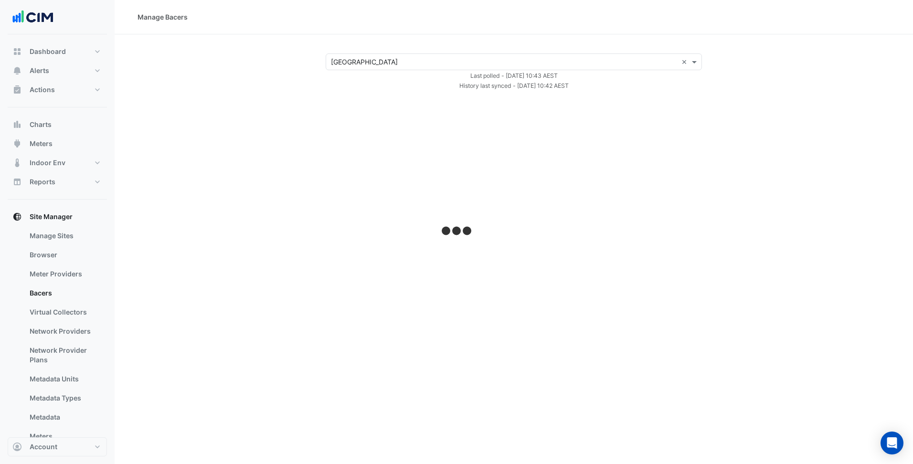
select select "***"
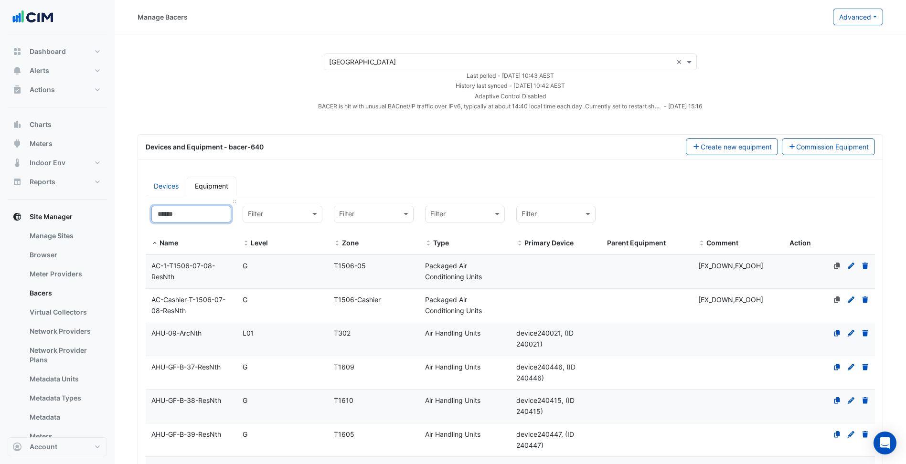
click at [177, 219] on input at bounding box center [191, 214] width 80 height 17
click at [185, 212] on input at bounding box center [191, 214] width 80 height 17
click at [158, 189] on link "Devices" at bounding box center [166, 186] width 41 height 19
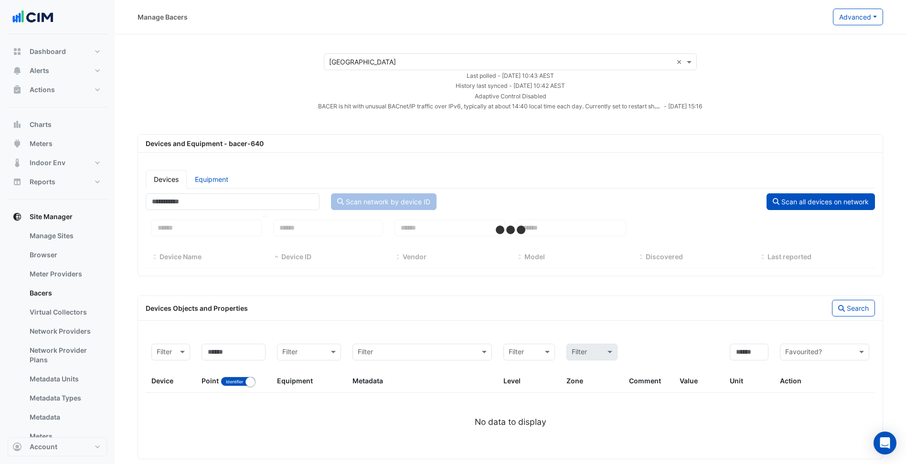
select select "***"
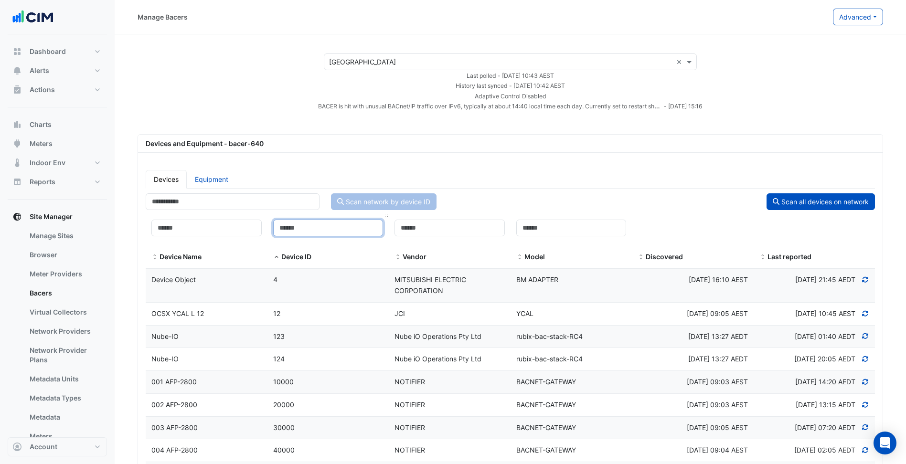
click at [346, 226] on input at bounding box center [328, 228] width 110 height 17
paste input "******"
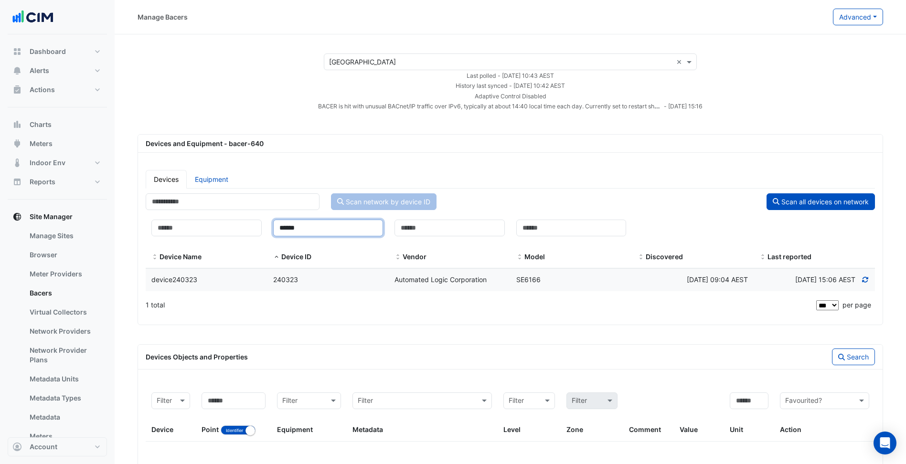
type input "******"
click at [328, 275] on div "240323" at bounding box center [328, 280] width 122 height 11
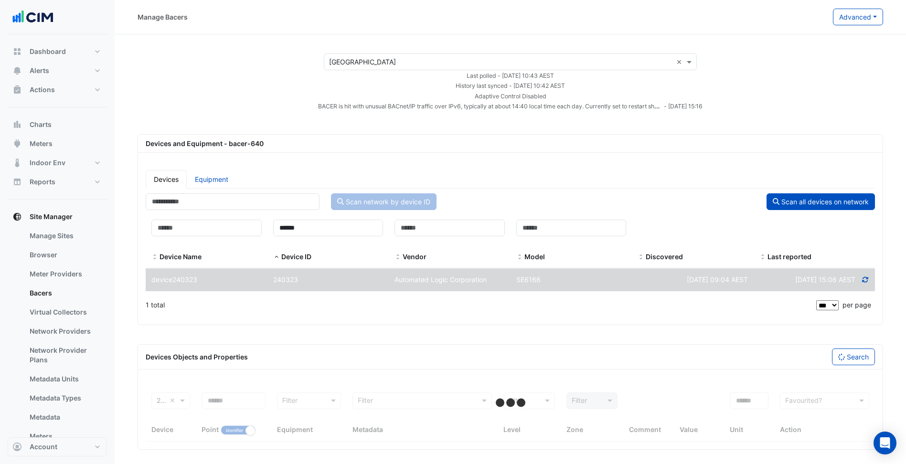
select select "***"
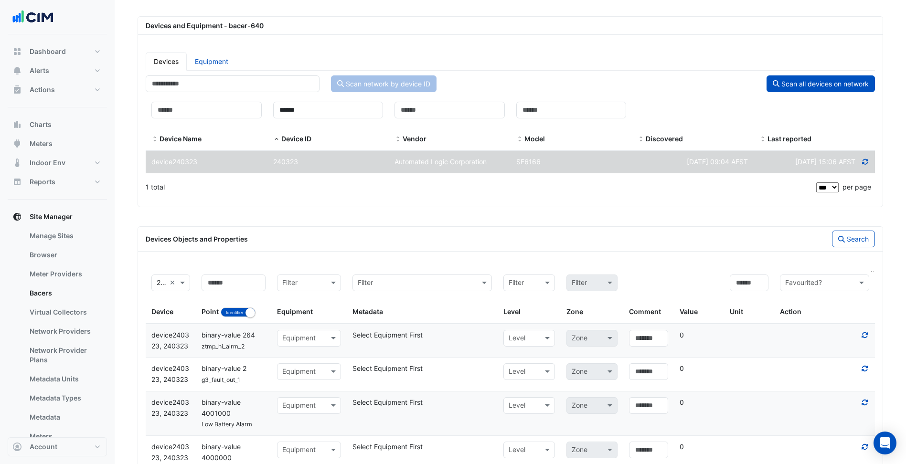
scroll to position [101, 0]
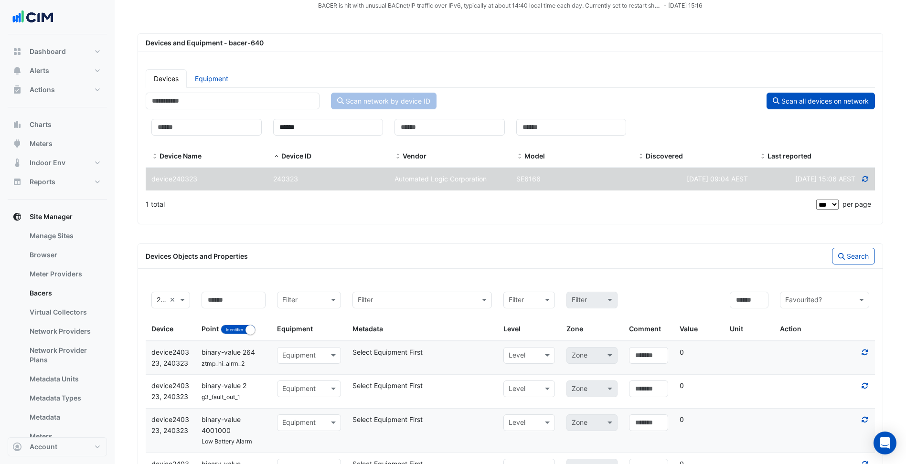
click at [869, 181] on icon at bounding box center [865, 179] width 9 height 7
click at [237, 302] on input at bounding box center [233, 300] width 64 height 17
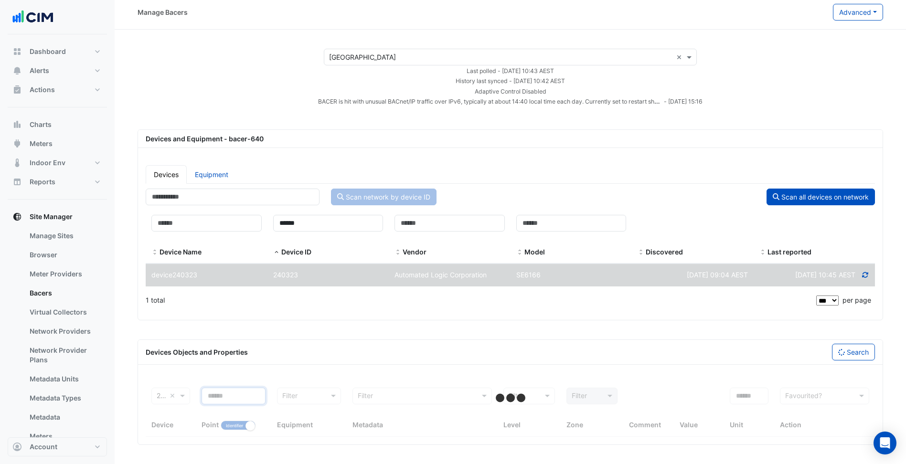
select select "***"
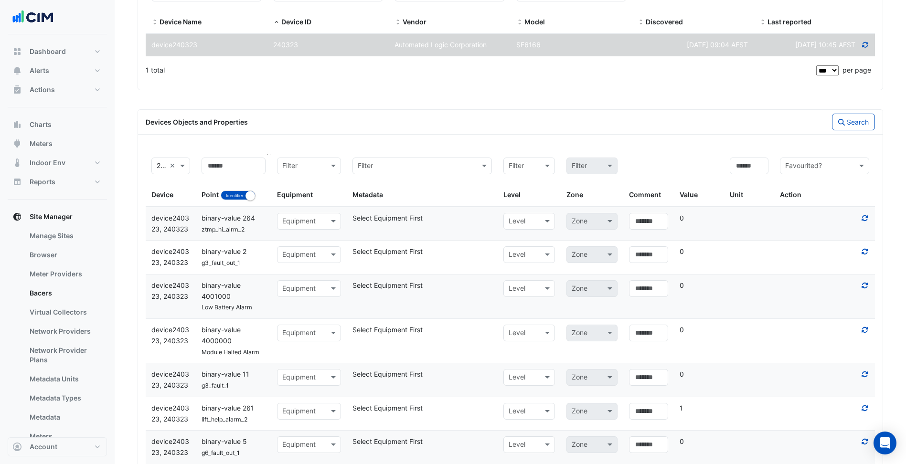
scroll to position [244, 0]
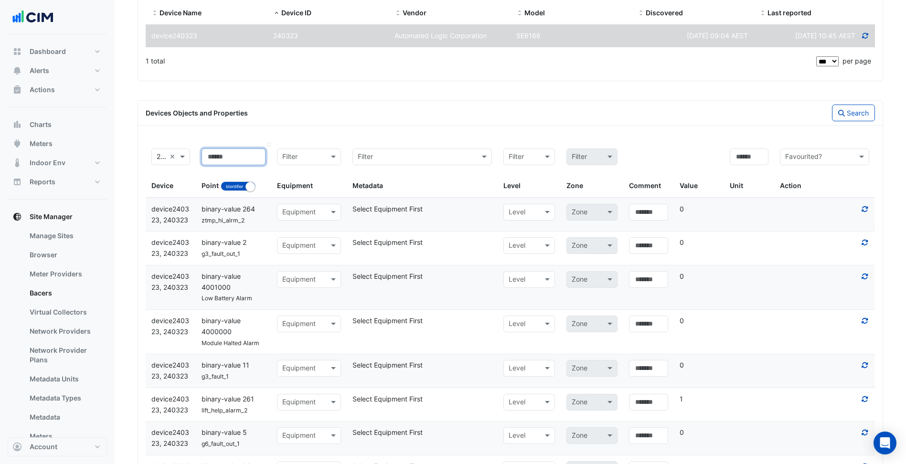
click at [243, 160] on input at bounding box center [233, 156] width 64 height 17
paste input "**"
drag, startPoint x: 243, startPoint y: 160, endPoint x: 211, endPoint y: 156, distance: 32.3
click at [211, 156] on input "**" at bounding box center [233, 156] width 64 height 17
type input "**********"
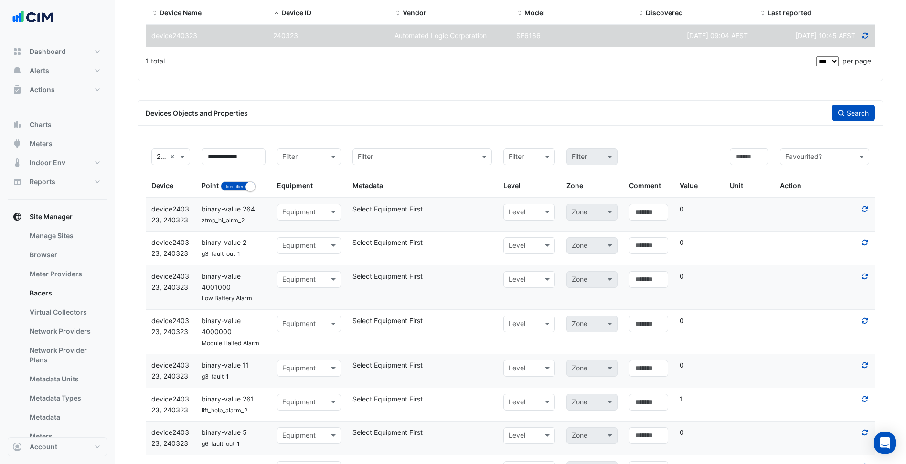
click at [845, 116] on button "Search" at bounding box center [853, 113] width 43 height 17
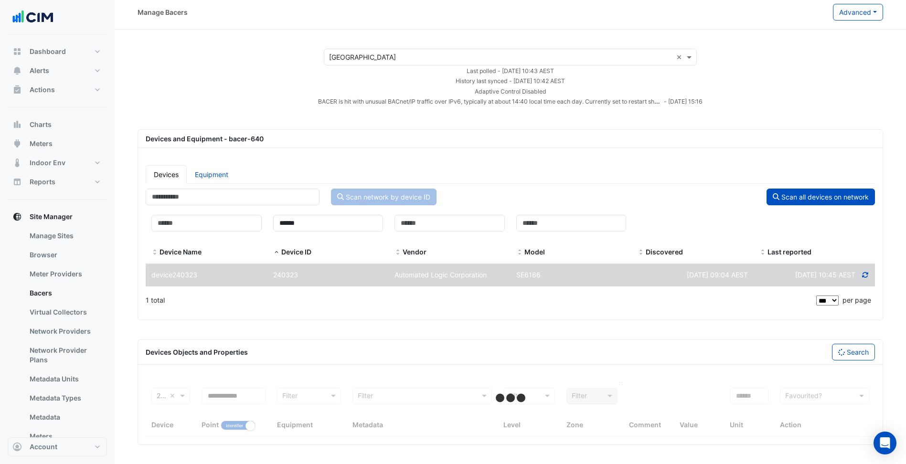
select select "***"
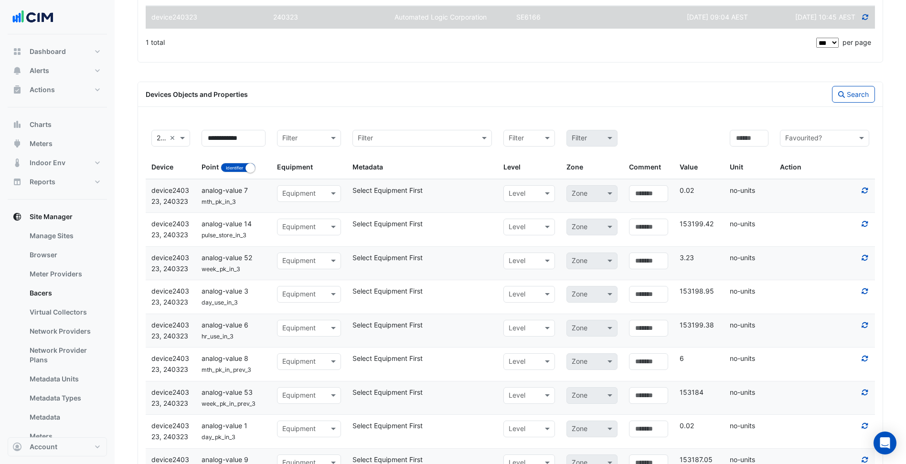
scroll to position [257, 0]
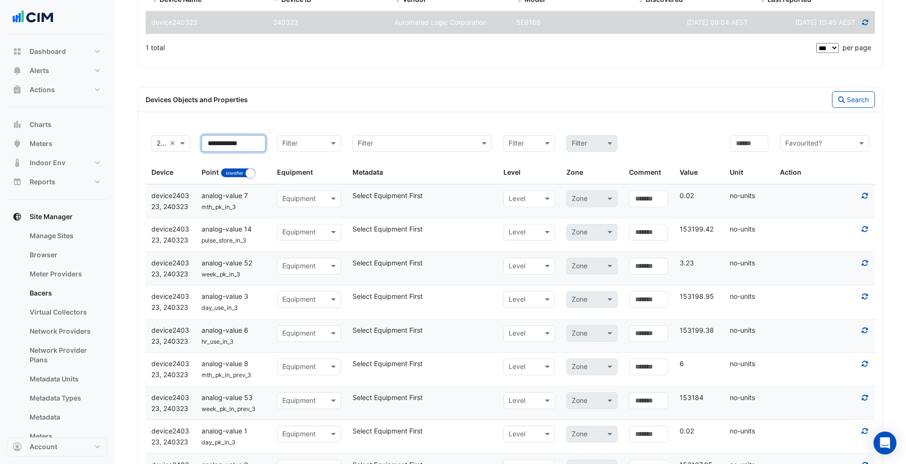
click at [252, 147] on input "**********" at bounding box center [233, 143] width 64 height 17
type input "**********"
click at [849, 106] on button "Search" at bounding box center [853, 99] width 43 height 17
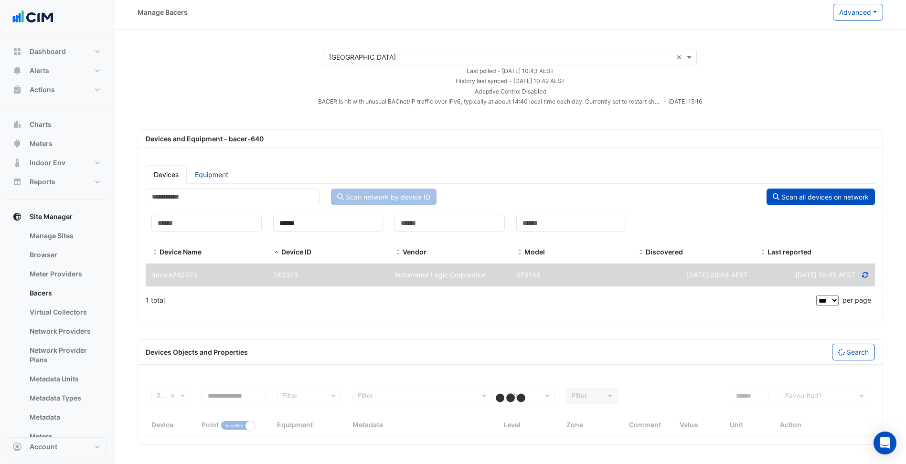
scroll to position [64, 0]
select select "***"
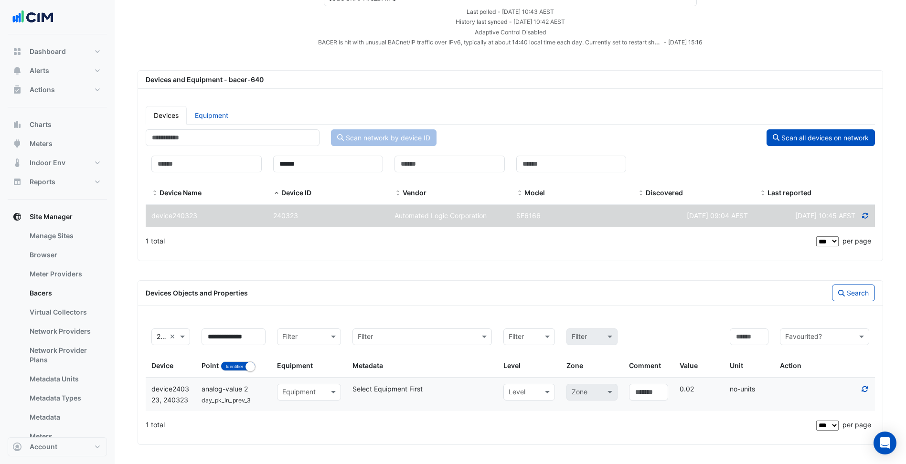
click at [862, 389] on icon at bounding box center [864, 389] width 9 height 7
click at [249, 363] on small "button" at bounding box center [250, 367] width 10 height 10
drag, startPoint x: 260, startPoint y: 332, endPoint x: 154, endPoint y: 335, distance: 106.0
click at [158, 338] on div "**********" at bounding box center [510, 350] width 729 height 55
paste input
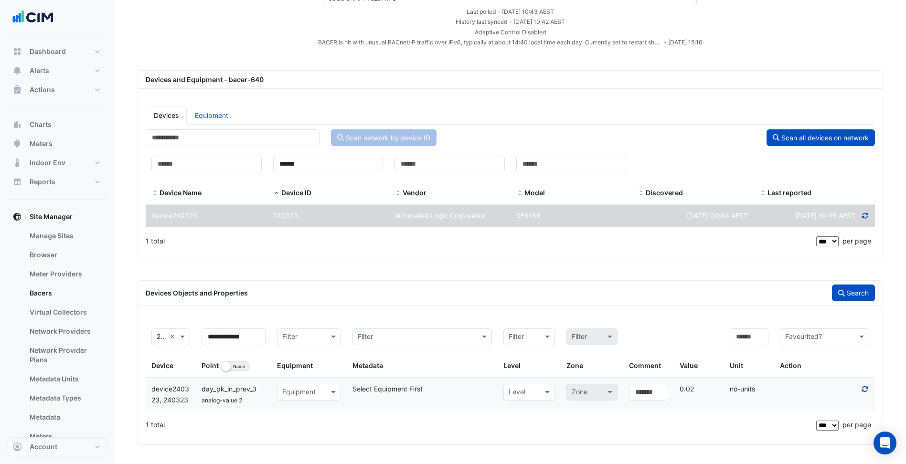
click at [844, 299] on button "Search" at bounding box center [853, 293] width 43 height 17
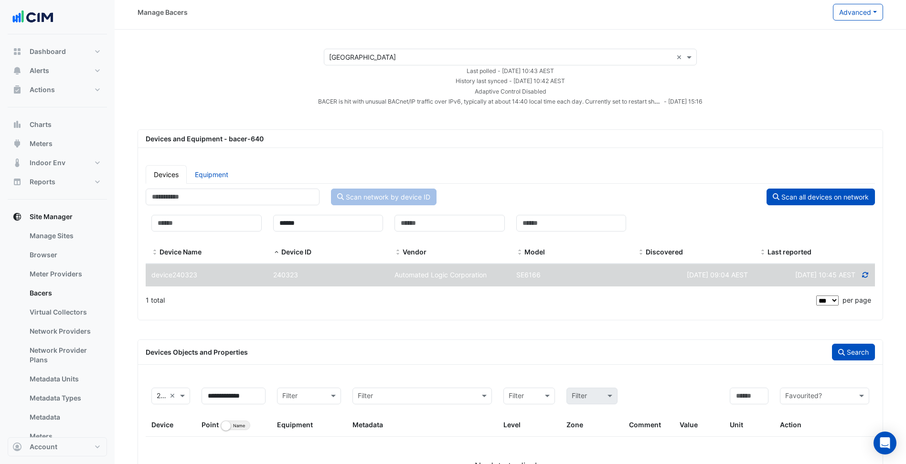
scroll to position [63, 0]
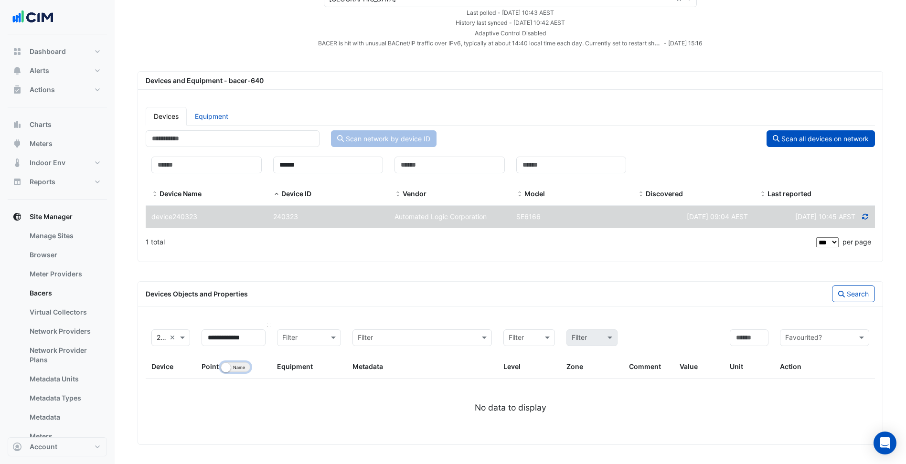
click at [223, 367] on small "button" at bounding box center [226, 368] width 10 height 10
click at [850, 292] on button "Search" at bounding box center [853, 294] width 43 height 17
click at [236, 367] on button "Identifier Name" at bounding box center [238, 367] width 35 height 10
click at [861, 290] on button "Search" at bounding box center [853, 294] width 43 height 17
drag, startPoint x: 245, startPoint y: 339, endPoint x: 272, endPoint y: 340, distance: 27.2
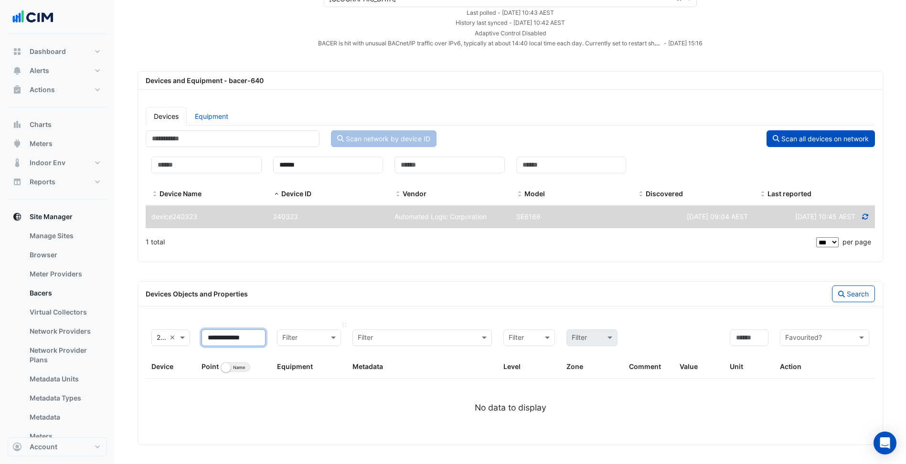
click at [272, 340] on div "**********" at bounding box center [510, 351] width 729 height 55
click at [862, 300] on button "Search" at bounding box center [853, 294] width 43 height 17
click at [250, 340] on input "**********" at bounding box center [233, 337] width 64 height 17
click at [251, 338] on input "**********" at bounding box center [233, 337] width 64 height 17
type input "**********"
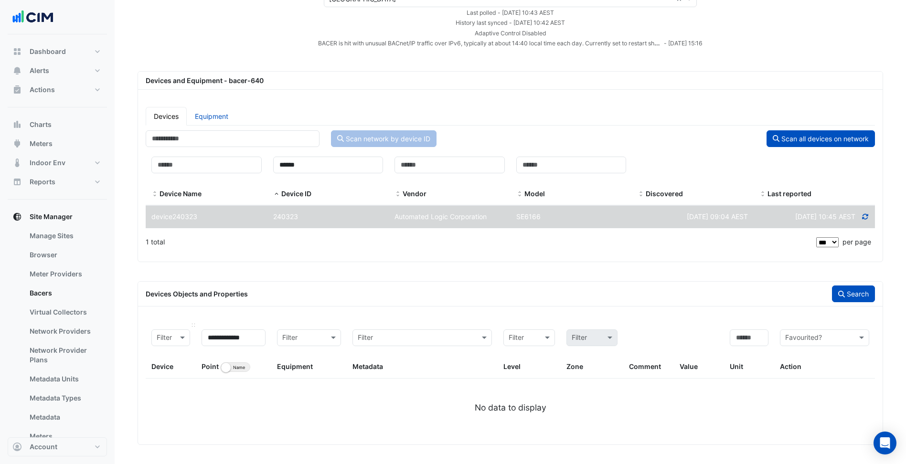
click at [866, 295] on button "Search" at bounding box center [853, 294] width 43 height 17
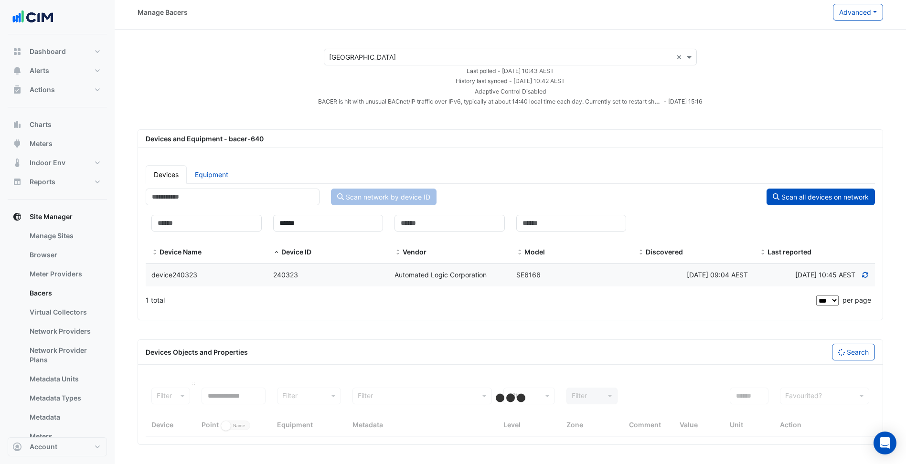
select select "***"
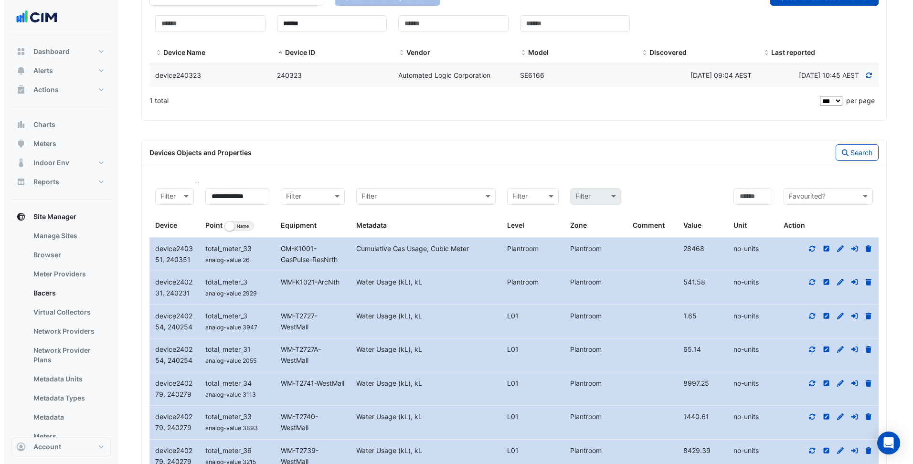
scroll to position [0, 0]
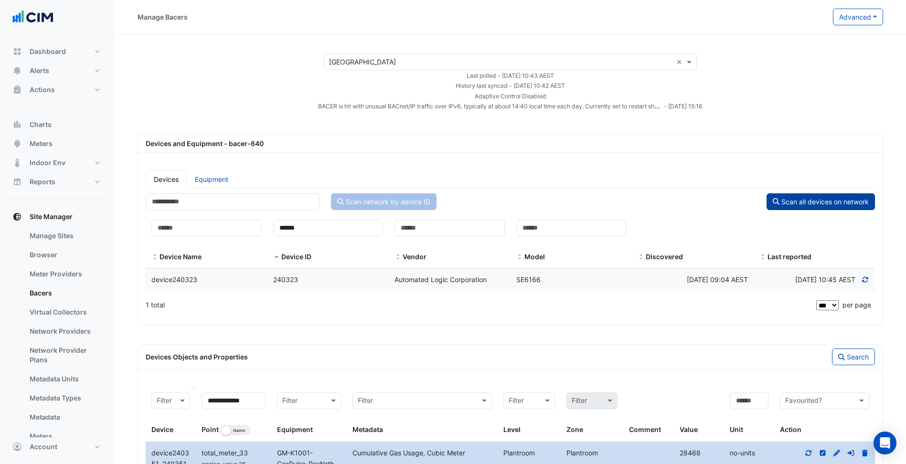
click at [806, 202] on button "Scan all devices on network" at bounding box center [820, 201] width 108 height 17
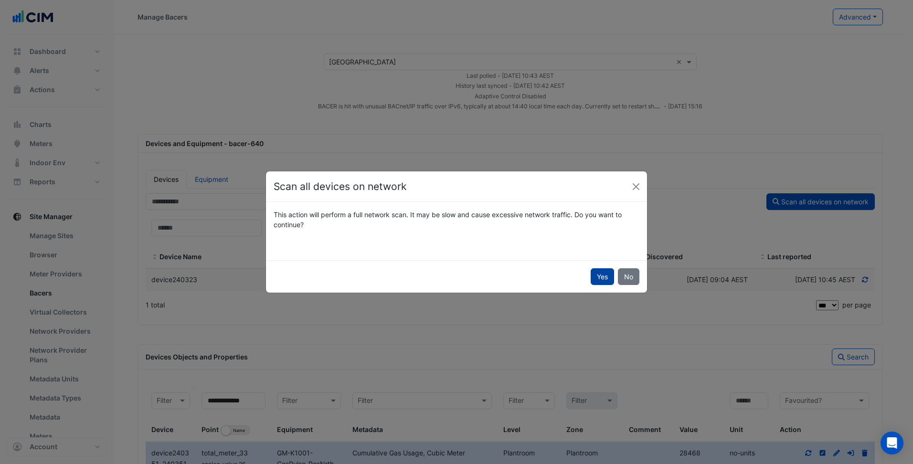
click at [603, 274] on button "Yes" at bounding box center [602, 276] width 23 height 17
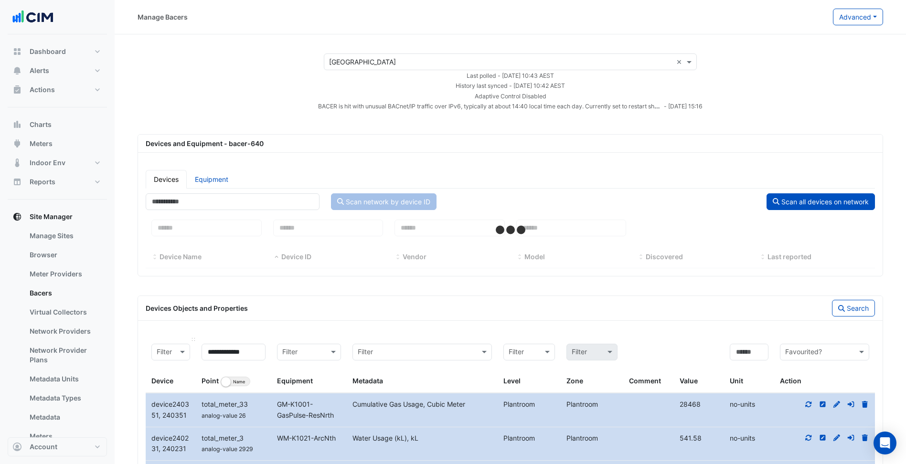
select select "***"
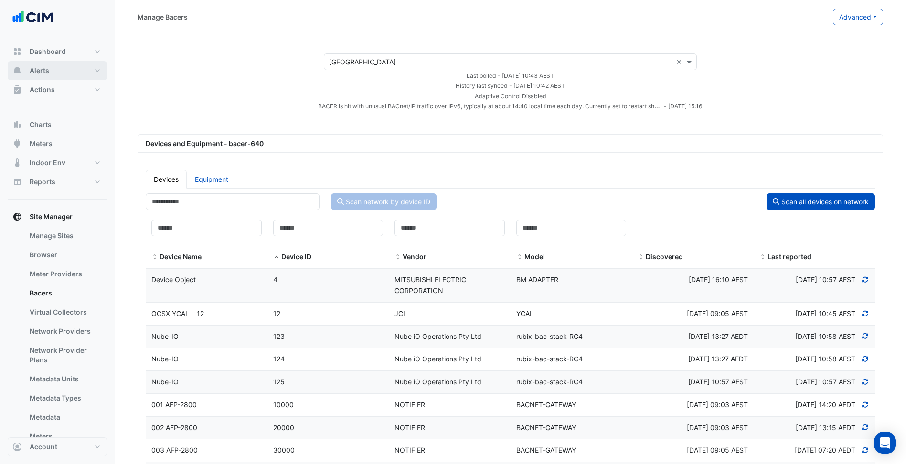
click at [73, 71] on button "Alerts" at bounding box center [57, 70] width 99 height 19
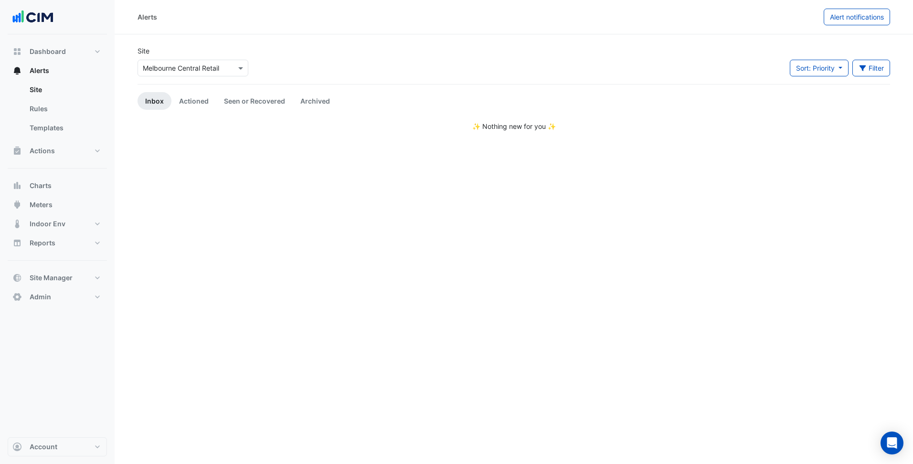
click at [184, 60] on div "Select a Site × Melbourne Central Retail" at bounding box center [193, 68] width 111 height 17
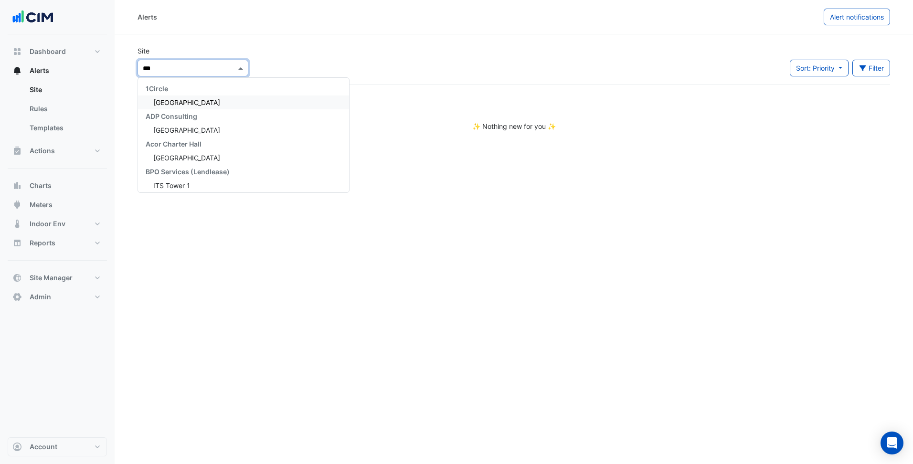
type input "*"
type input "********"
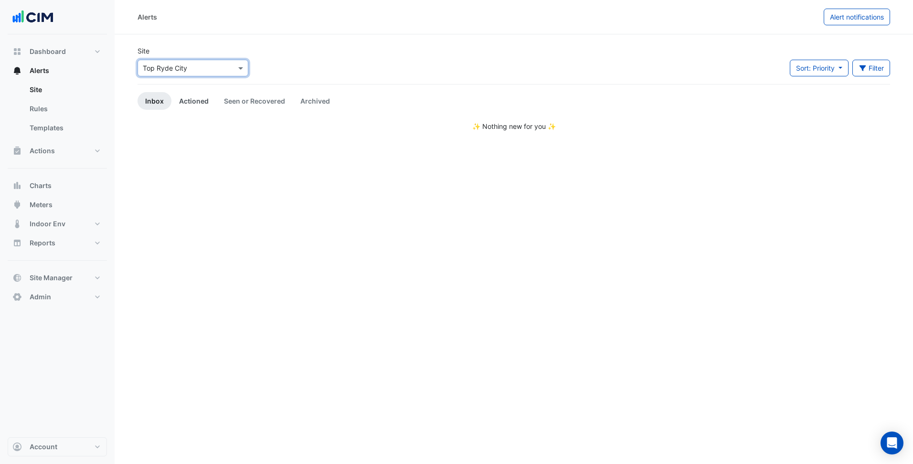
drag, startPoint x: 188, startPoint y: 98, endPoint x: 177, endPoint y: 98, distance: 11.0
click at [188, 98] on link "Actioned" at bounding box center [193, 101] width 45 height 18
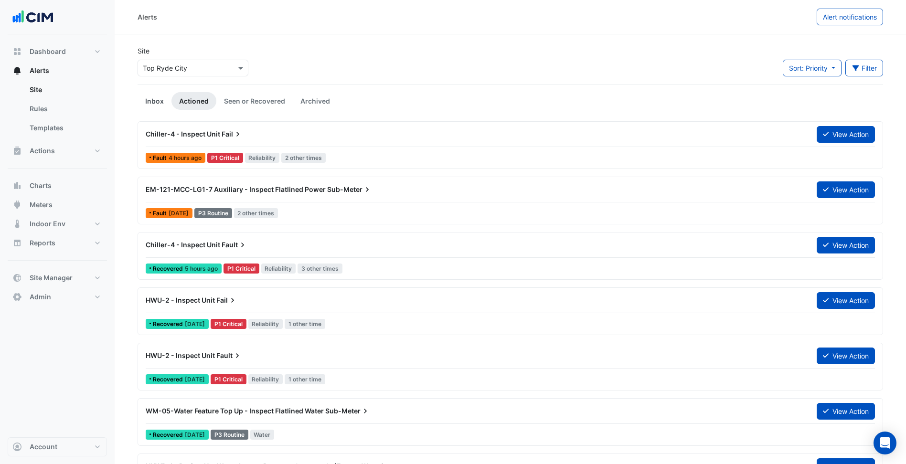
click at [148, 108] on link "Inbox" at bounding box center [155, 101] width 34 height 18
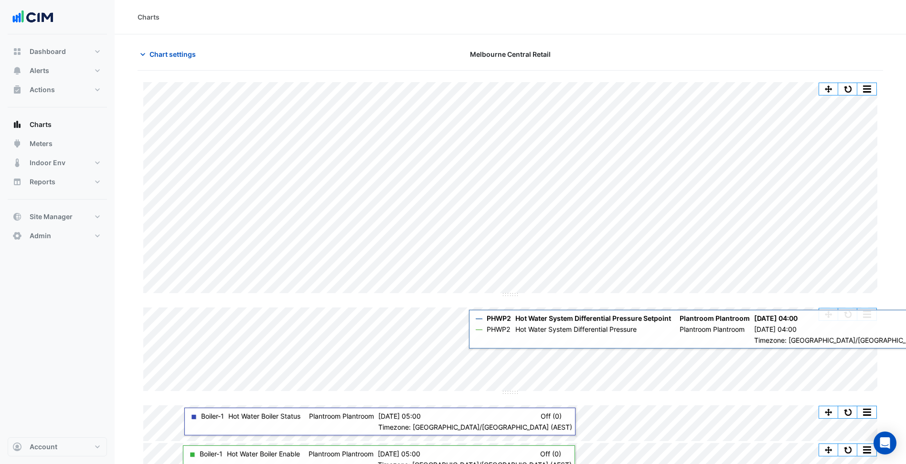
click at [578, 21] on div "Charts" at bounding box center [510, 17] width 745 height 10
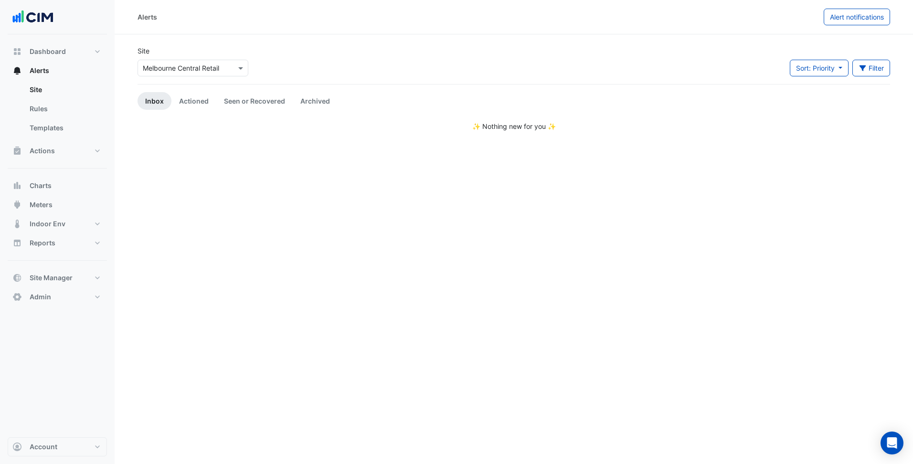
click at [174, 73] on div "Select a Site × [GEOGRAPHIC_DATA] Central Retail" at bounding box center [193, 68] width 111 height 17
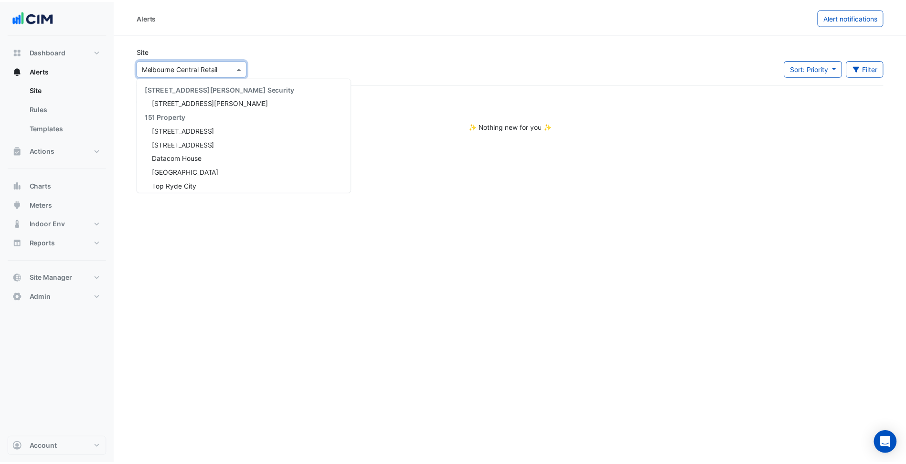
scroll to position [7010, 0]
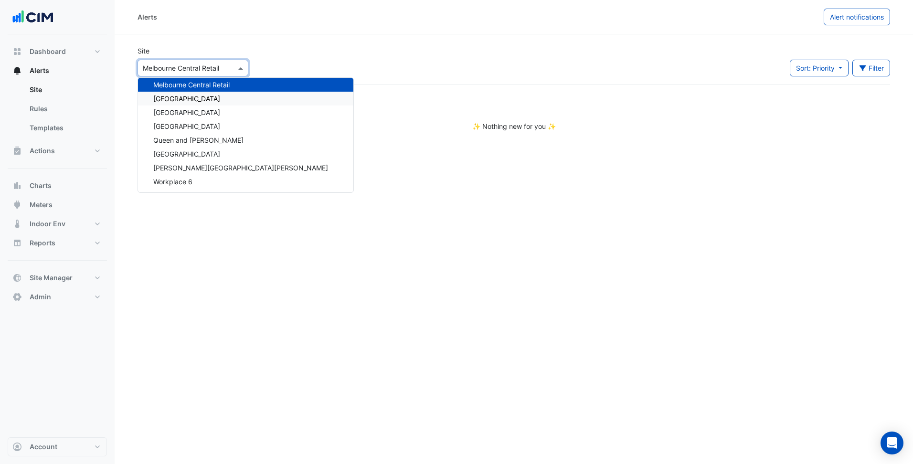
click at [194, 102] on span "Melbourne Central Tower" at bounding box center [186, 99] width 67 height 8
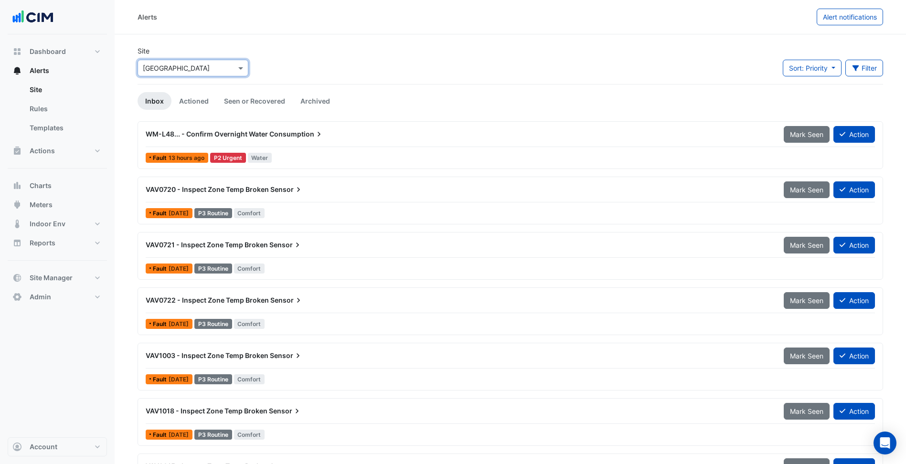
click at [211, 67] on input "text" at bounding box center [183, 69] width 81 height 10
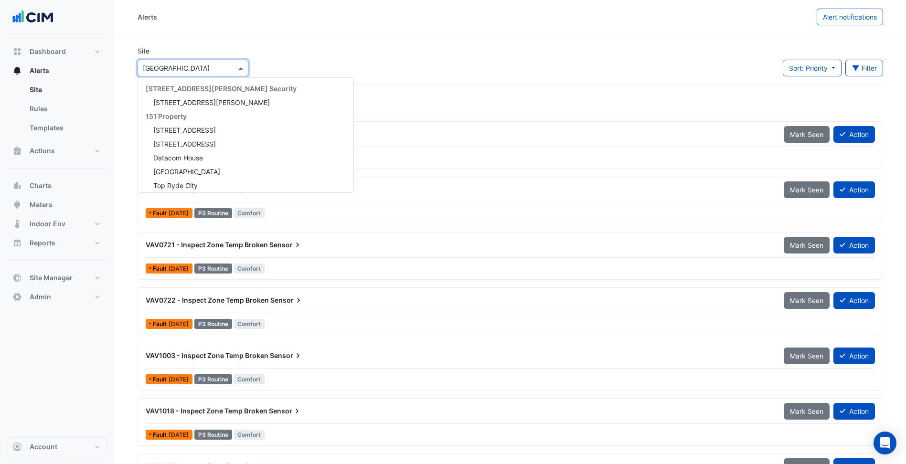
scroll to position [7024, 0]
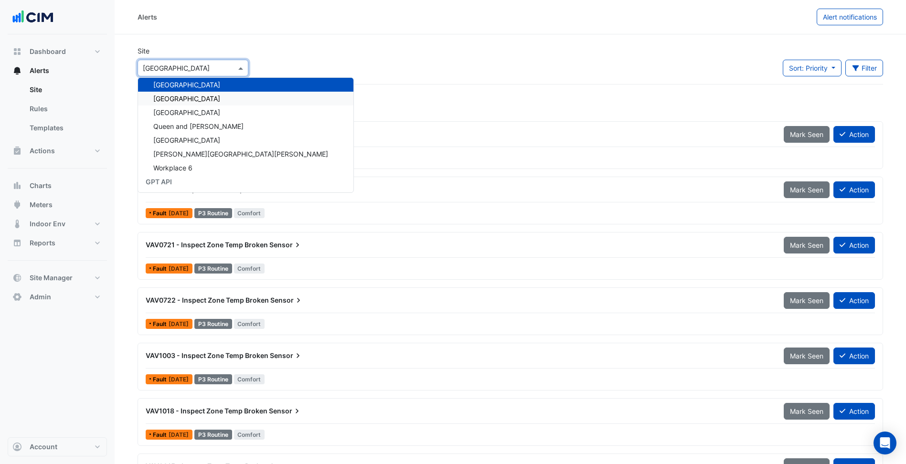
click at [410, 69] on div "Site Select a Site × Melbourne Central Tower 141 Walker Street Security 141 Wal…" at bounding box center [510, 65] width 757 height 38
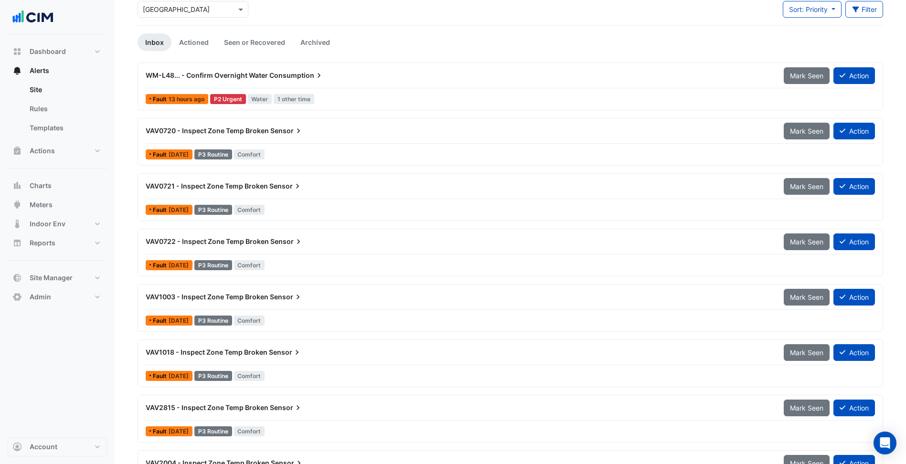
scroll to position [0, 0]
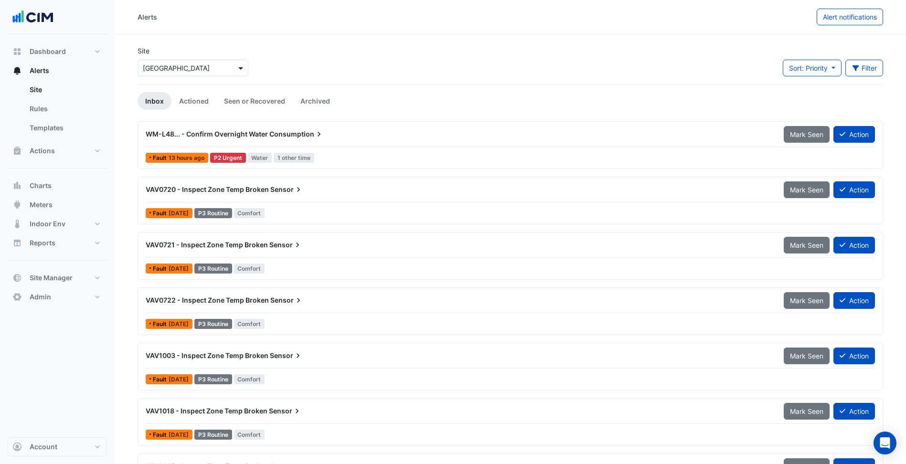
click at [239, 65] on span at bounding box center [242, 68] width 12 height 10
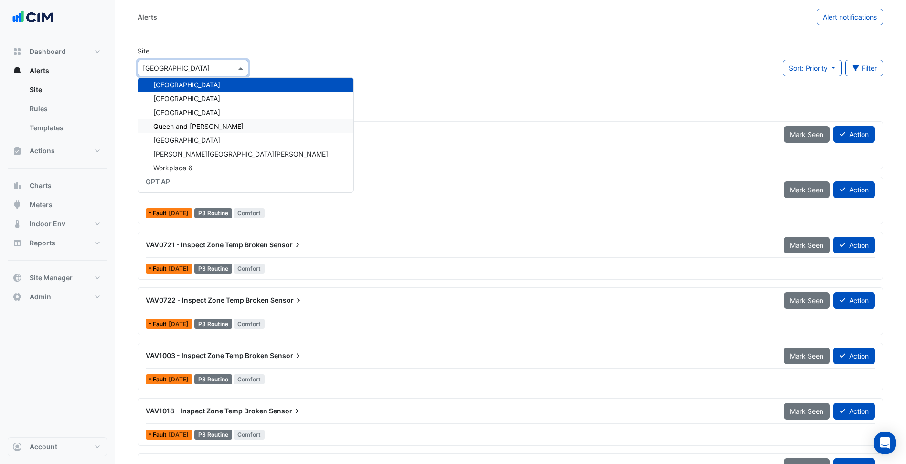
scroll to position [6976, 0]
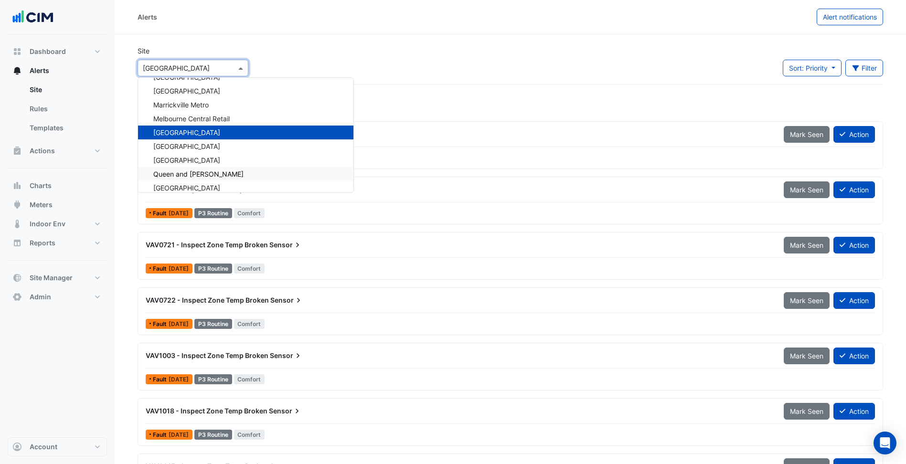
click at [208, 176] on span "Queen and [PERSON_NAME]" at bounding box center [198, 174] width 90 height 8
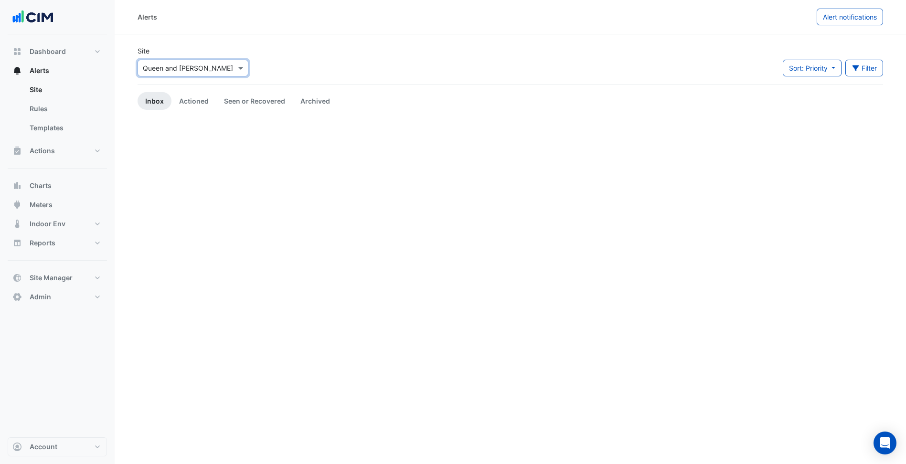
click at [397, 71] on div "Site Select a Site × Queen and Collins Sort: Priority Priority Updated Filter T…" at bounding box center [510, 65] width 757 height 38
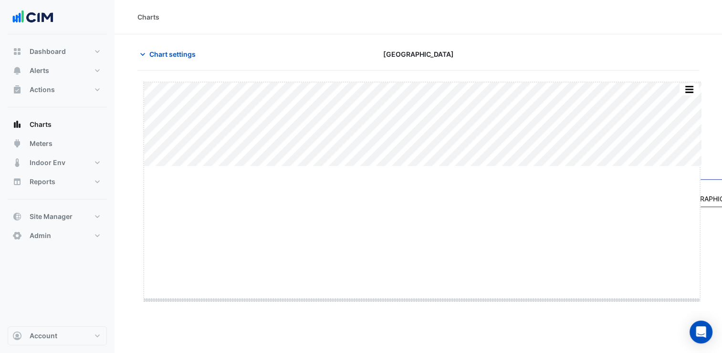
drag, startPoint x: 423, startPoint y: 166, endPoint x: 399, endPoint y: 325, distance: 160.3
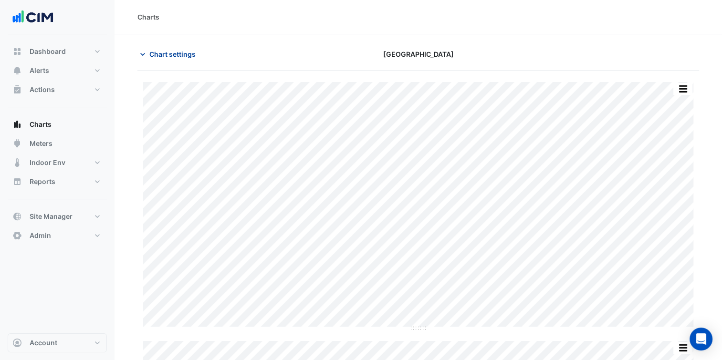
click at [176, 59] on span "Chart settings" at bounding box center [172, 54] width 46 height 10
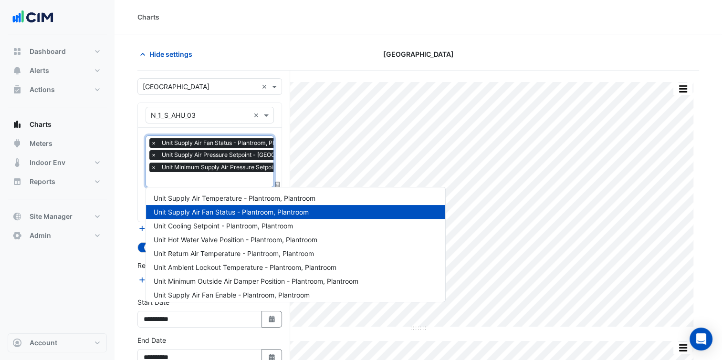
scroll to position [0, 5]
click at [211, 178] on input "text" at bounding box center [266, 181] width 241 height 10
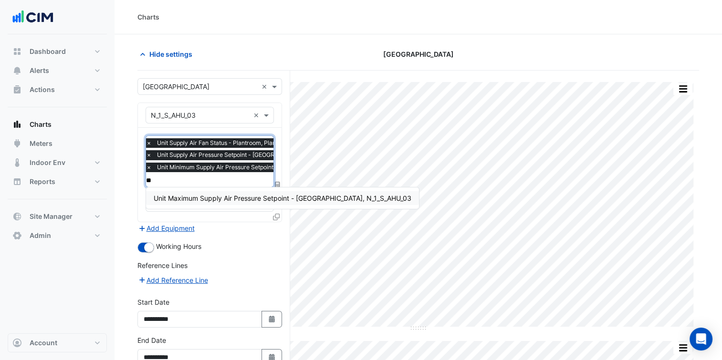
scroll to position [0, 0]
type input "***"
click at [219, 193] on div "Unit Maximum Supply Air Pressure Setpoint - L1 East, N_1_S_AHU_03" at bounding box center [282, 198] width 273 height 14
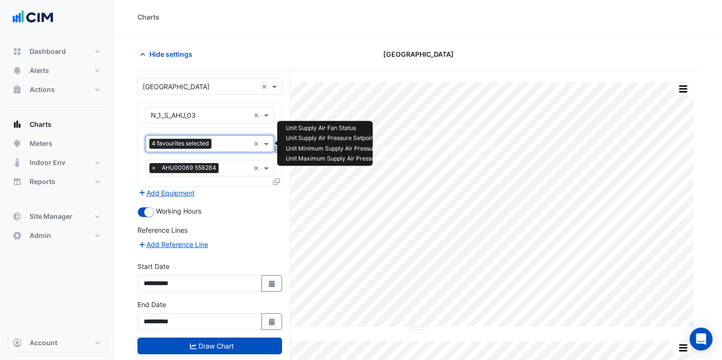
click at [225, 141] on input "text" at bounding box center [232, 145] width 34 height 10
type input "***"
click at [223, 159] on div "Unit Supply Air Fan Speed - L1 East, N_1_S_AHU_03" at bounding box center [256, 164] width 220 height 14
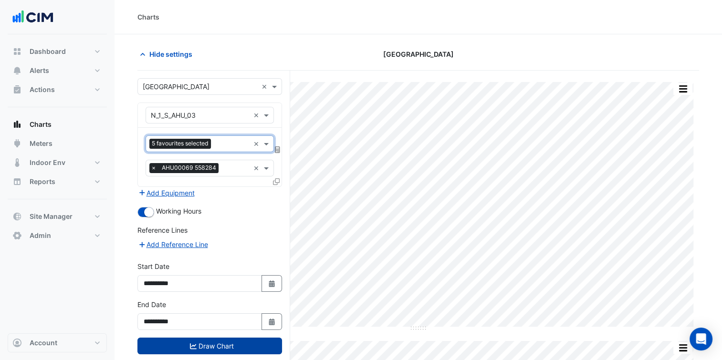
click at [243, 344] on button "Draw Chart" at bounding box center [210, 346] width 145 height 17
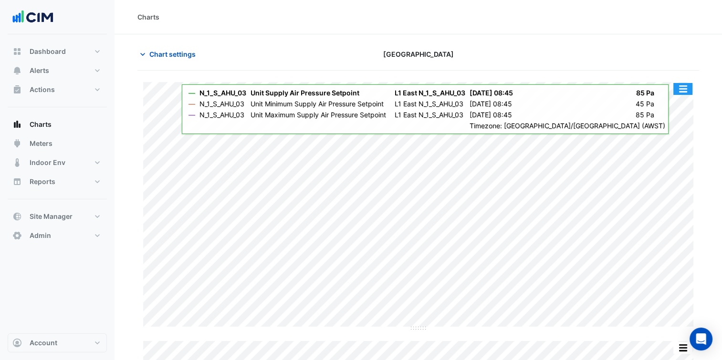
click at [689, 89] on button "button" at bounding box center [683, 89] width 19 height 12
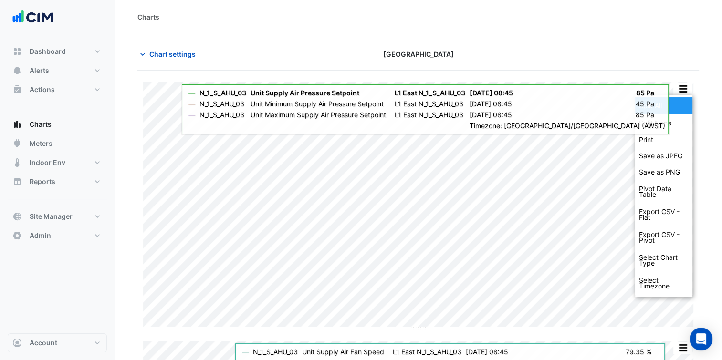
click at [669, 100] on div "Split All" at bounding box center [664, 105] width 57 height 17
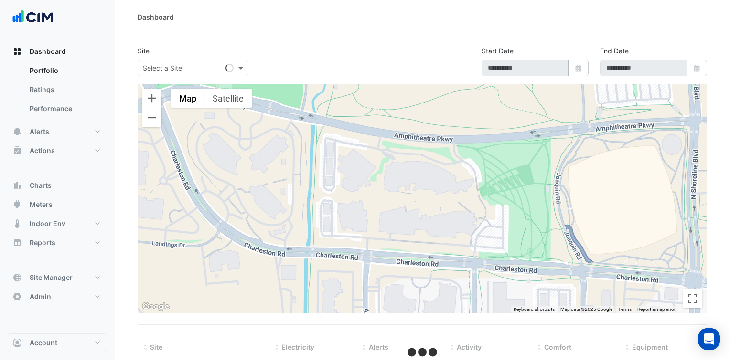
select select "***"
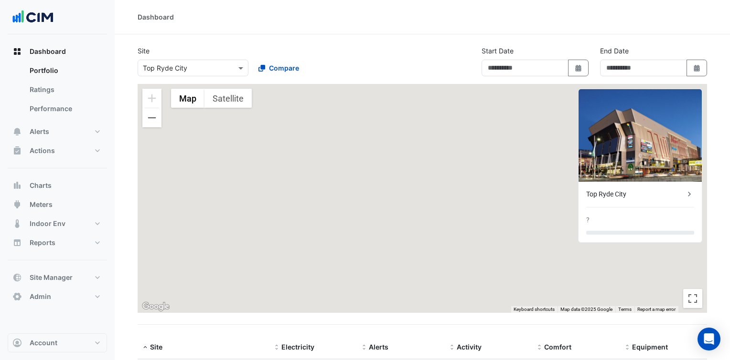
type input "**********"
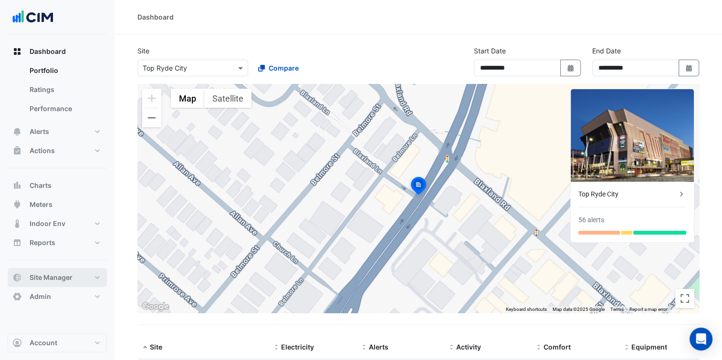
click at [44, 271] on button "Site Manager" at bounding box center [57, 277] width 99 height 19
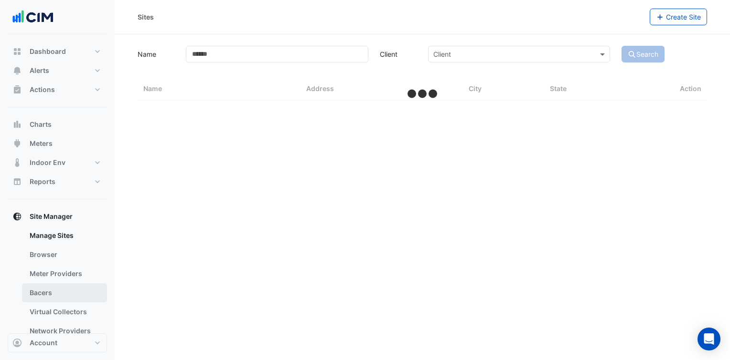
click at [58, 298] on link "Bacers" at bounding box center [64, 293] width 85 height 19
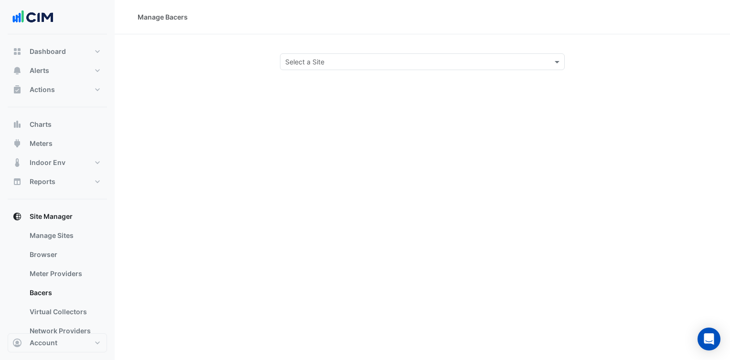
click at [483, 59] on input "text" at bounding box center [412, 62] width 255 height 10
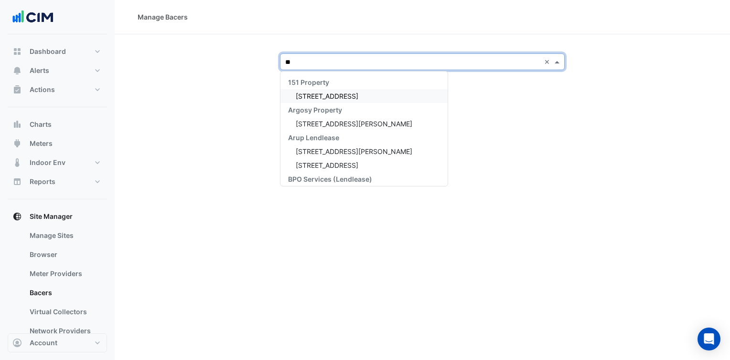
type input "***"
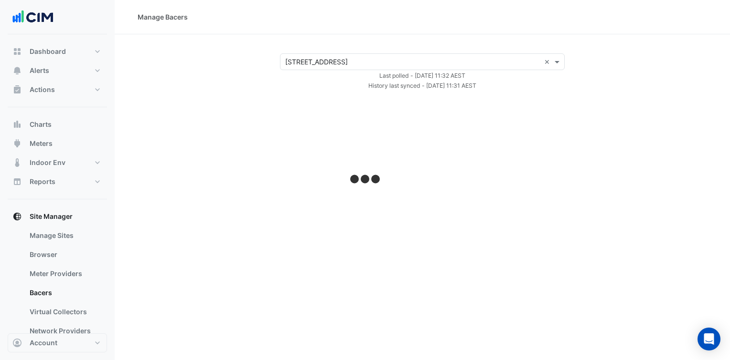
select select "***"
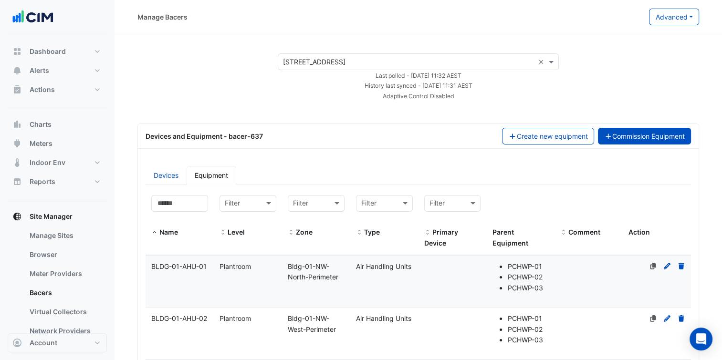
click at [616, 137] on button "Commission Equipment" at bounding box center [645, 136] width 94 height 17
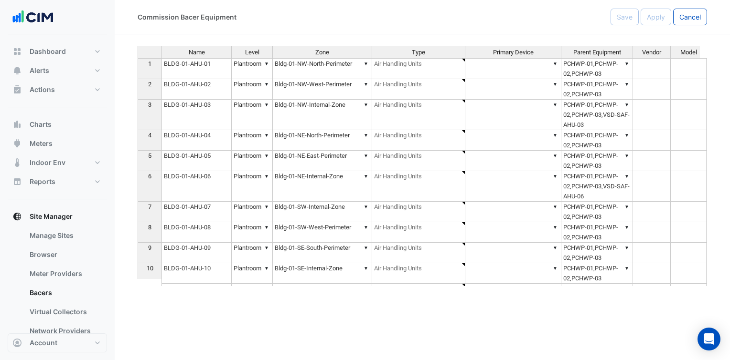
type textarea "**********"
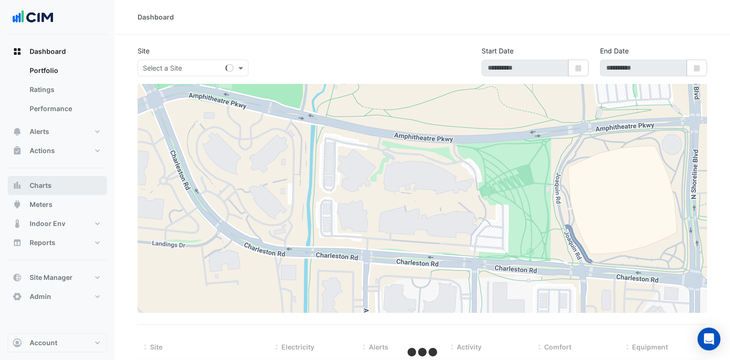
select select "***"
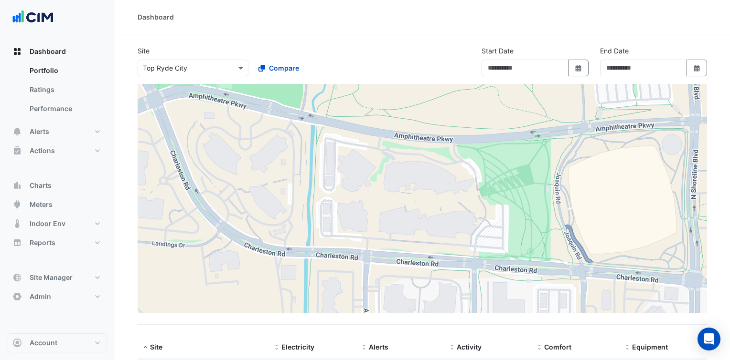
type input "**********"
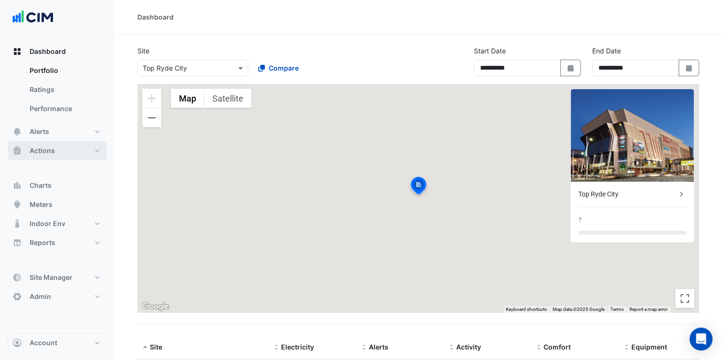
click at [85, 154] on button "Actions" at bounding box center [57, 150] width 99 height 19
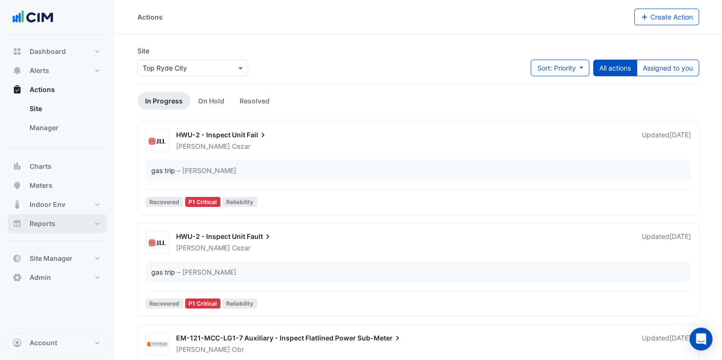
click at [74, 220] on button "Reports" at bounding box center [57, 223] width 99 height 19
select select "***"
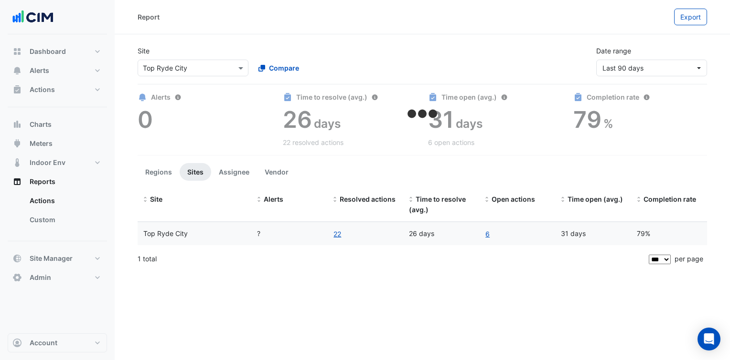
click at [184, 73] on div "× Top Ryde City" at bounding box center [165, 68] width 44 height 10
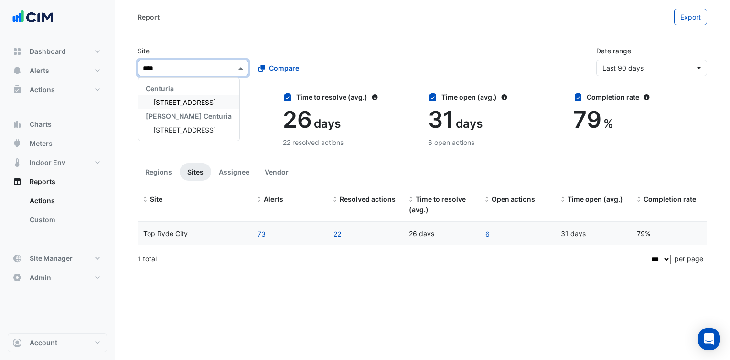
type input "*****"
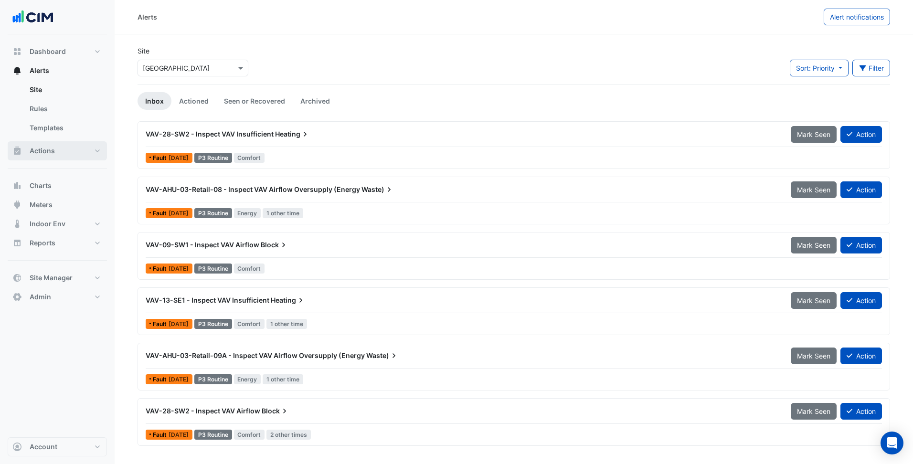
click at [59, 153] on button "Actions" at bounding box center [57, 150] width 99 height 19
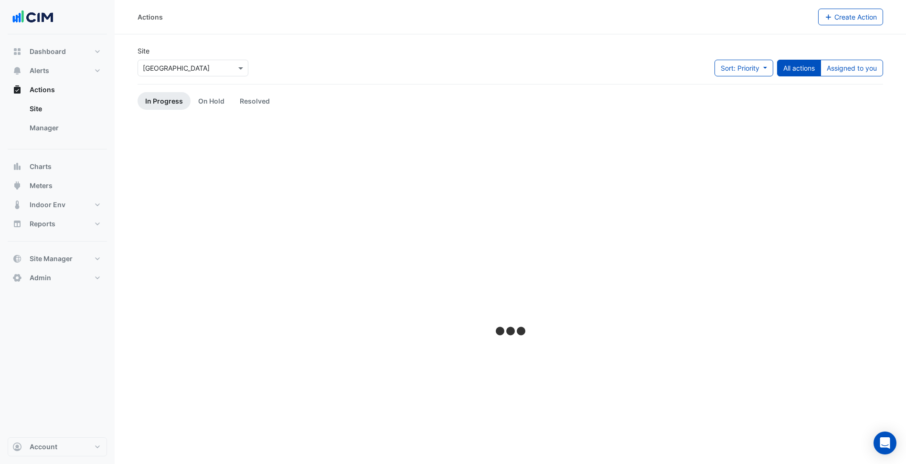
click at [211, 73] on div "Select a Site × [GEOGRAPHIC_DATA]" at bounding box center [187, 68] width 98 height 10
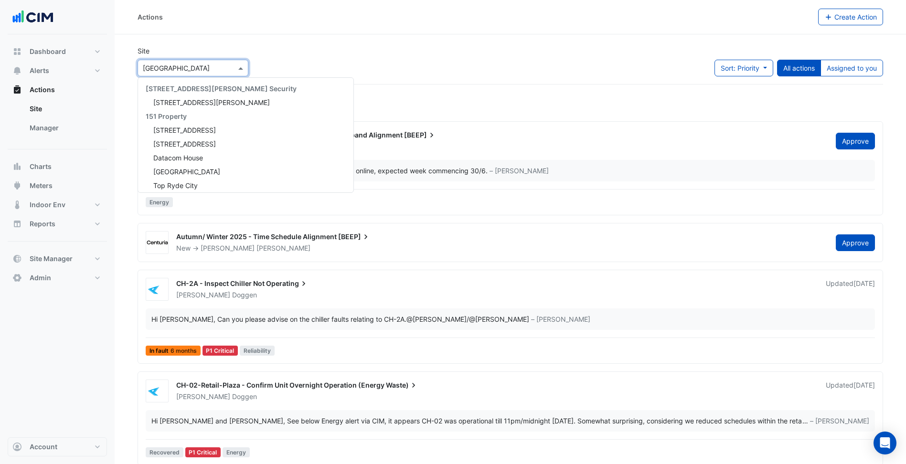
scroll to position [793, 0]
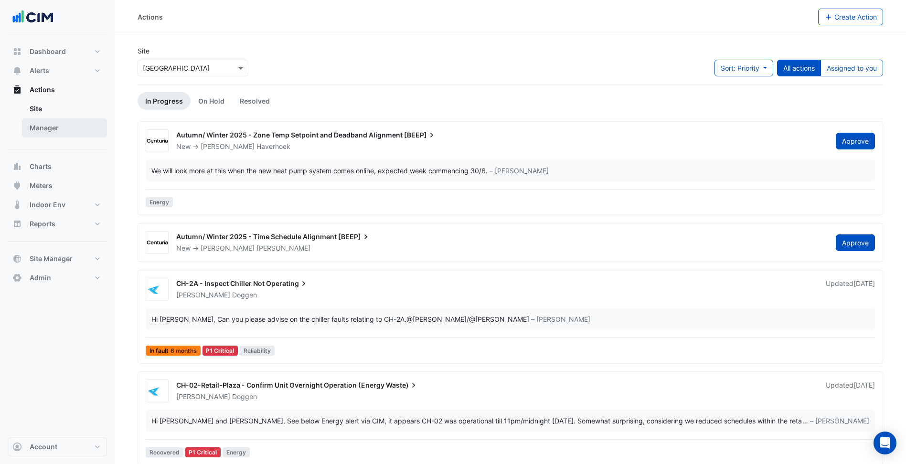
click at [71, 133] on link "Manager" at bounding box center [64, 127] width 85 height 19
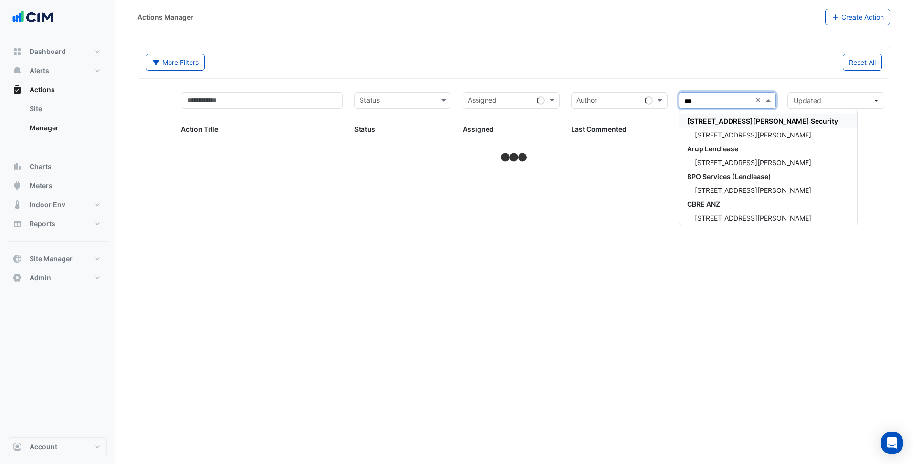
type input "***"
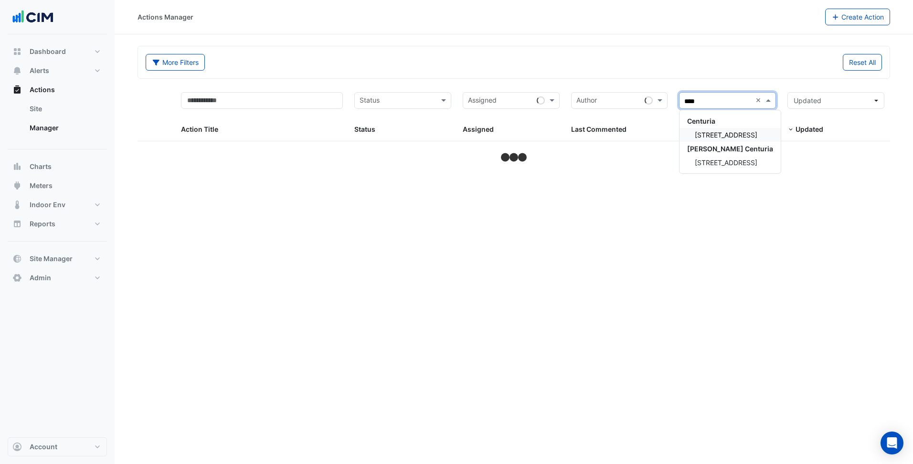
click at [750, 134] on span "140 St Georges Terrace" at bounding box center [726, 135] width 63 height 8
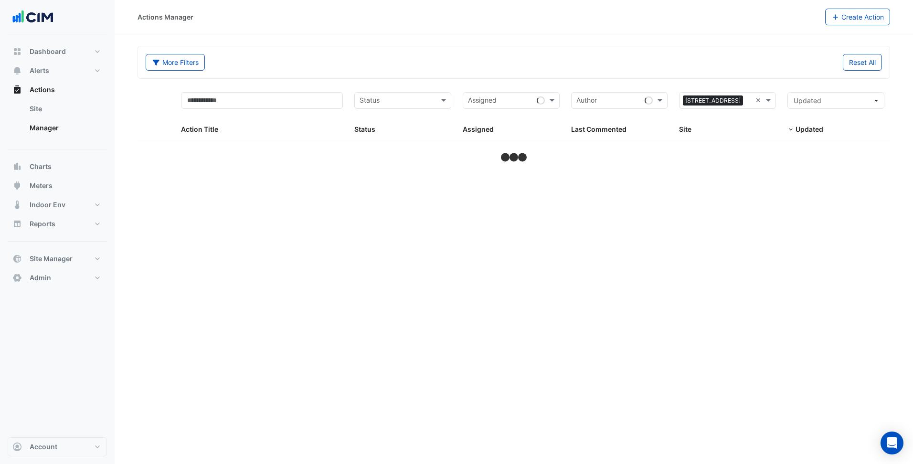
click at [714, 69] on div "Reset All" at bounding box center [701, 62] width 374 height 17
click at [819, 102] on span "Updated" at bounding box center [808, 100] width 28 height 8
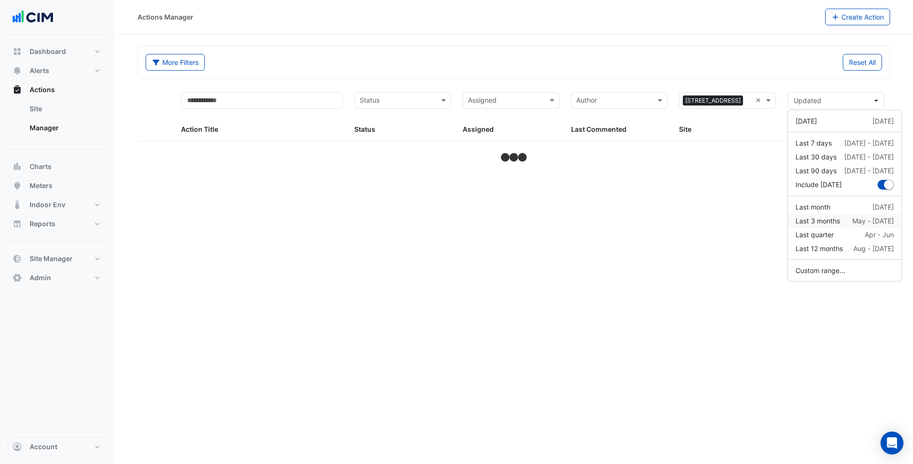
click at [848, 223] on div "Last 3 months May - Jul" at bounding box center [844, 221] width 98 height 10
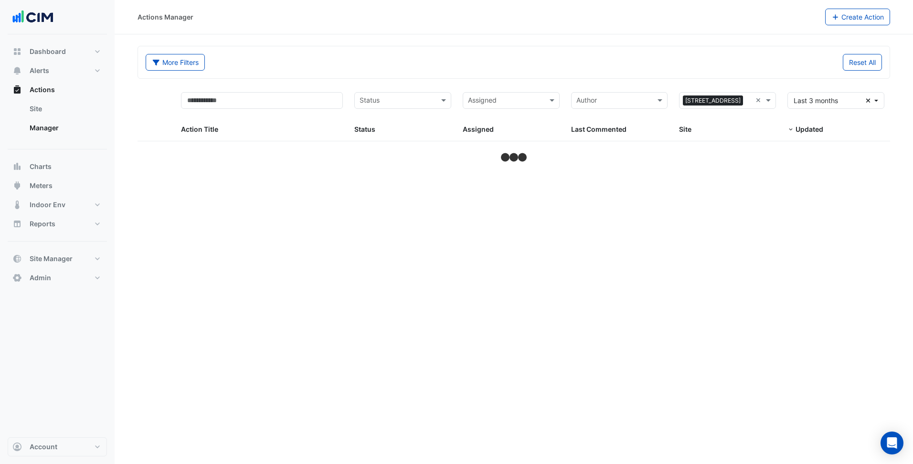
click at [716, 32] on div "Actions Manager Create Action" at bounding box center [514, 17] width 798 height 34
click at [802, 106] on button "Last 3 months Clear" at bounding box center [835, 100] width 97 height 17
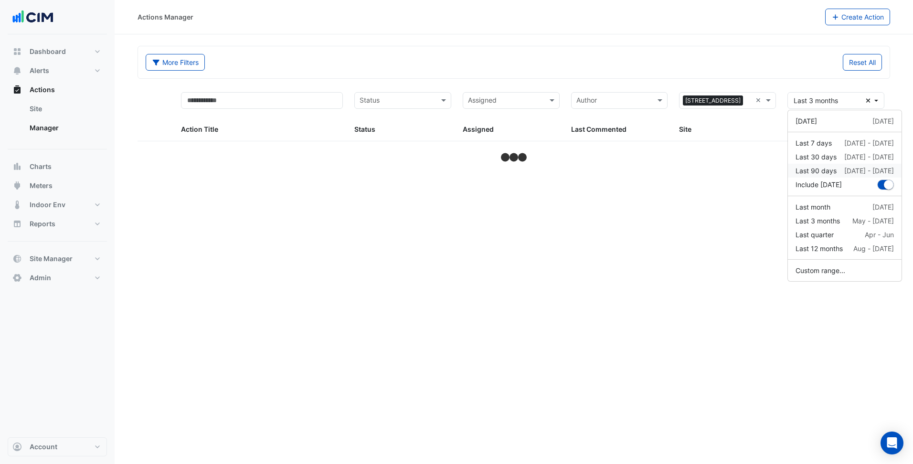
click at [849, 170] on div "31 May - 29 Aug" at bounding box center [869, 171] width 50 height 10
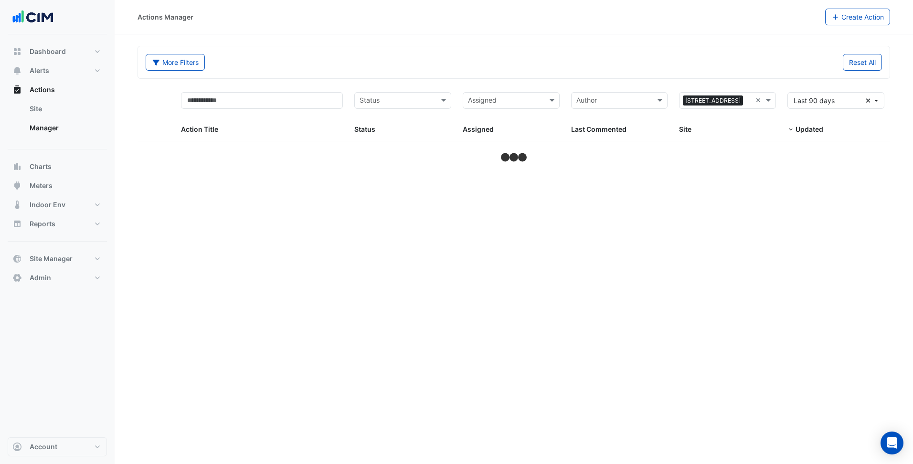
select select "***"
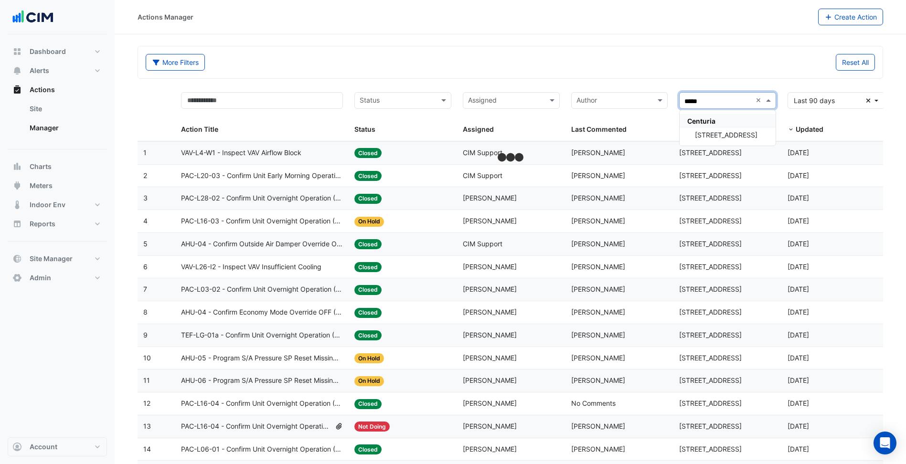
type input "******"
click at [733, 137] on span "144 Stirling Street" at bounding box center [726, 135] width 63 height 8
click at [726, 83] on form "More Filters Reset All Status Assigned Sites × 144 Stirling Street × Action Tit…" at bounding box center [510, 380] width 745 height 668
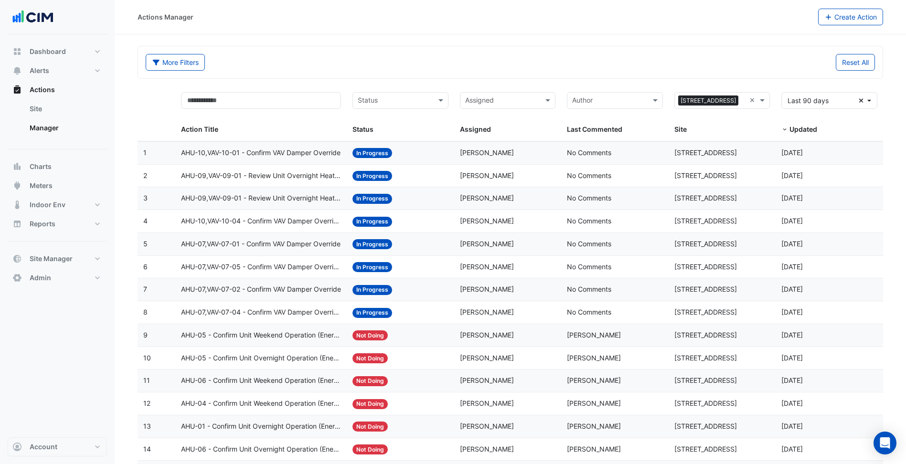
click at [529, 151] on div "Assigned: Karl Senden" at bounding box center [508, 153] width 96 height 11
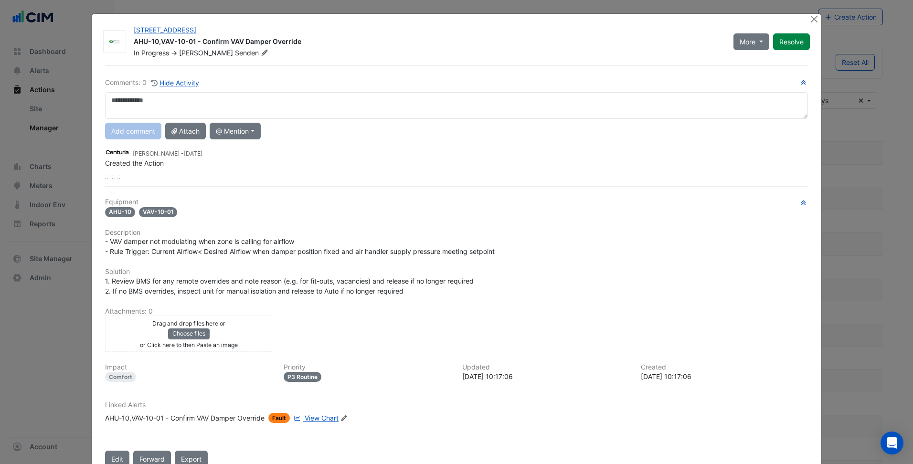
click at [498, 251] on div "- VAV damper not modulating when zone is calling for airflow - Rule Trigger: Cu…" at bounding box center [456, 246] width 703 height 20
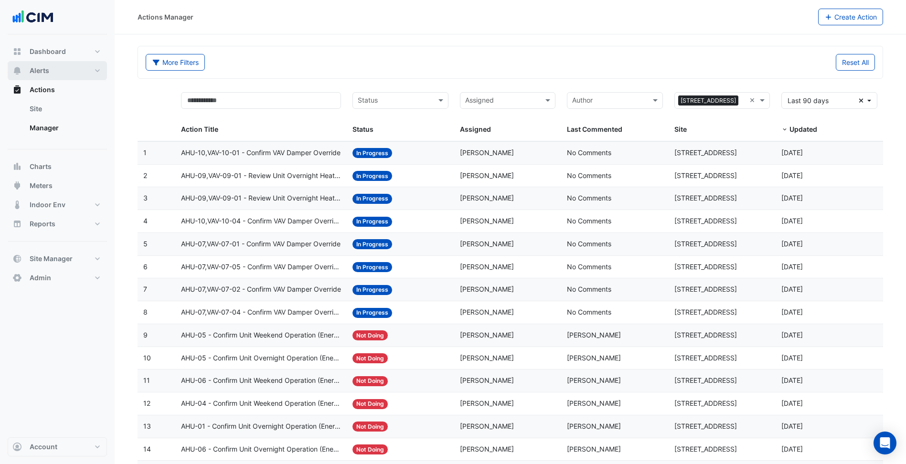
click at [70, 69] on button "Alerts" at bounding box center [57, 70] width 99 height 19
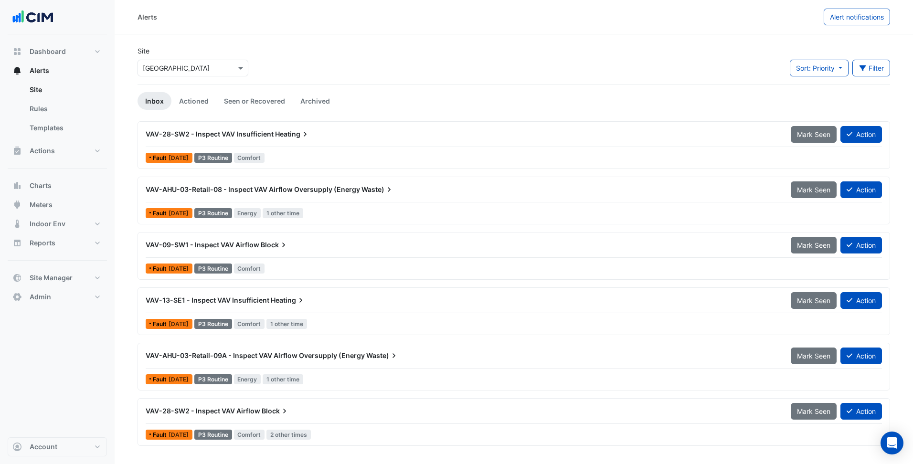
click at [204, 79] on div "Site Select a Site × Allendale Square" at bounding box center [193, 65] width 122 height 38
click at [204, 72] on input "text" at bounding box center [183, 69] width 81 height 10
type input "*****"
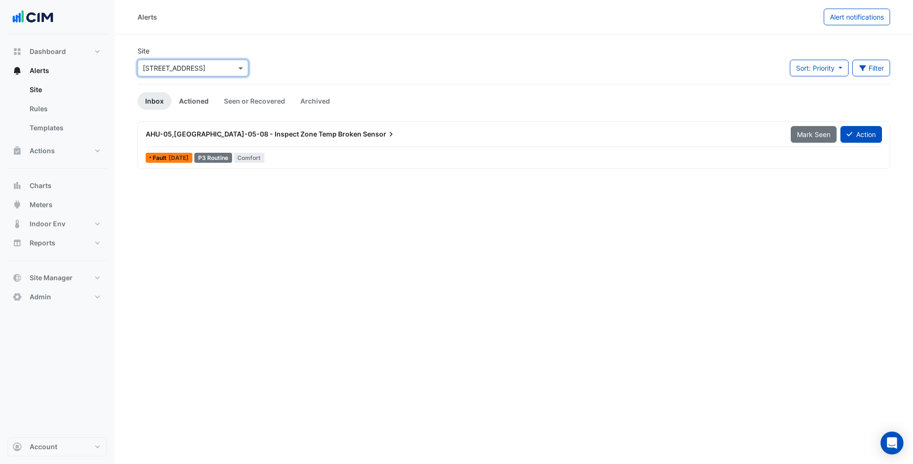
click at [182, 103] on link "Actioned" at bounding box center [193, 101] width 45 height 18
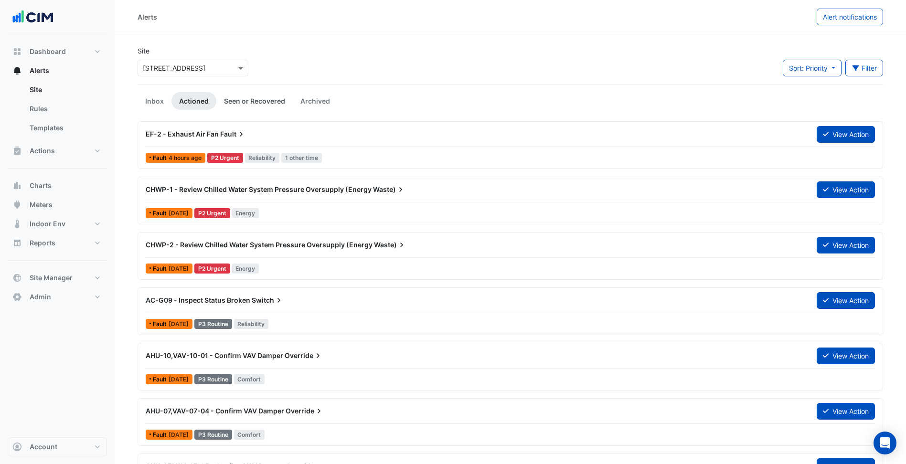
click at [268, 104] on link "Seen or Recovered" at bounding box center [254, 101] width 76 height 18
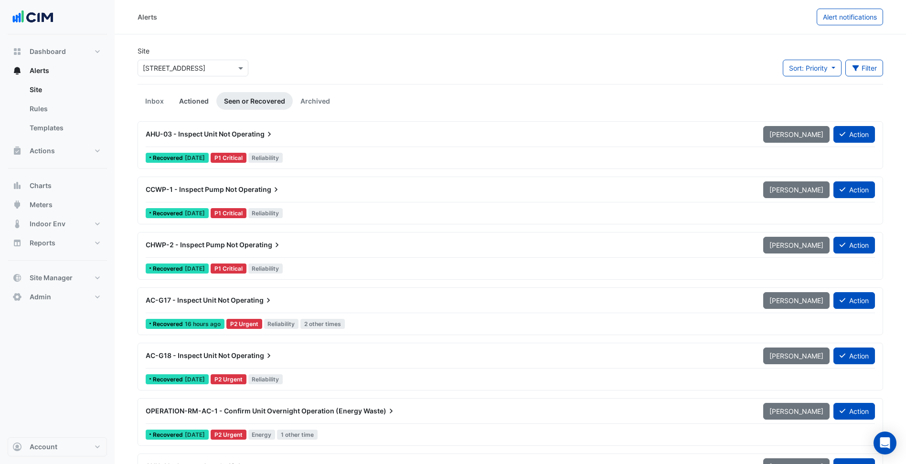
click at [182, 96] on link "Actioned" at bounding box center [193, 101] width 45 height 18
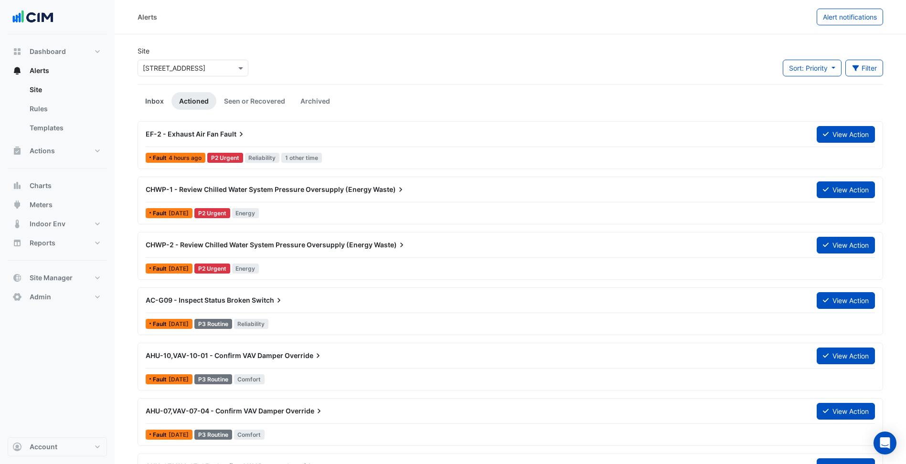
click at [145, 92] on link "Inbox" at bounding box center [155, 101] width 34 height 18
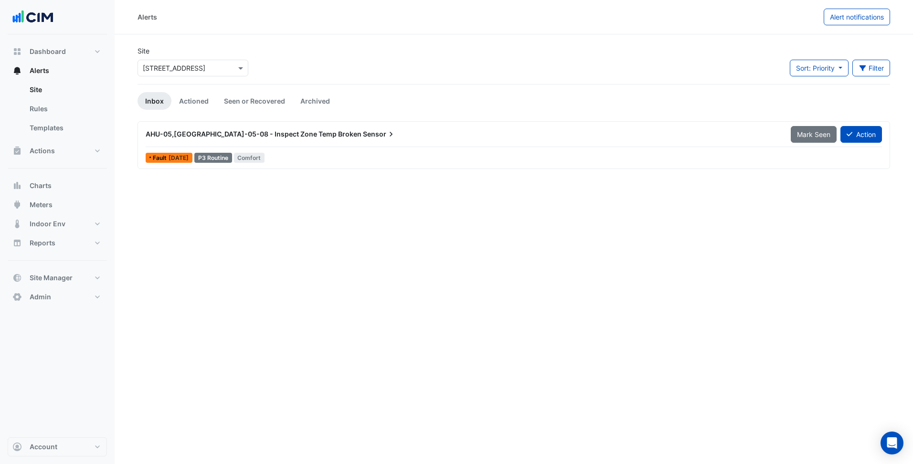
click at [195, 70] on input "text" at bounding box center [183, 69] width 81 height 10
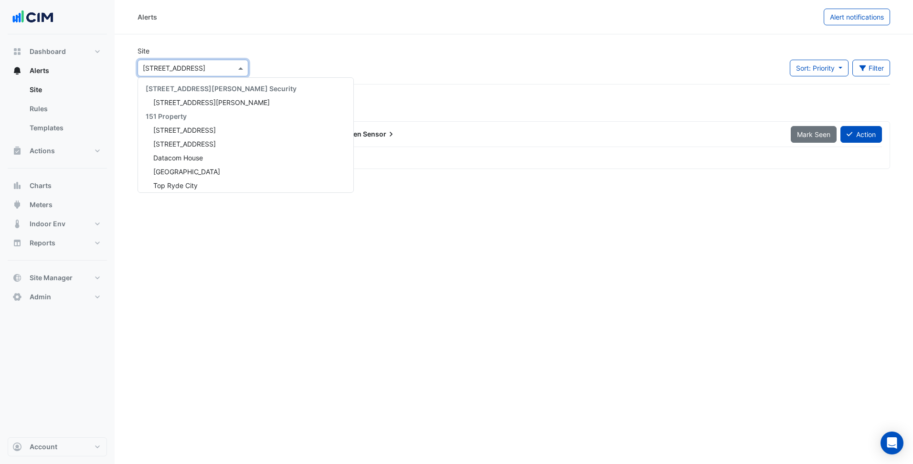
paste input "**********"
type input "**********"
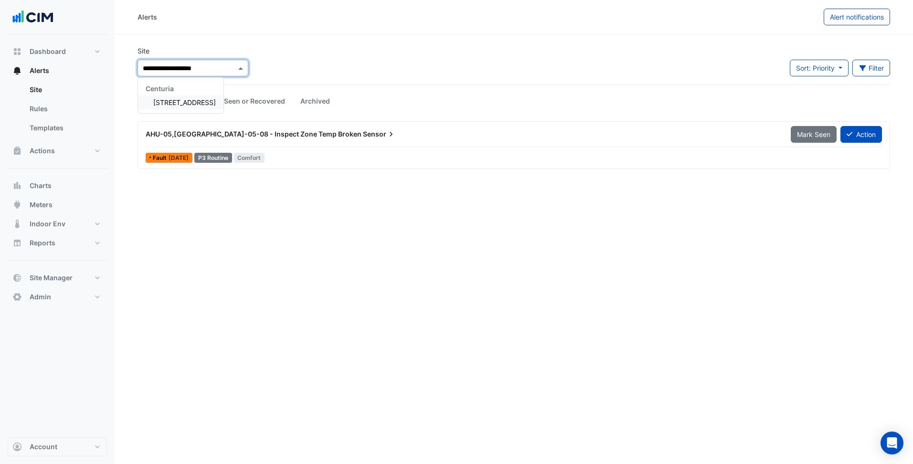
click at [173, 100] on span "226 Adelaide Terrace" at bounding box center [184, 102] width 63 height 8
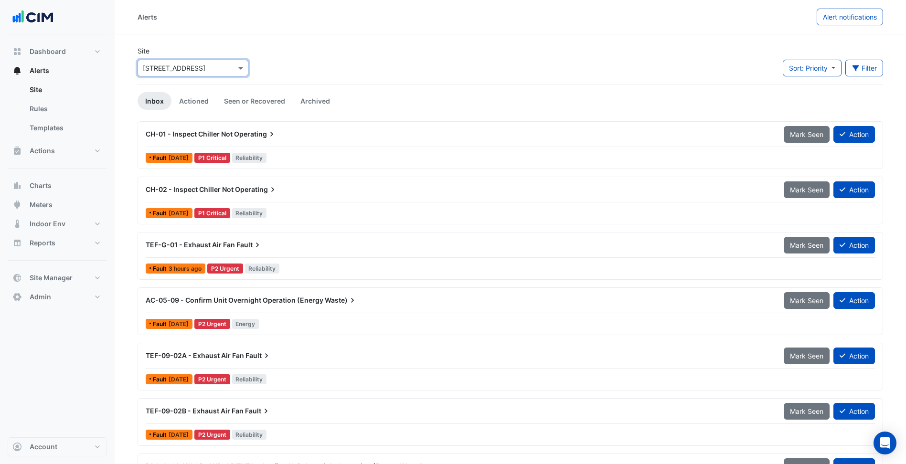
click at [339, 42] on section "Site Select a Site × 226 Adelaide Terrace Sort: Priority Priority Updated Filte…" at bounding box center [510, 325] width 791 height 583
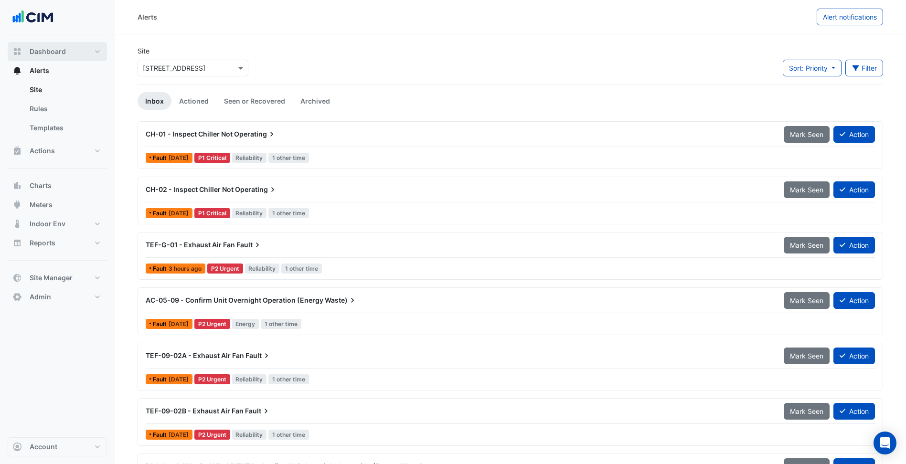
click at [61, 58] on button "Dashboard" at bounding box center [57, 51] width 99 height 19
select select "***"
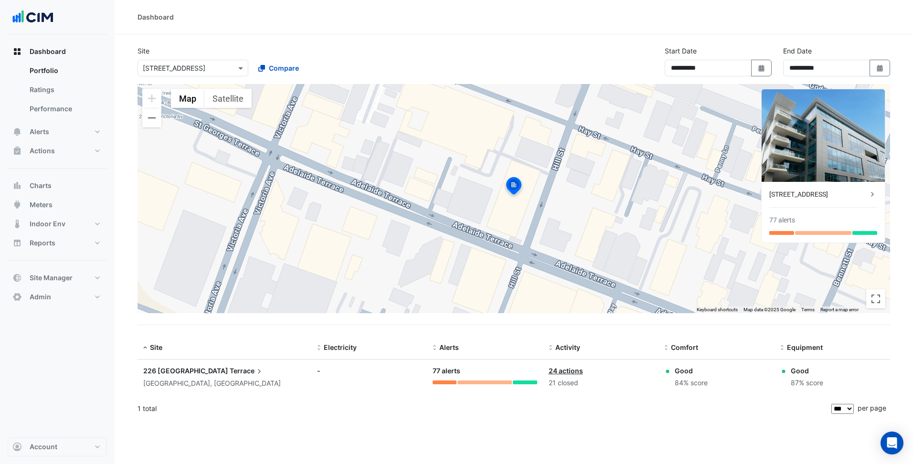
click at [175, 374] on span "226 Adelaide" at bounding box center [185, 371] width 85 height 8
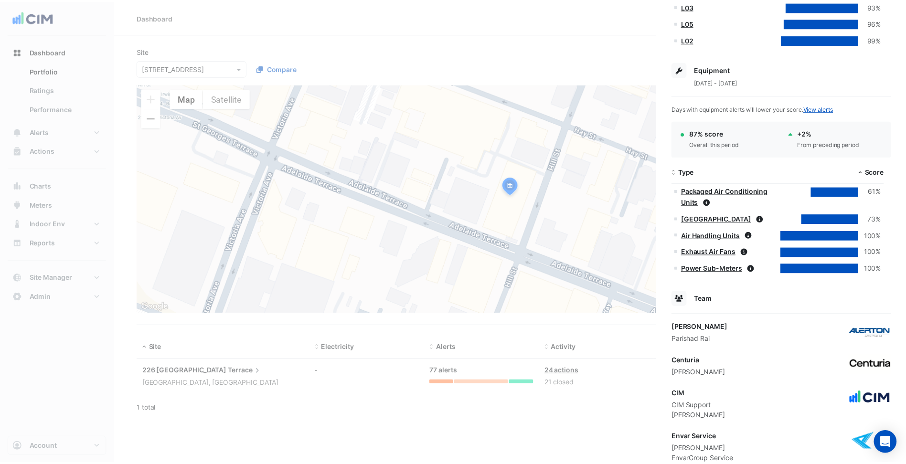
scroll to position [422, 0]
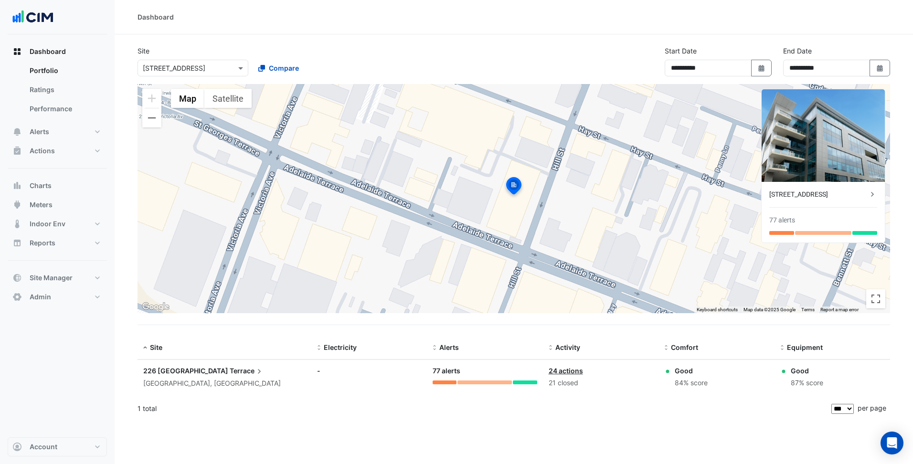
click at [90, 149] on ngb-offcanvas-backdrop at bounding box center [456, 232] width 913 height 464
click at [90, 149] on button "Actions" at bounding box center [57, 150] width 99 height 19
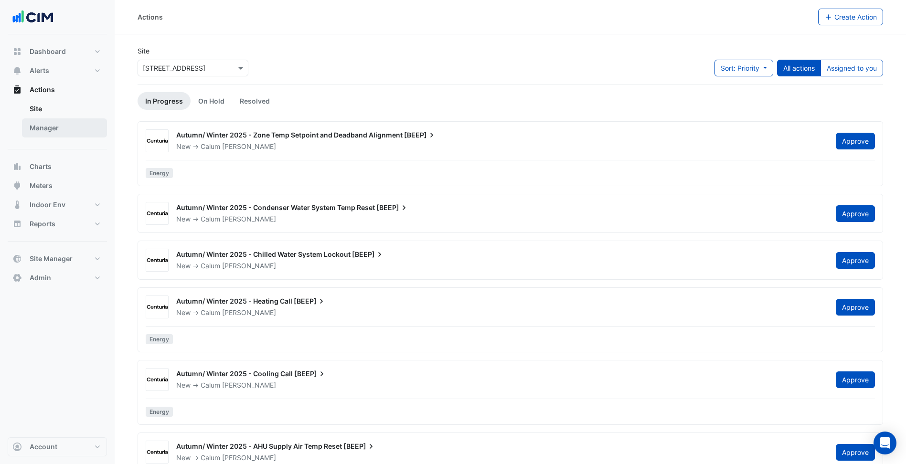
click at [59, 121] on link "Manager" at bounding box center [64, 127] width 85 height 19
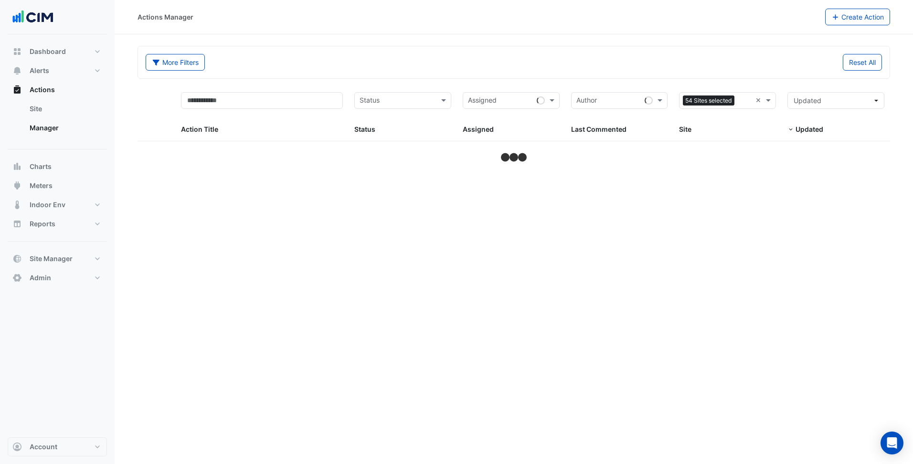
click at [755, 103] on div "Sites 54 Sites selected ×" at bounding box center [727, 100] width 97 height 17
select select "***"
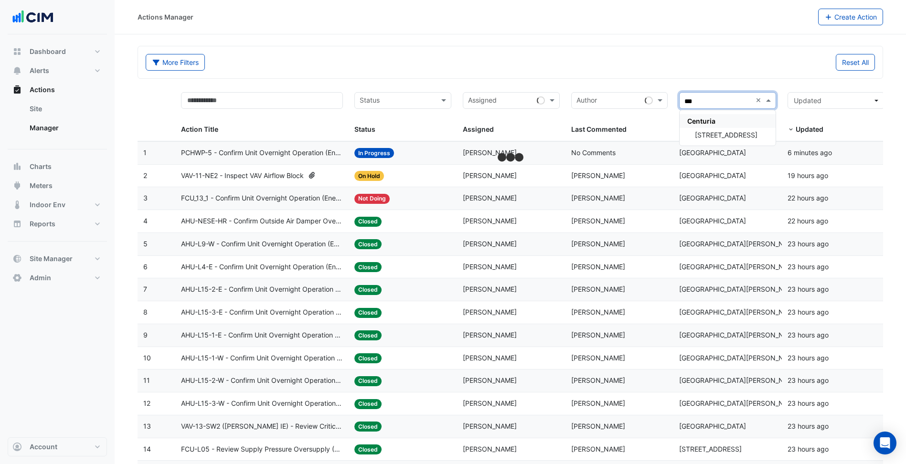
type input "***"
click at [678, 65] on div "Reset All" at bounding box center [695, 62] width 371 height 17
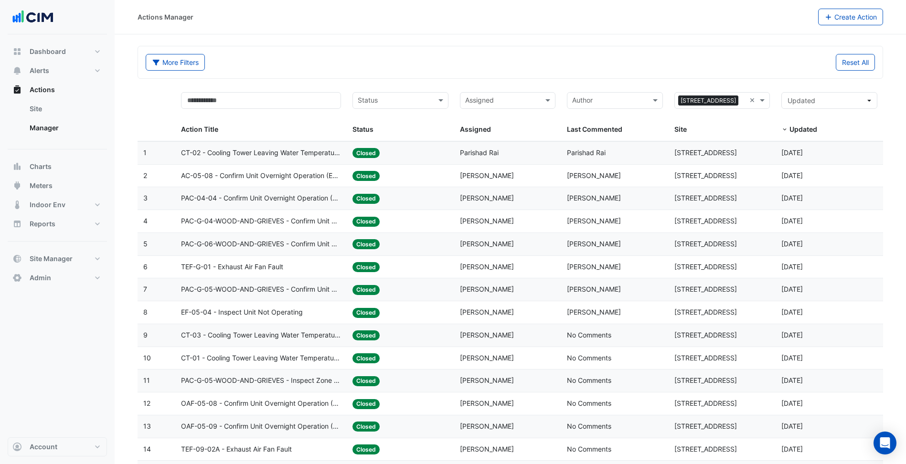
click at [552, 151] on div "Assigned: Parishad Rai" at bounding box center [508, 153] width 96 height 11
click at [484, 229] on datatable-body-cell "Assigned: Craig Hogan" at bounding box center [507, 221] width 107 height 22
click at [493, 182] on datatable-body-cell "Assigned: Craig Hogan" at bounding box center [507, 176] width 107 height 22
click at [486, 152] on span "Parishad Rai" at bounding box center [479, 152] width 39 height 8
click at [504, 182] on datatable-body-cell "Assigned: Craig Hogan" at bounding box center [507, 176] width 107 height 22
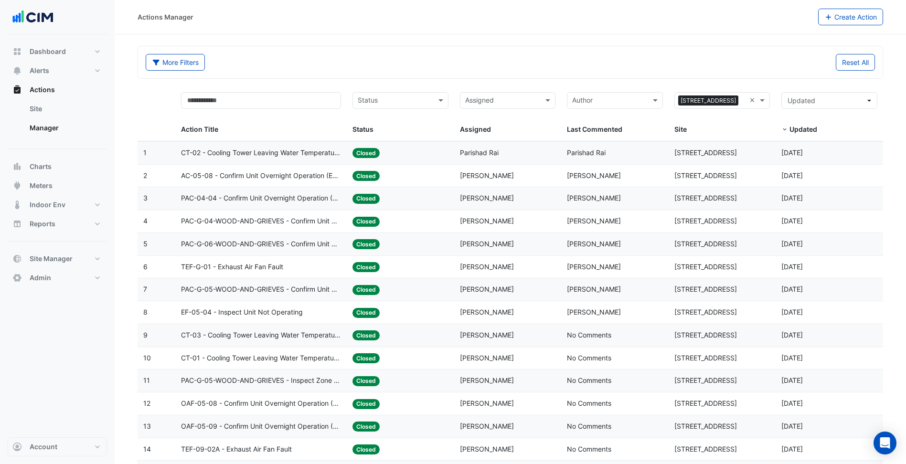
click at [500, 248] on div "Assigned: Craig Hogan" at bounding box center [508, 244] width 96 height 11
click at [821, 161] on datatable-body-cell "Updated: 4 weeks and 1 day ago" at bounding box center [828, 153] width 107 height 22
click at [624, 173] on div "Last Commented: Calum Yusuf" at bounding box center [615, 175] width 96 height 11
click at [757, 103] on span at bounding box center [763, 100] width 12 height 11
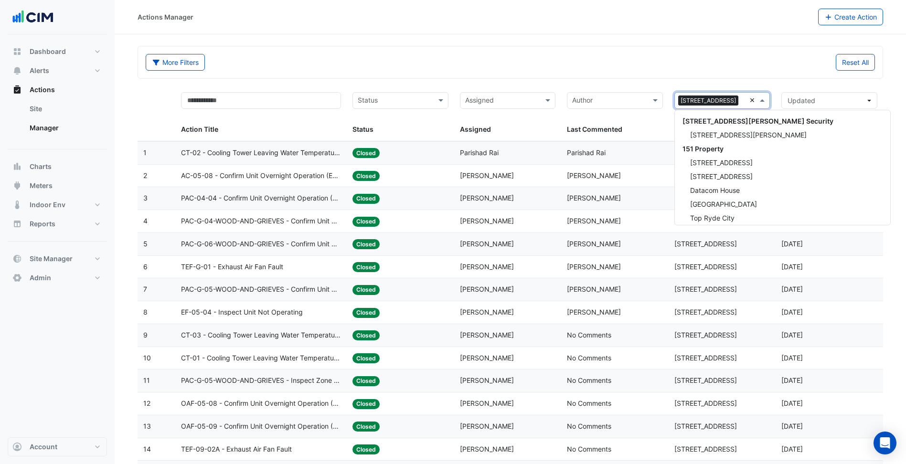
scroll to position [4684, 0]
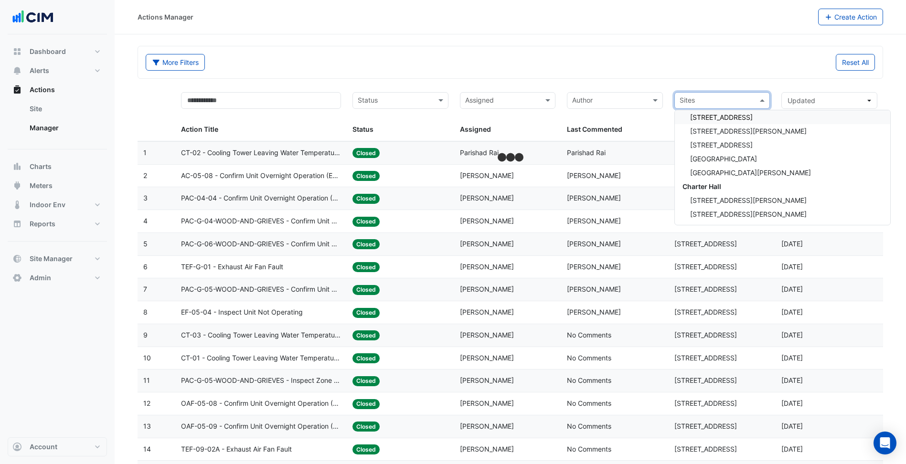
type input "**********"
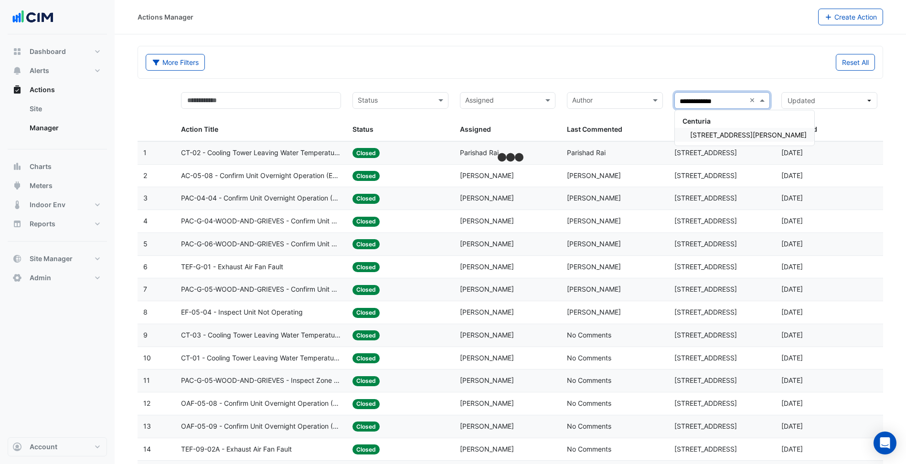
click at [716, 138] on span "45 Francis Street" at bounding box center [748, 135] width 117 height 8
click at [703, 58] on div "Reset All" at bounding box center [695, 62] width 371 height 17
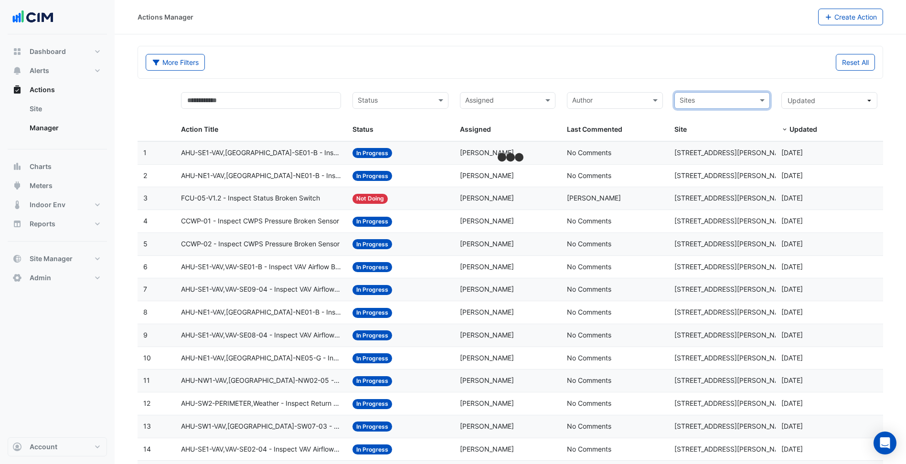
type input "**********"
click at [704, 138] on span "111 St Georges Terrace" at bounding box center [721, 135] width 63 height 8
click at [629, 66] on div "Reset All" at bounding box center [695, 62] width 371 height 17
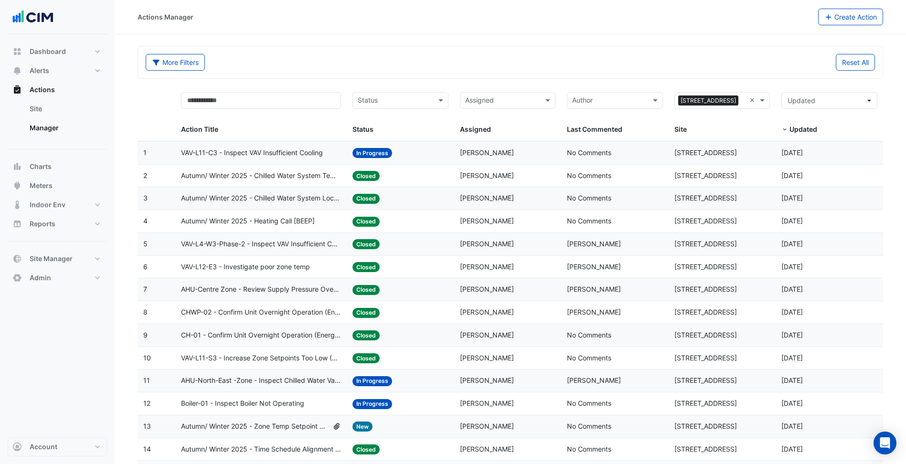
click at [637, 152] on div "Last Commented: No Comments" at bounding box center [615, 153] width 96 height 11
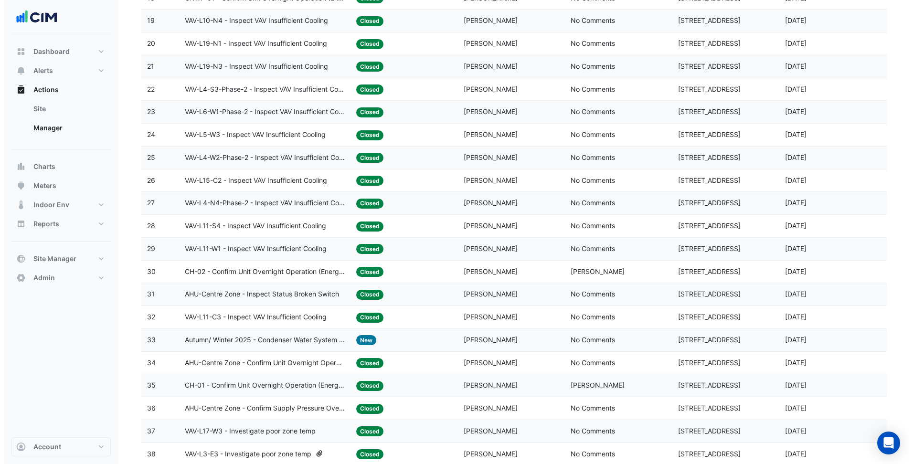
scroll to position [525, 0]
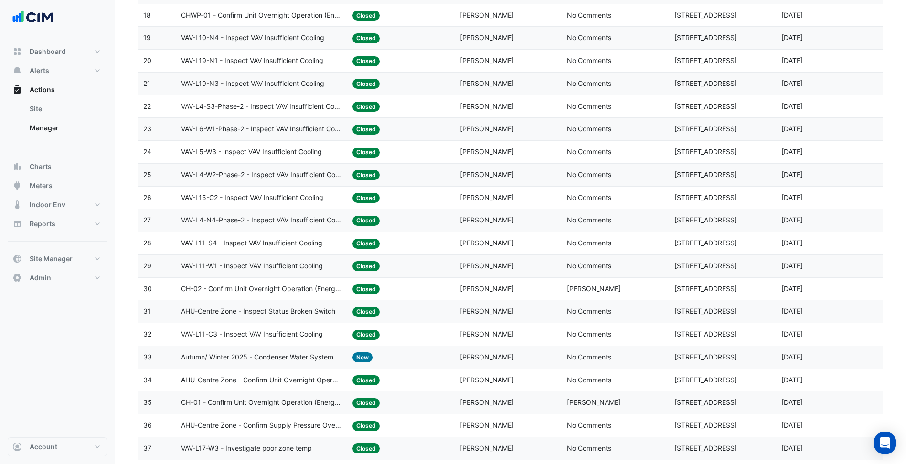
click at [420, 223] on div "Status: Closed" at bounding box center [400, 220] width 96 height 11
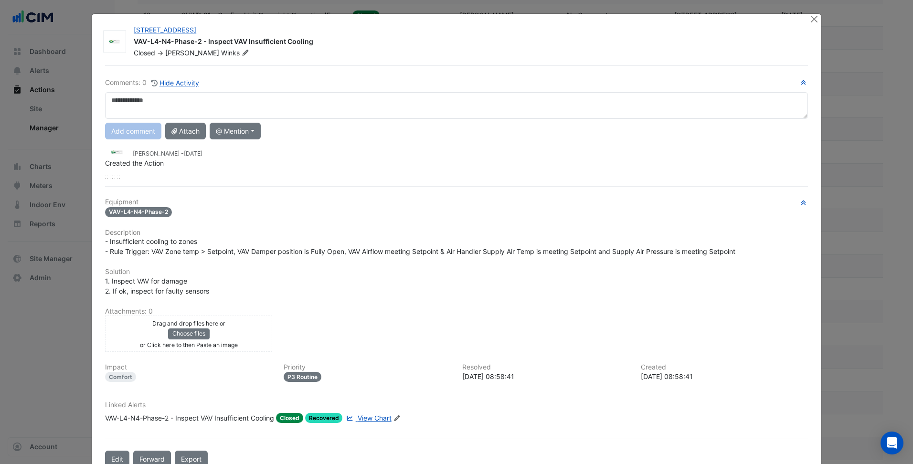
click at [426, 361] on div "Equipment VAV-L4-N4-Phase-2 Description - Insufficient cooling to zones - Rule …" at bounding box center [456, 314] width 703 height 233
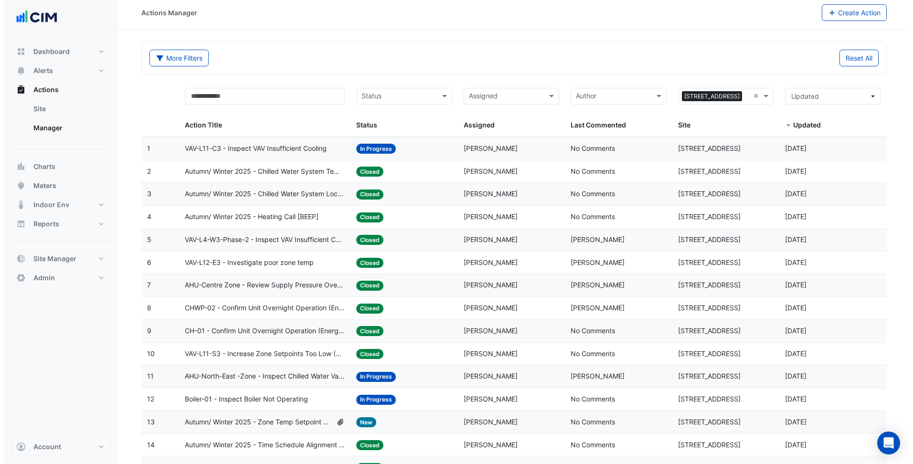
scroll to position [0, 0]
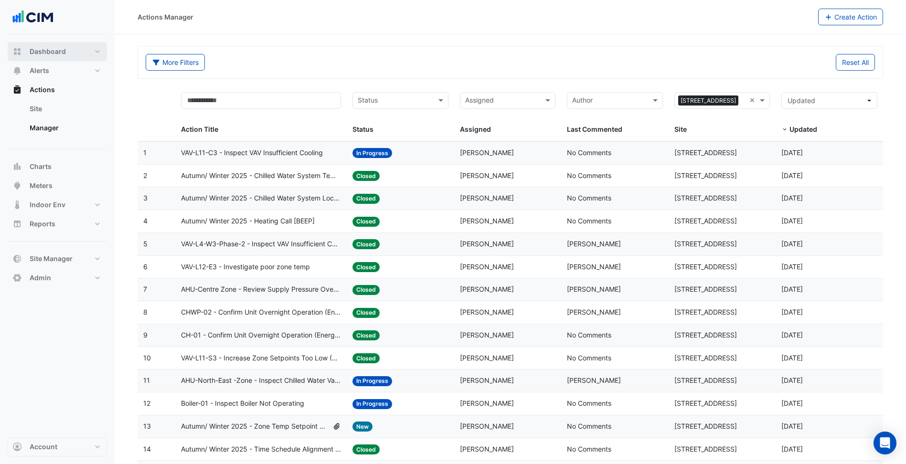
click at [47, 48] on span "Dashboard" at bounding box center [48, 52] width 36 height 10
select select "***"
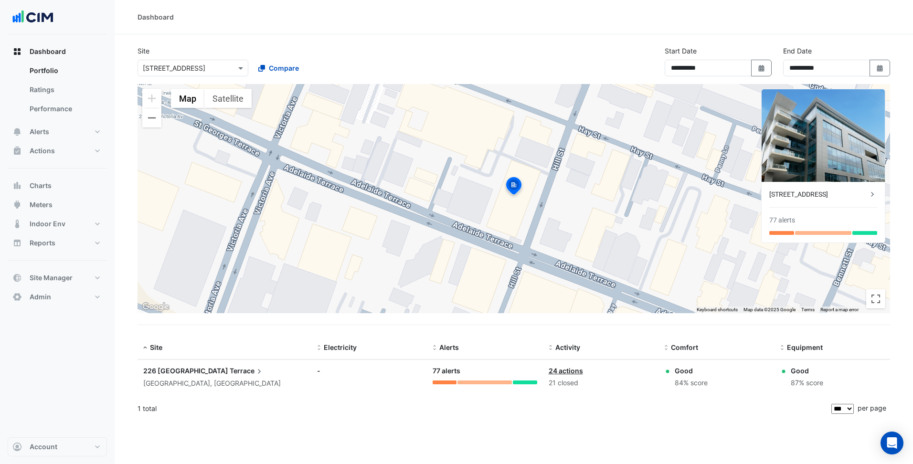
click at [230, 372] on span "Terrace" at bounding box center [247, 371] width 34 height 11
click at [165, 76] on div "**********" at bounding box center [514, 65] width 764 height 38
click at [165, 72] on input "text" at bounding box center [183, 69] width 81 height 10
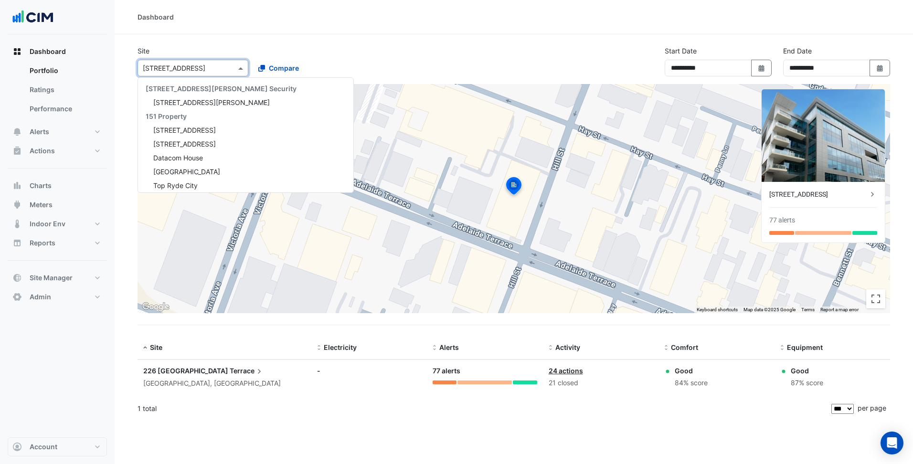
paste input "**********"
type input "**********"
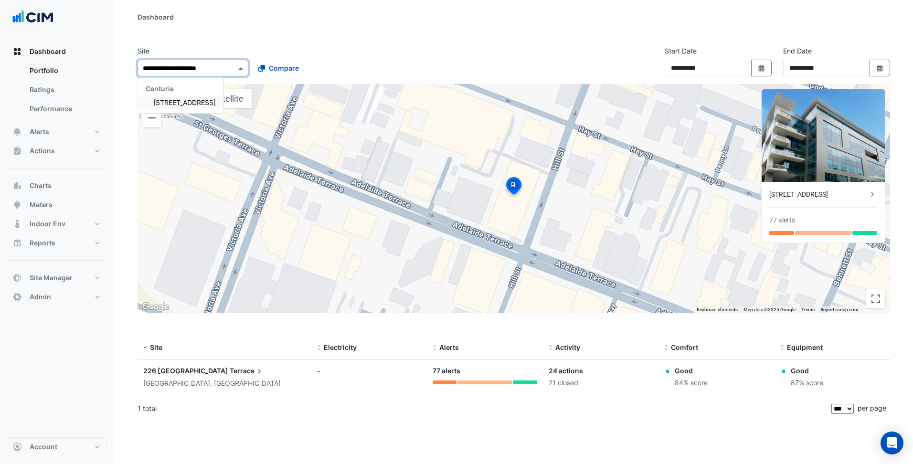
click at [174, 98] on span "111 St Georges Terrace" at bounding box center [184, 102] width 63 height 8
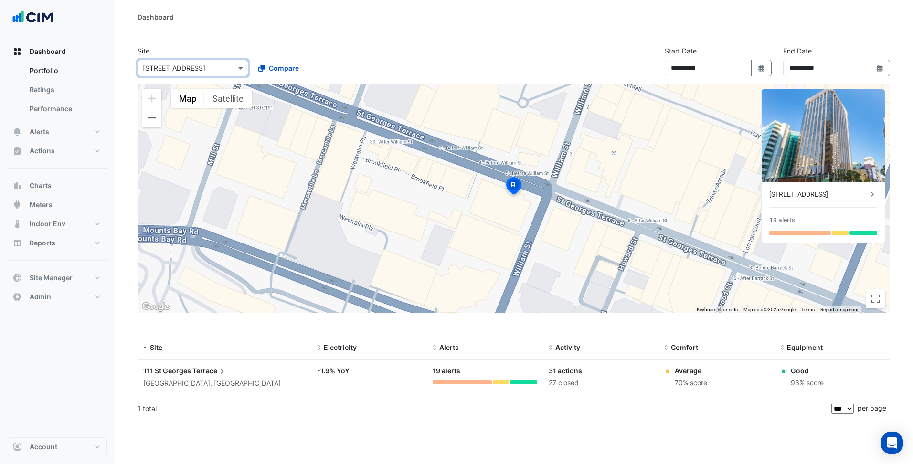
click at [183, 371] on span "111 St Georges" at bounding box center [167, 371] width 48 height 8
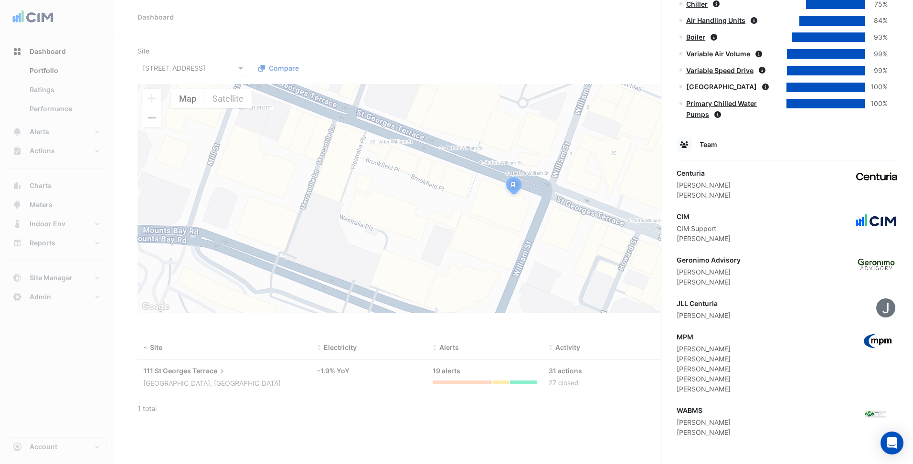
scroll to position [689, 0]
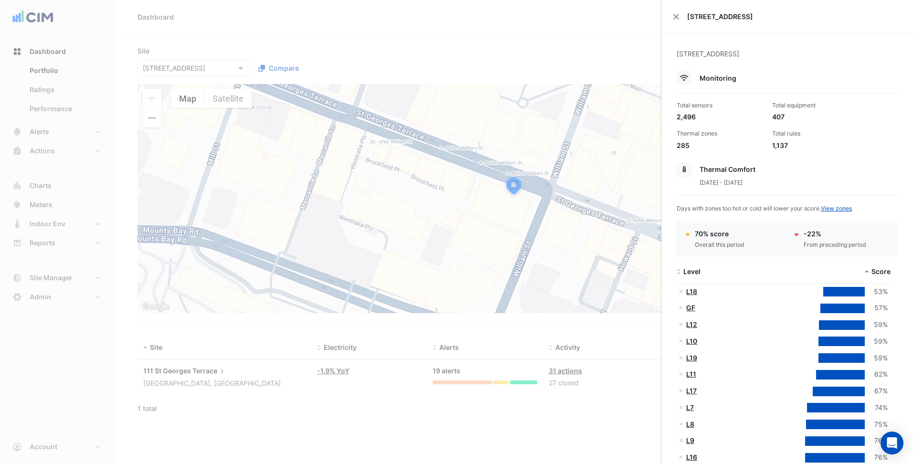
select select "***"
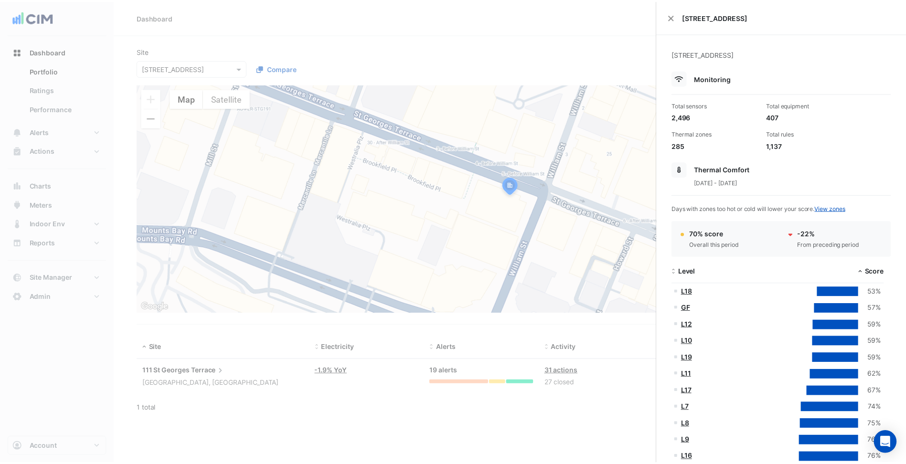
scroll to position [689, 0]
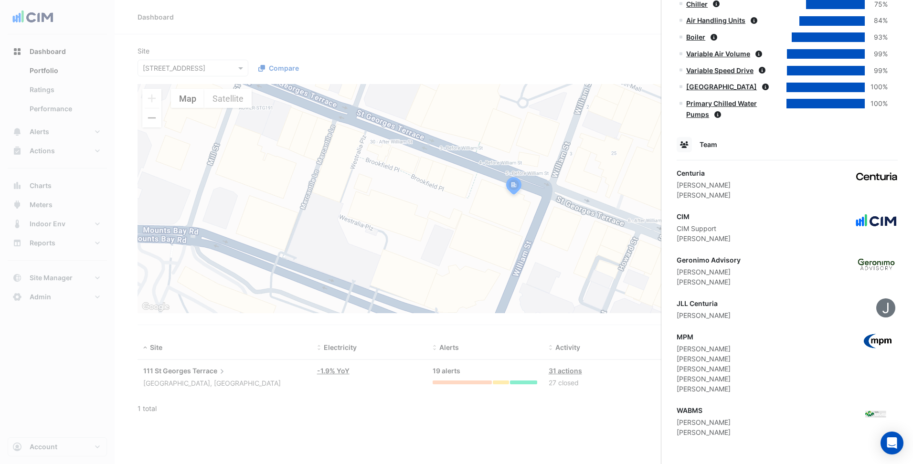
click at [391, 46] on ngb-offcanvas-backdrop at bounding box center [456, 232] width 913 height 464
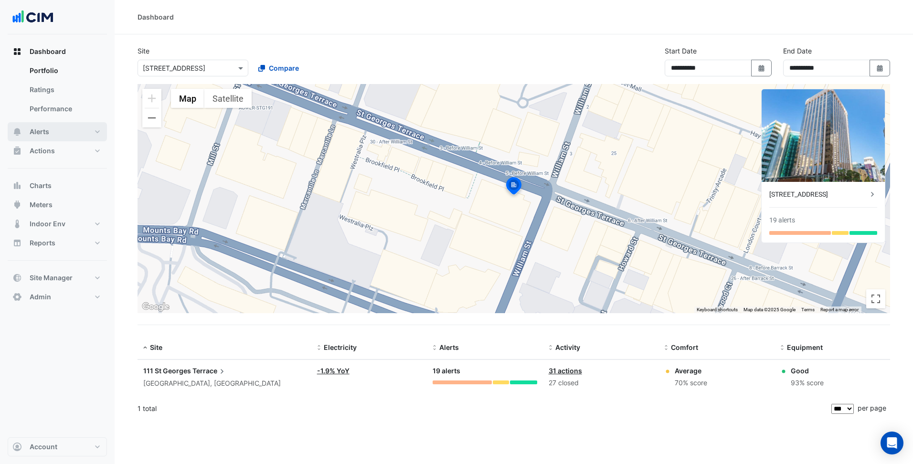
click at [44, 134] on span "Alerts" at bounding box center [40, 132] width 20 height 10
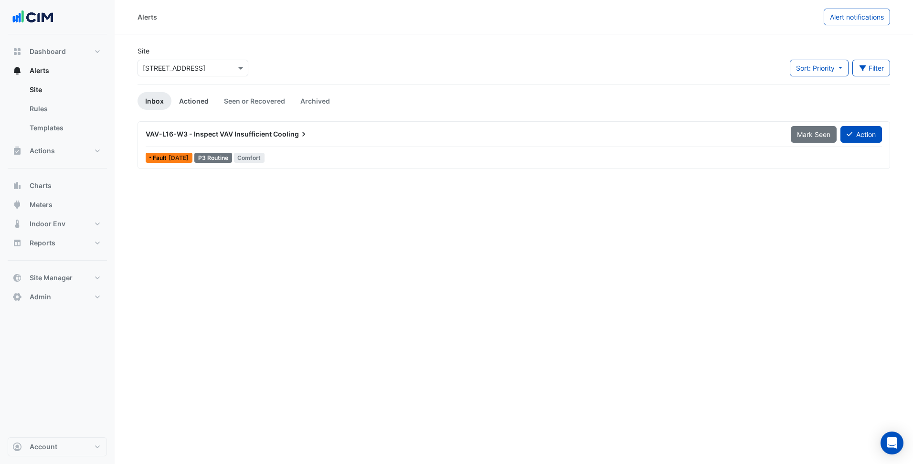
click at [199, 95] on link "Actioned" at bounding box center [193, 101] width 45 height 18
